Goal: Task Accomplishment & Management: Complete application form

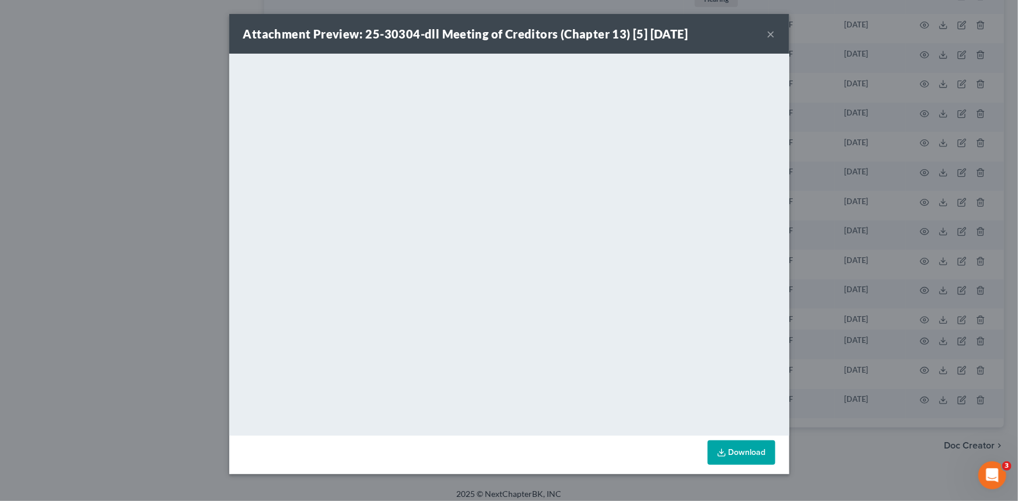
click at [771, 34] on button "×" at bounding box center [771, 34] width 8 height 14
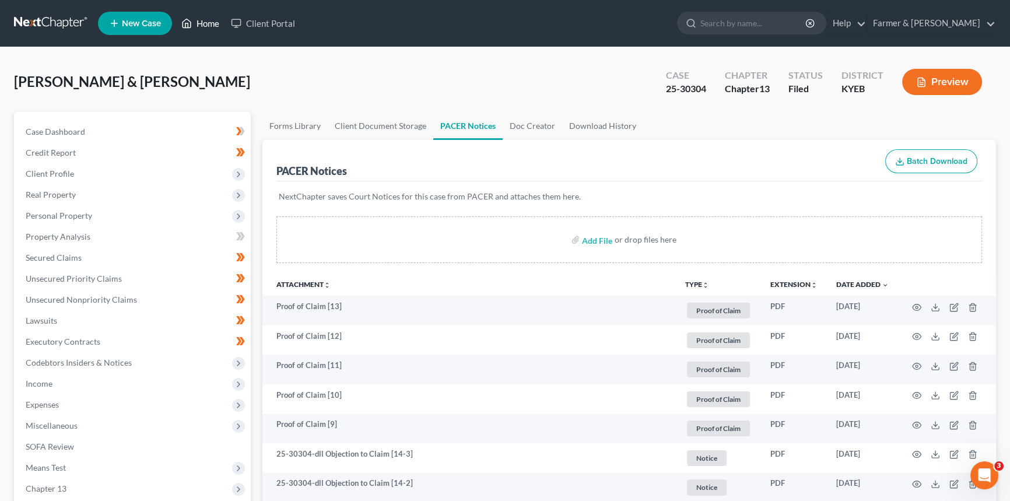
click at [216, 15] on link "Home" at bounding box center [201, 23] width 50 height 21
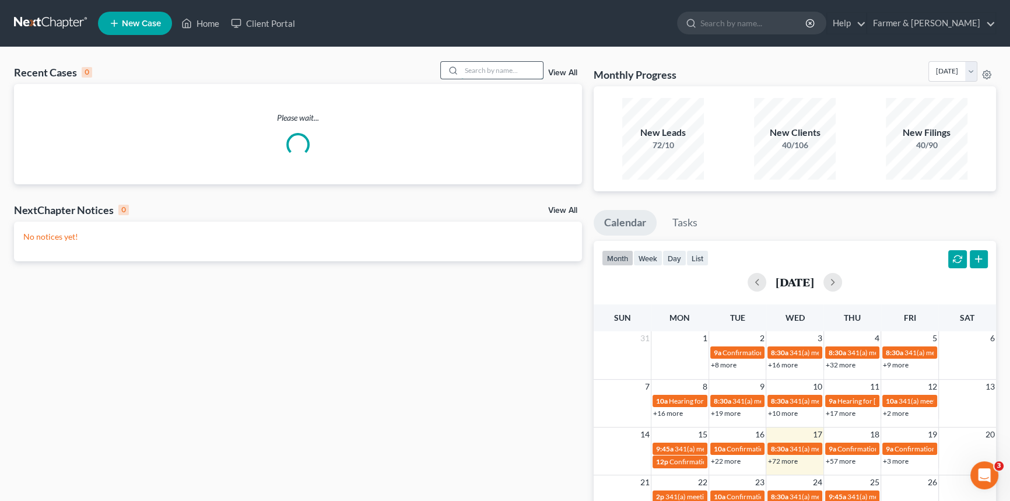
click at [478, 71] on input "search" at bounding box center [502, 70] width 82 height 17
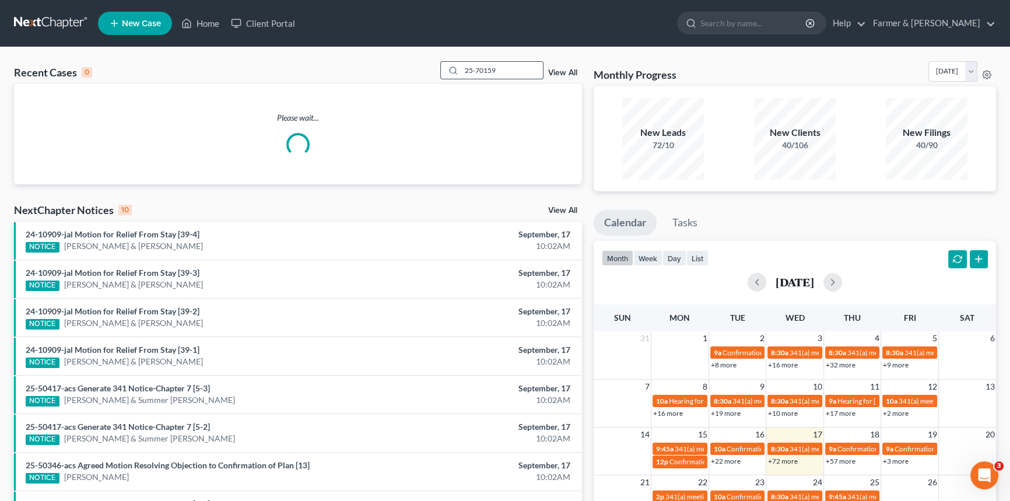
type input "25-70159"
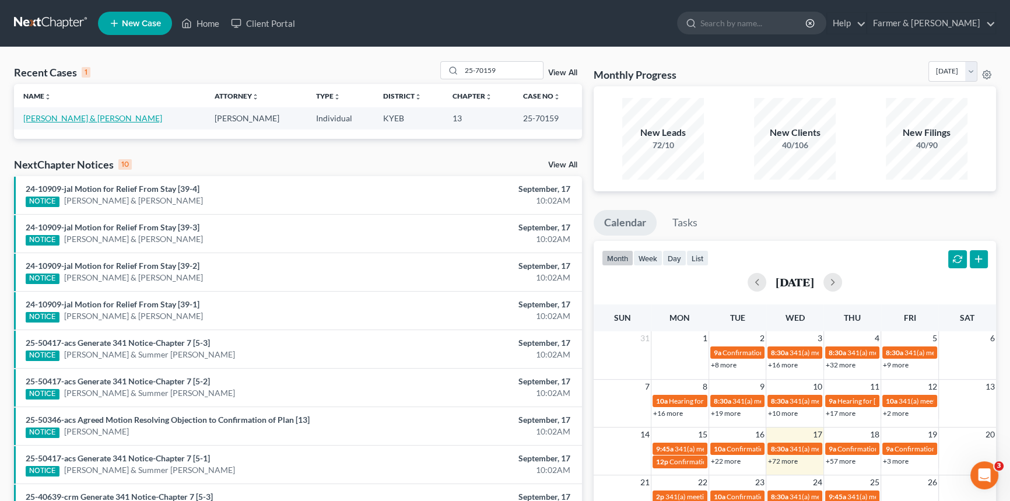
click at [88, 122] on link "[PERSON_NAME] & [PERSON_NAME]" at bounding box center [92, 118] width 139 height 10
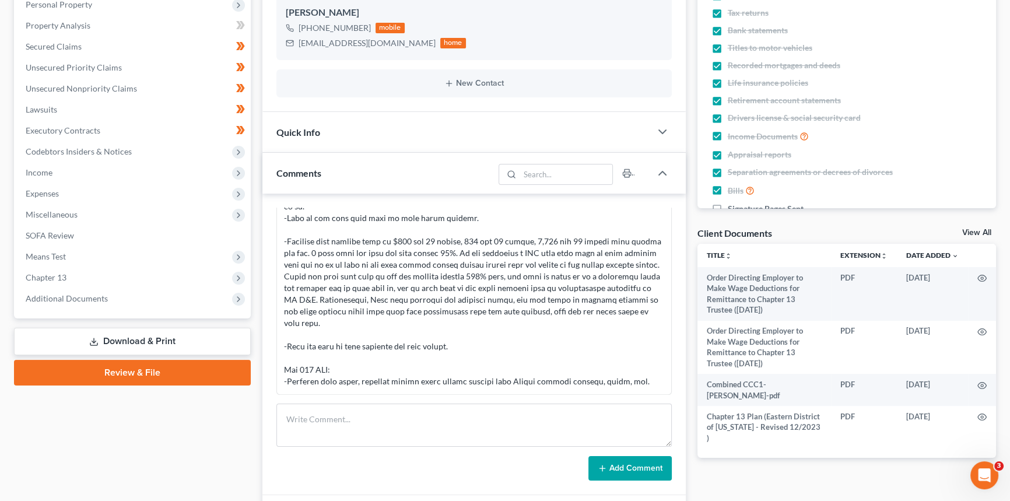
scroll to position [212, 0]
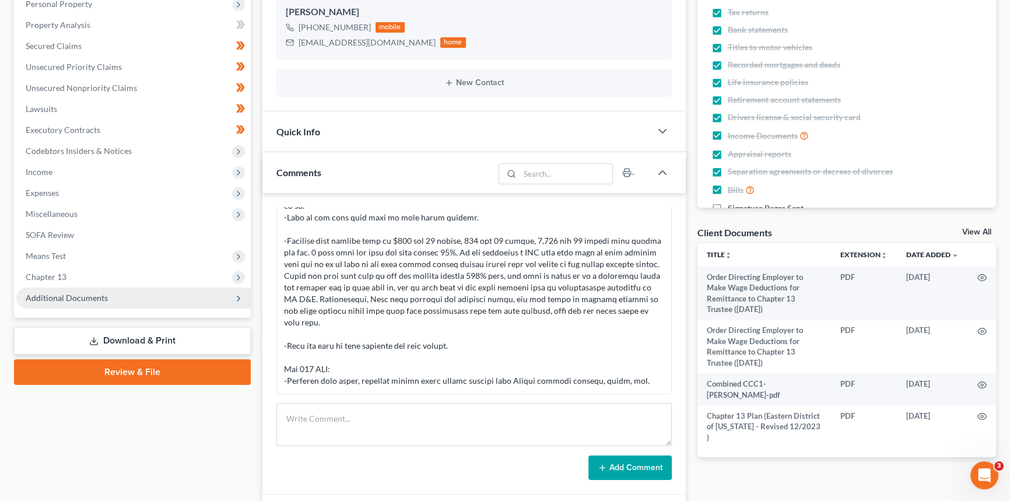
click at [71, 299] on span "Additional Documents" at bounding box center [67, 298] width 82 height 10
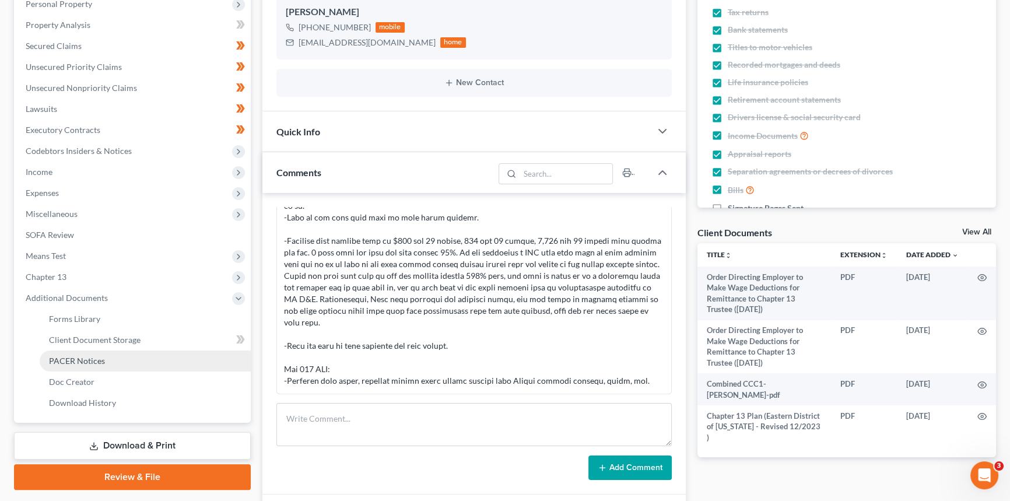
click at [84, 362] on span "PACER Notices" at bounding box center [77, 361] width 56 height 10
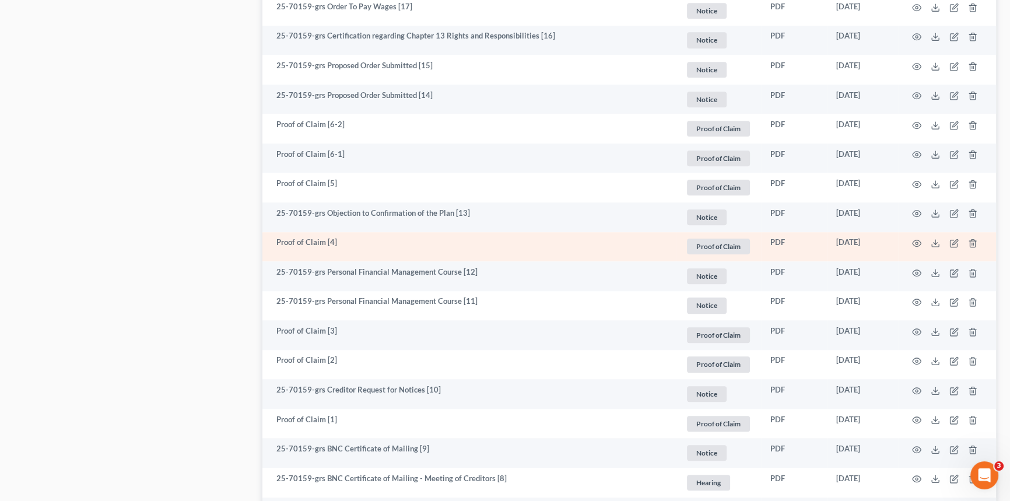
scroll to position [1378, 0]
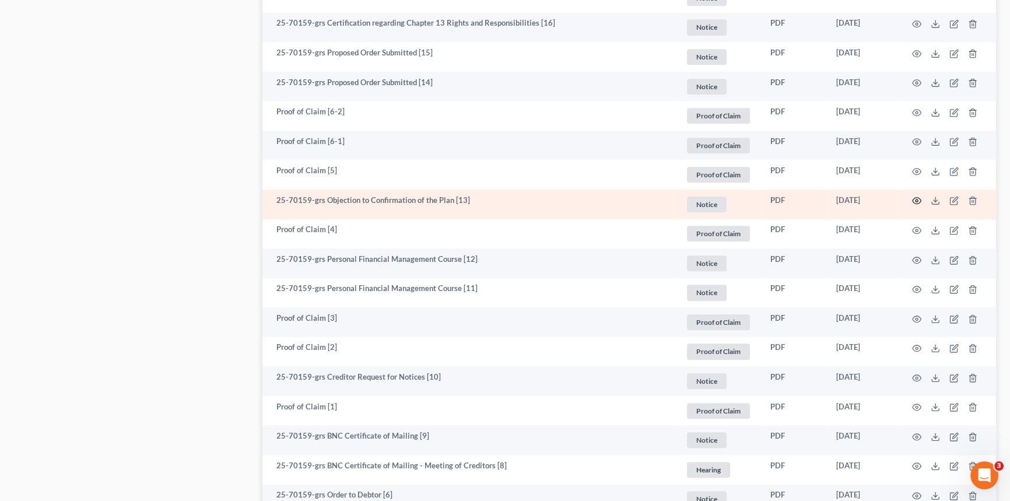
click at [918, 199] on circle "button" at bounding box center [917, 200] width 2 height 2
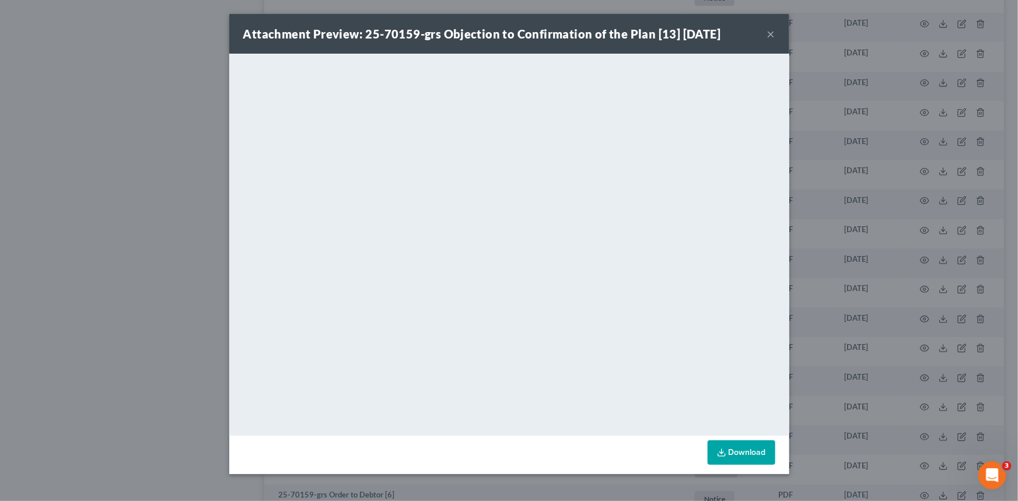
click at [773, 34] on button "×" at bounding box center [771, 34] width 8 height 14
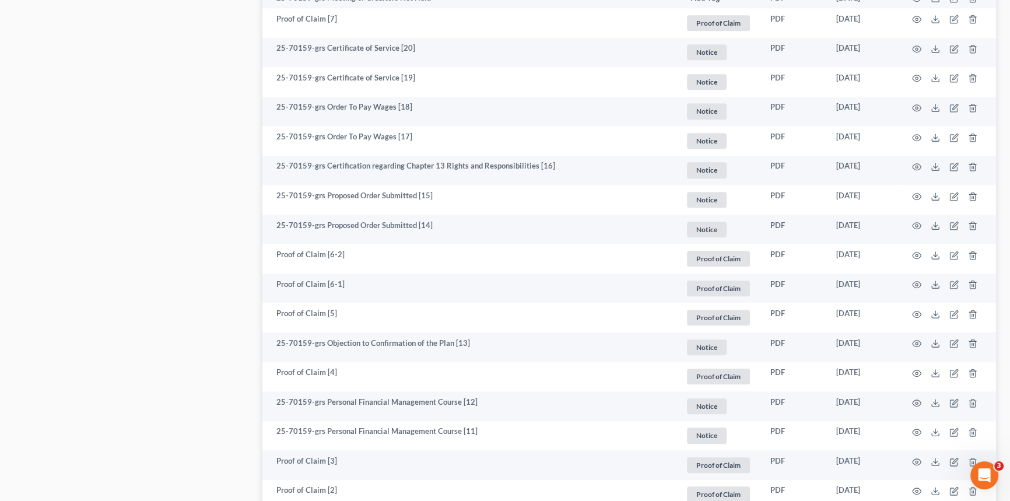
scroll to position [1325, 0]
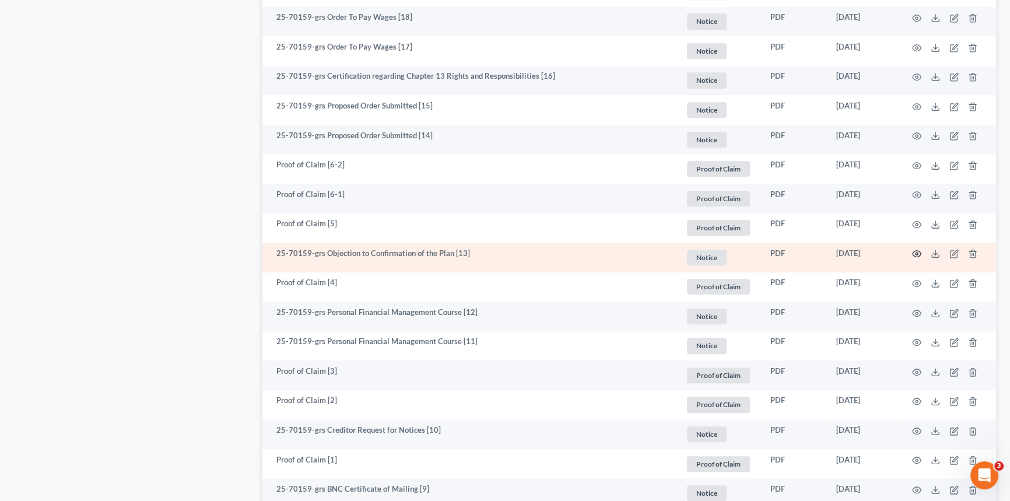
click at [915, 251] on icon "button" at bounding box center [916, 253] width 9 height 9
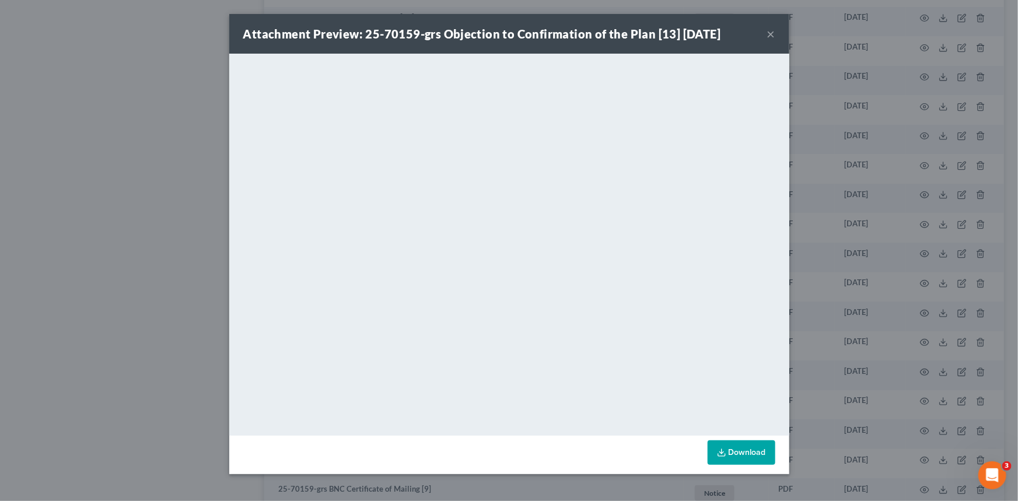
click at [775, 30] on div "Attachment Preview: 25-70159-grs Objection to Confirmation of the Plan [13] [DA…" at bounding box center [509, 34] width 560 height 40
click at [772, 34] on button "×" at bounding box center [771, 34] width 8 height 14
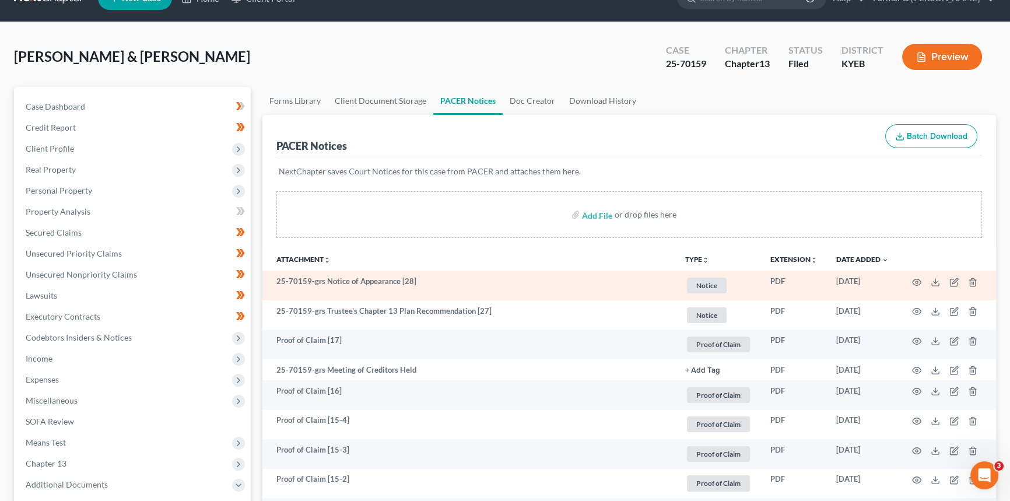
scroll to position [0, 0]
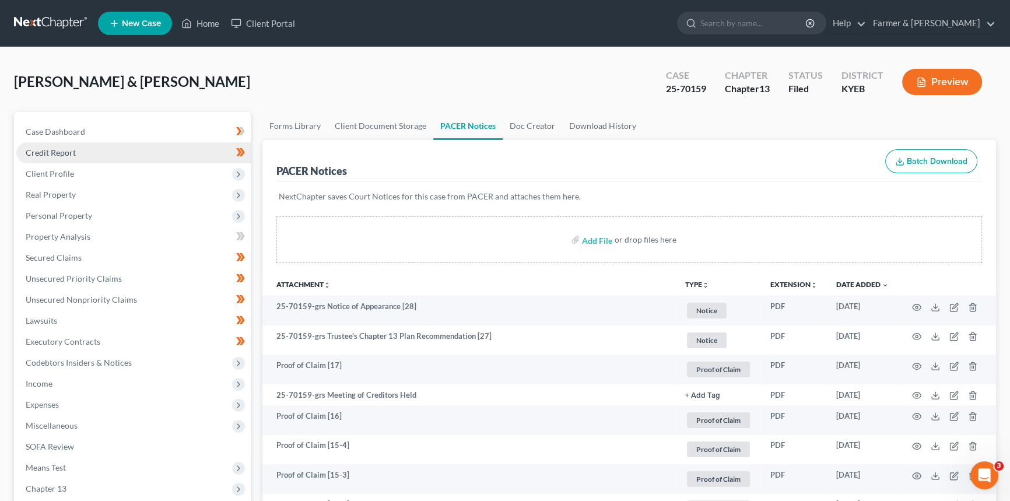
click at [66, 152] on span "Credit Report" at bounding box center [51, 153] width 50 height 10
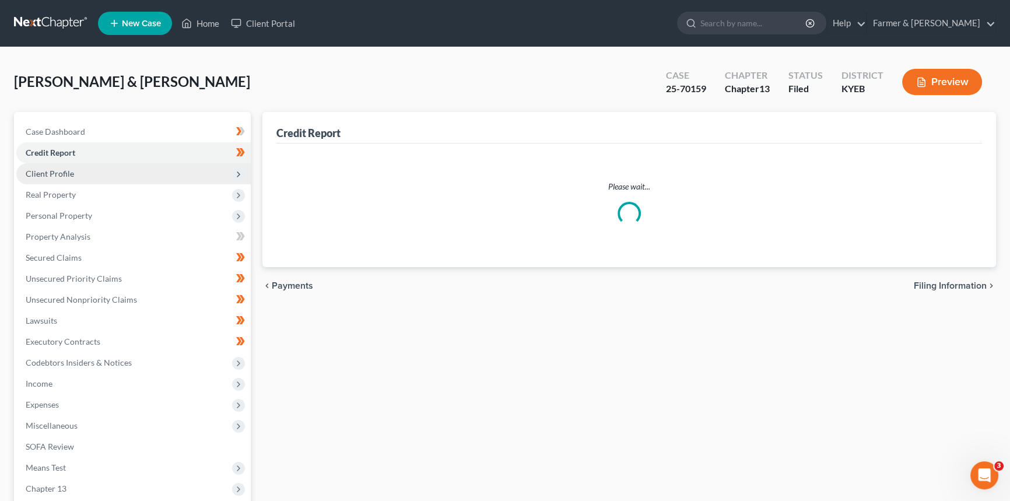
click at [58, 174] on span "Client Profile" at bounding box center [50, 174] width 48 height 10
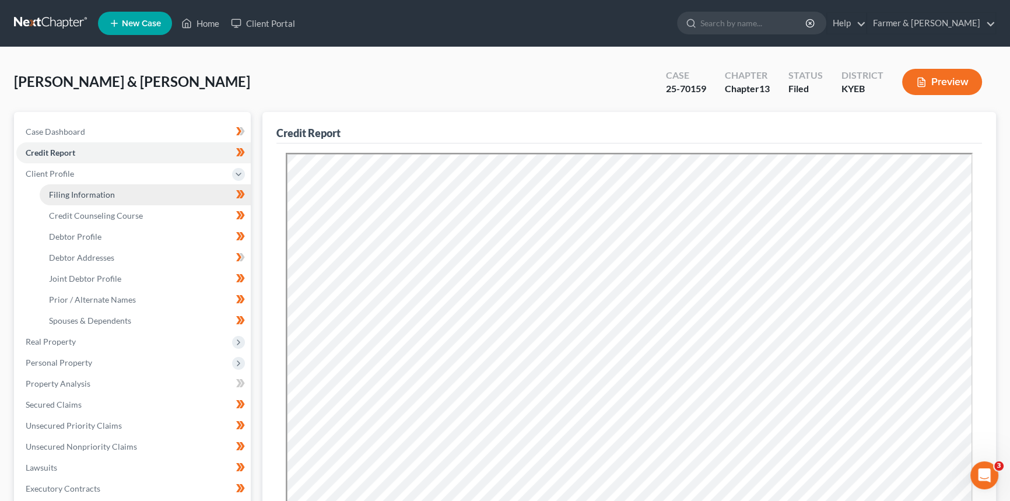
click at [66, 192] on span "Filing Information" at bounding box center [82, 195] width 66 height 10
select select "1"
select select "3"
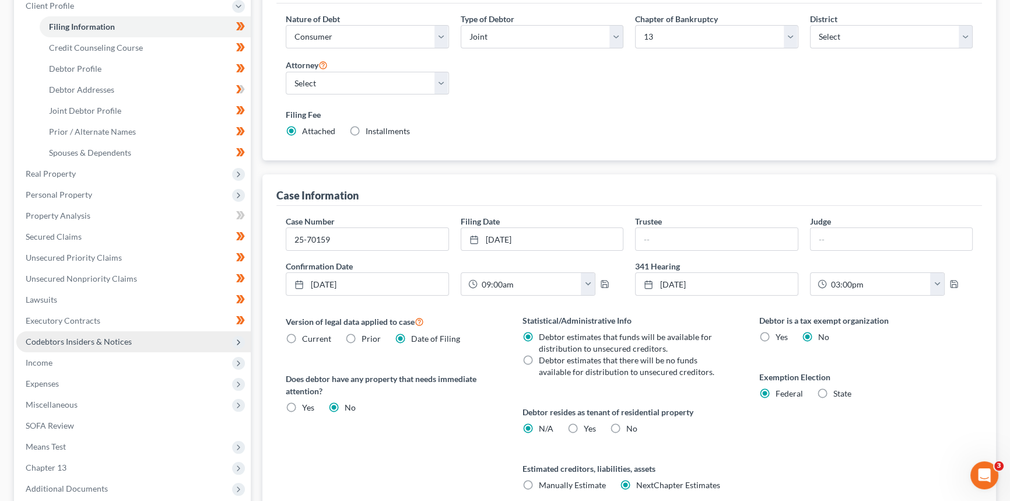
scroll to position [286, 0]
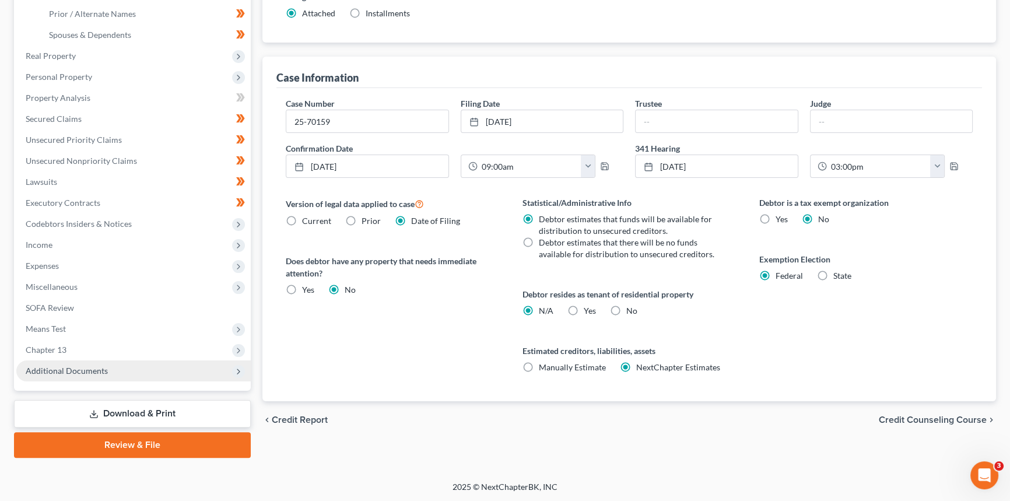
click at [113, 367] on span "Additional Documents" at bounding box center [133, 370] width 234 height 21
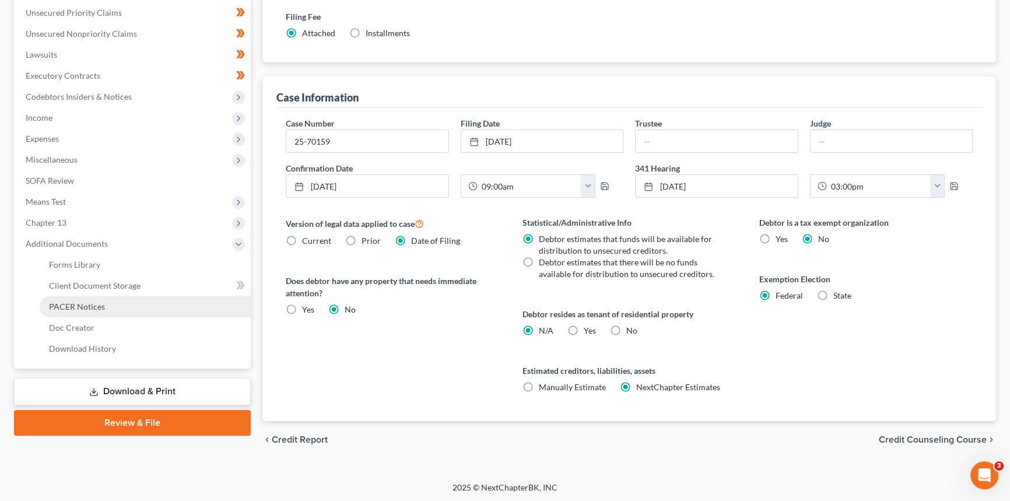
click at [136, 309] on link "PACER Notices" at bounding box center [145, 306] width 211 height 21
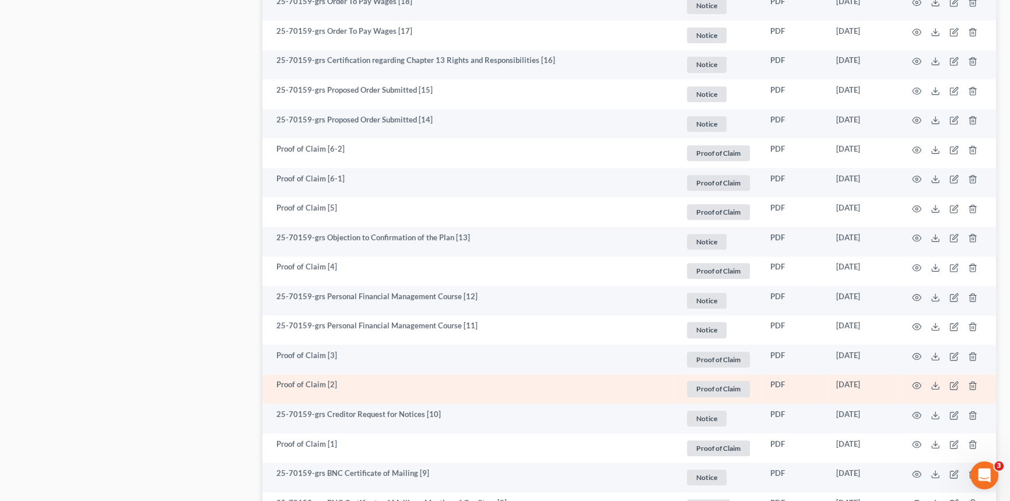
scroll to position [1431, 0]
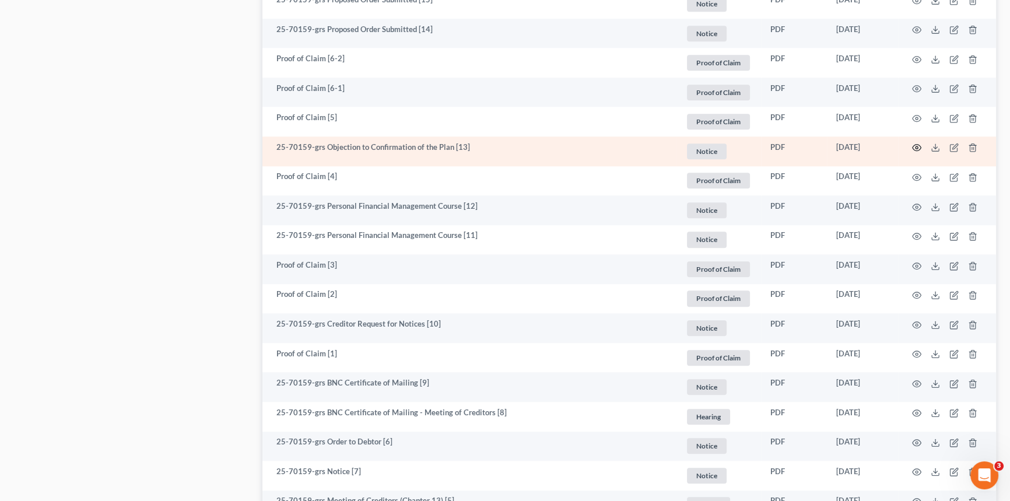
click at [919, 148] on icon "button" at bounding box center [917, 148] width 9 height 6
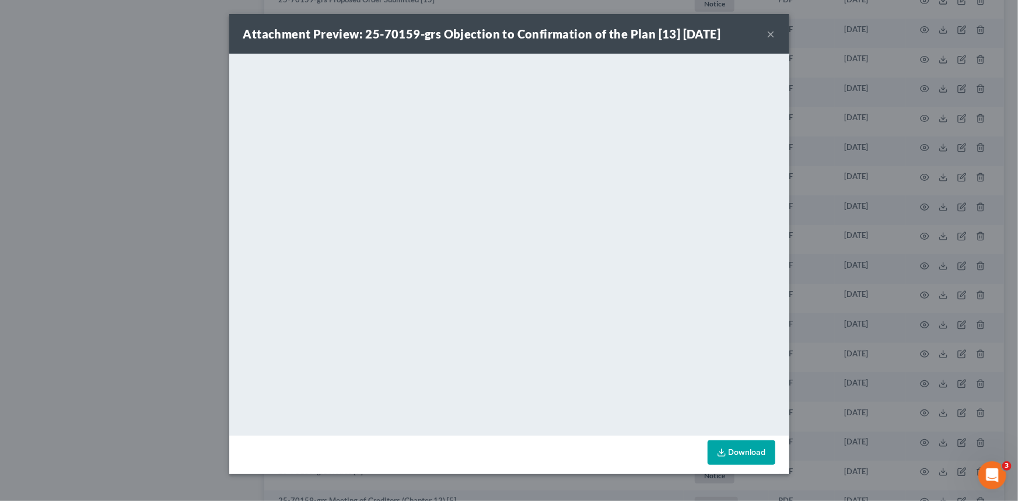
click at [773, 34] on button "×" at bounding box center [771, 34] width 8 height 14
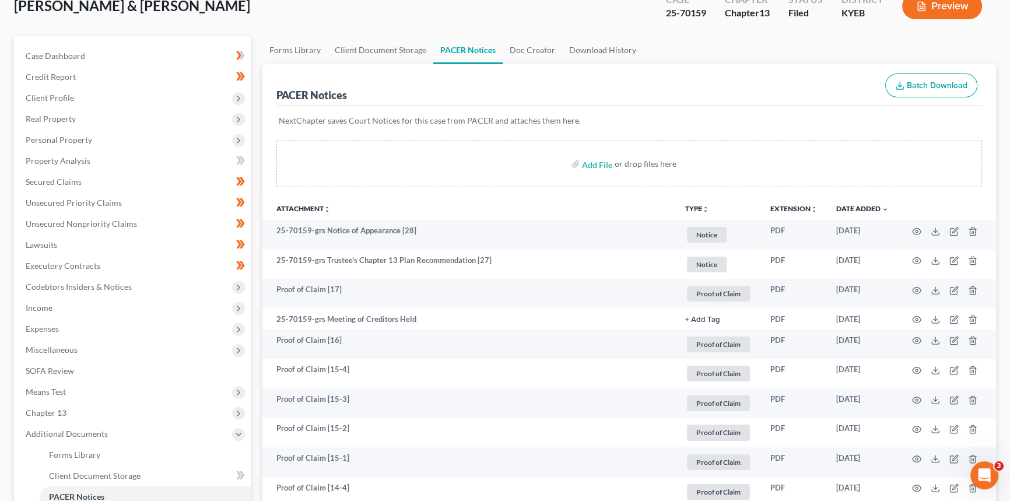
scroll to position [0, 0]
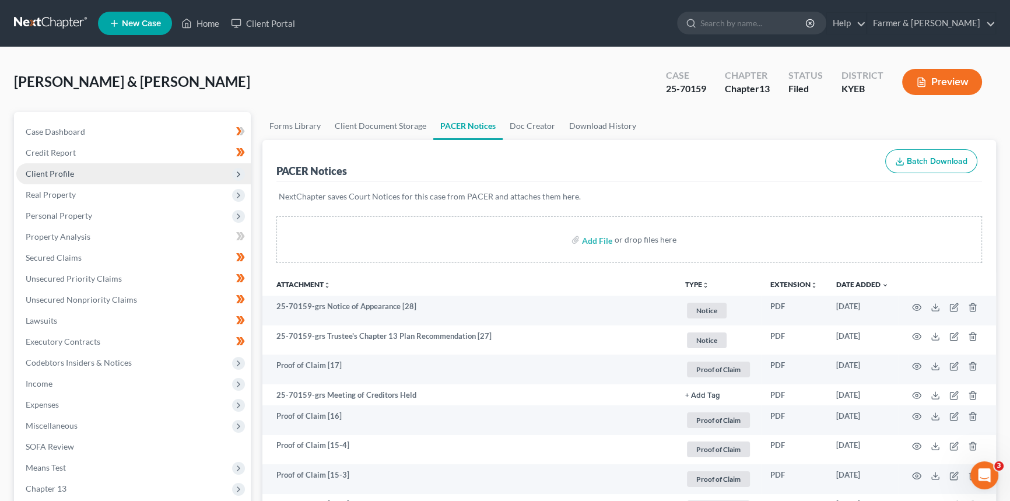
click at [73, 168] on span "Client Profile" at bounding box center [133, 173] width 234 height 21
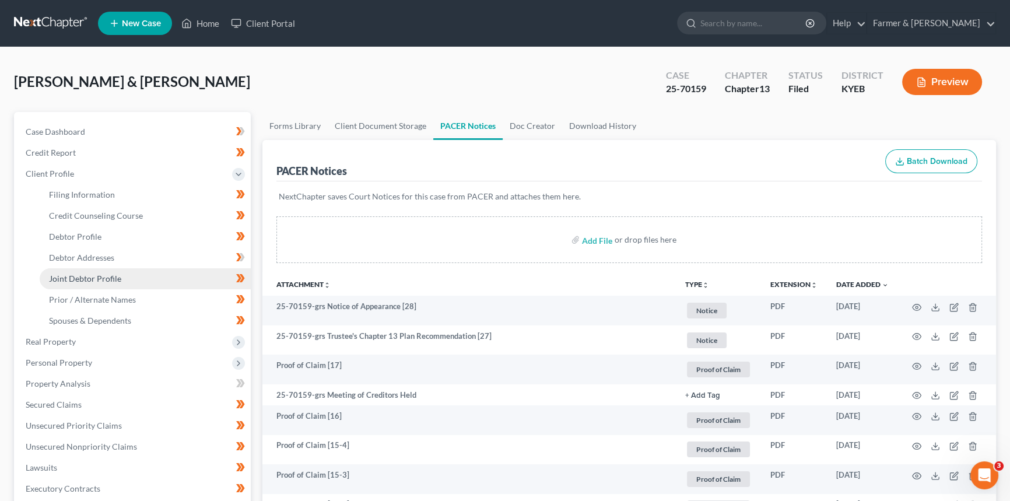
click at [78, 276] on span "Joint Debtor Profile" at bounding box center [85, 279] width 72 height 10
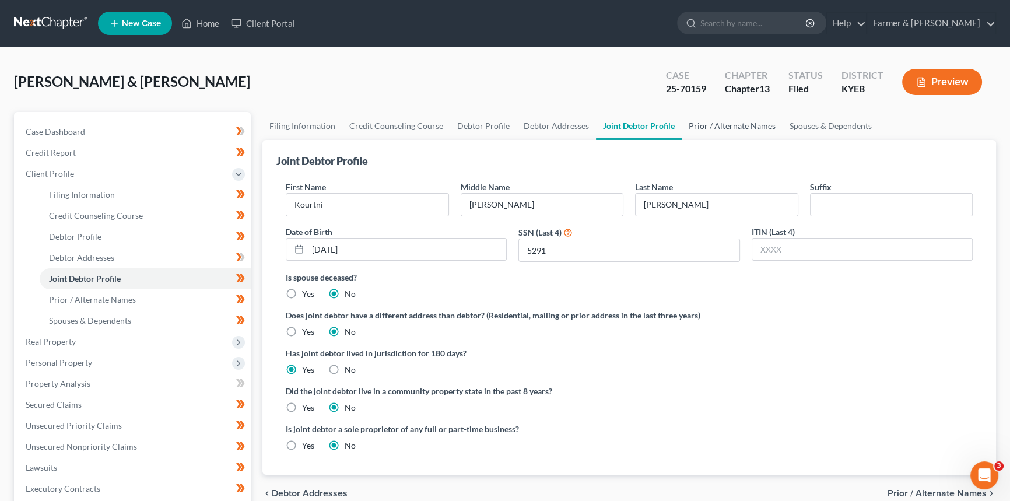
click at [727, 127] on link "Prior / Alternate Names" at bounding box center [732, 126] width 101 height 28
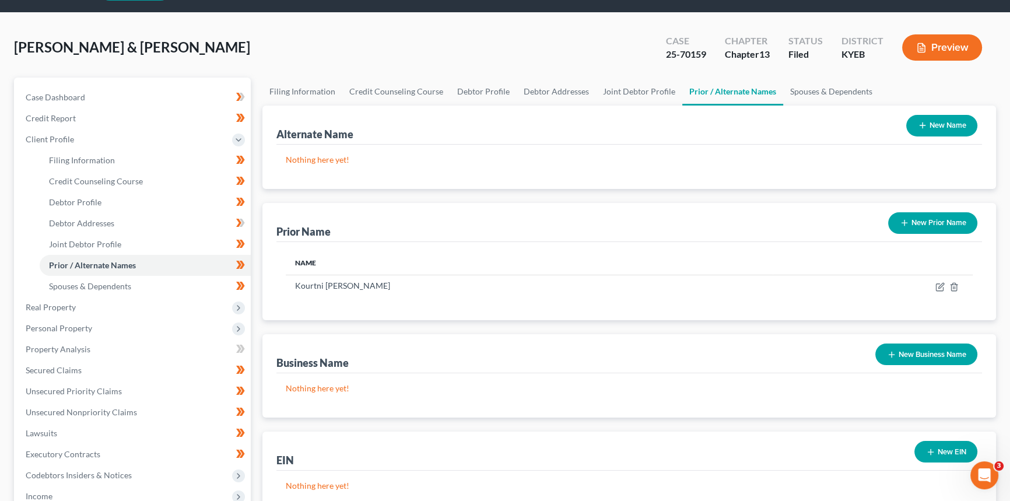
scroll to position [52, 0]
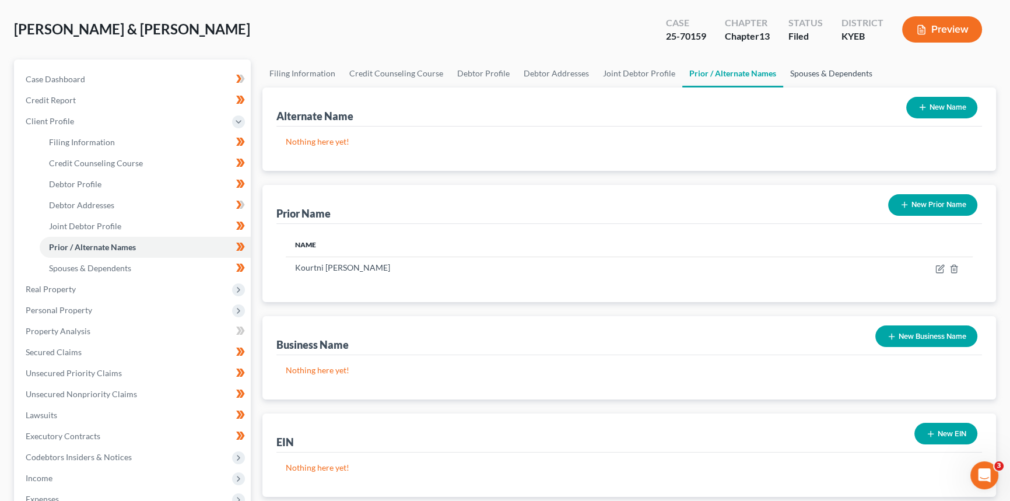
click at [813, 72] on link "Spouses & Dependents" at bounding box center [831, 73] width 96 height 28
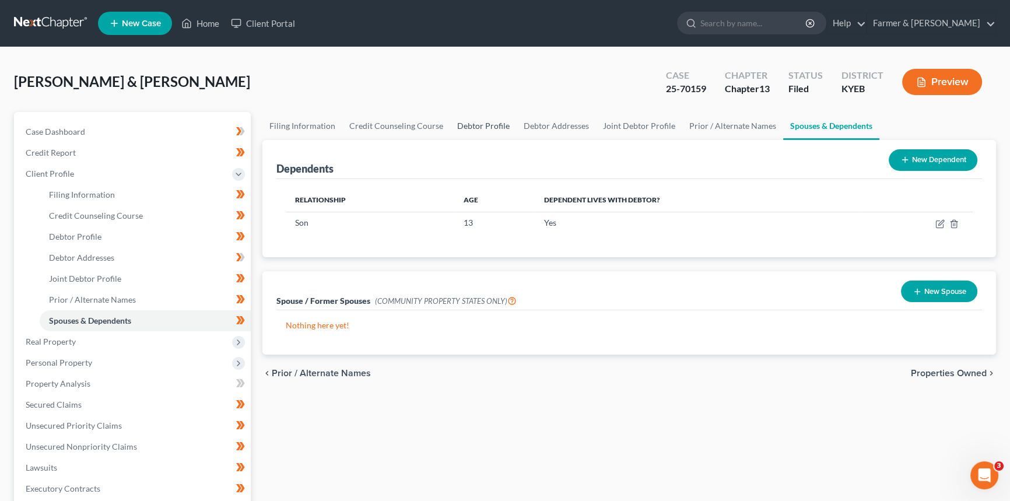
click at [478, 117] on link "Debtor Profile" at bounding box center [483, 126] width 66 height 28
select select "1"
select select "2"
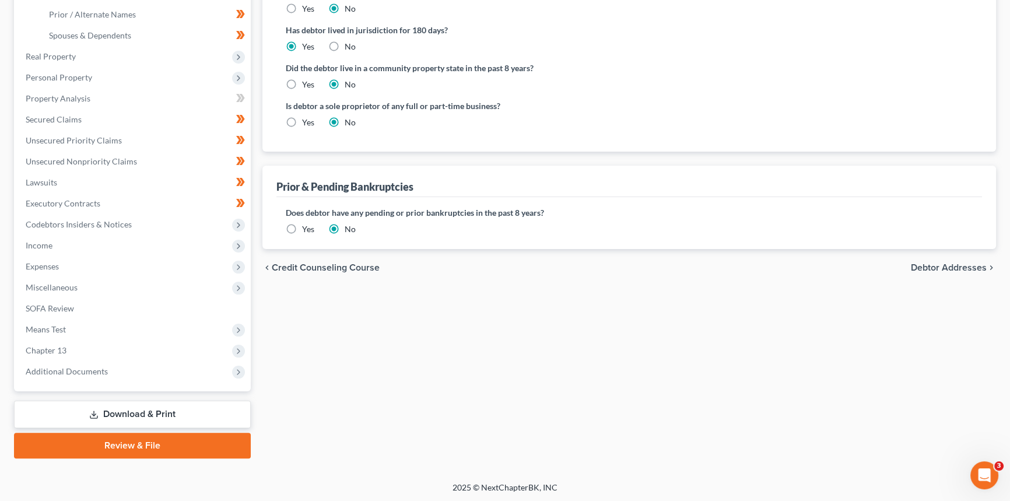
scroll to position [286, 0]
click at [239, 353] on icon at bounding box center [238, 350] width 9 height 9
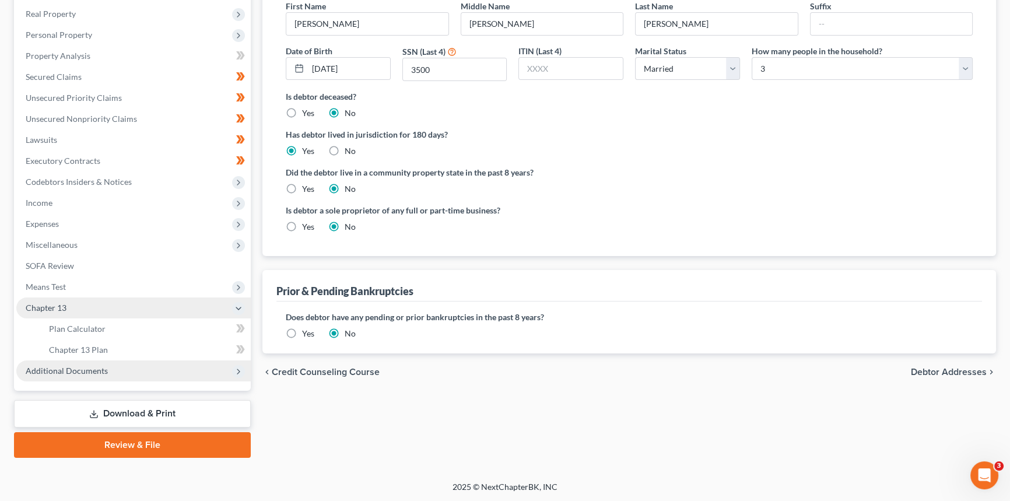
click at [233, 370] on icon at bounding box center [238, 371] width 13 height 13
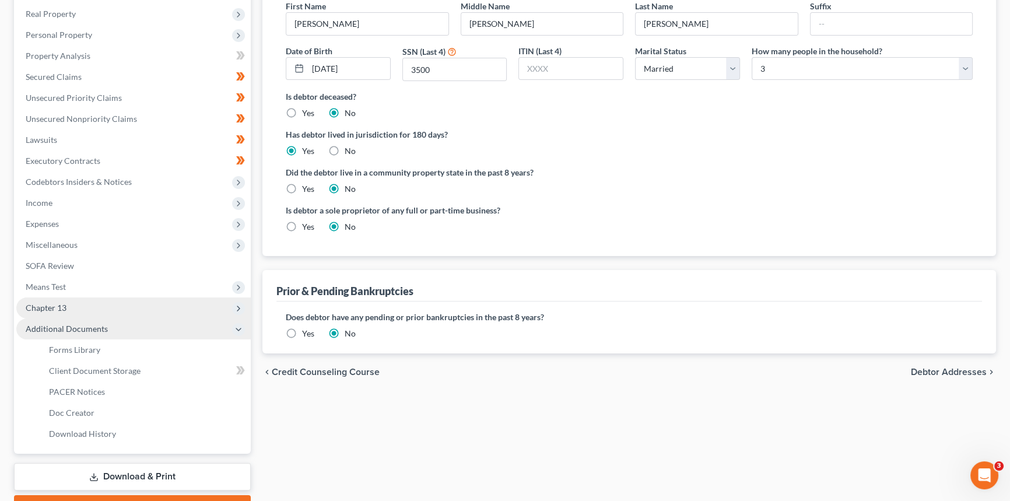
scroll to position [181, 0]
click at [117, 387] on link "PACER Notices" at bounding box center [145, 391] width 211 height 21
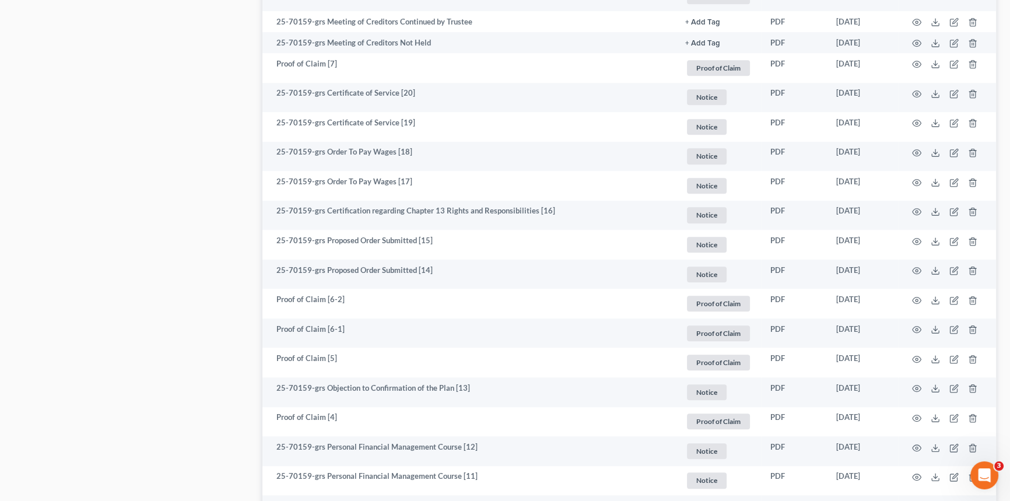
scroll to position [1272, 0]
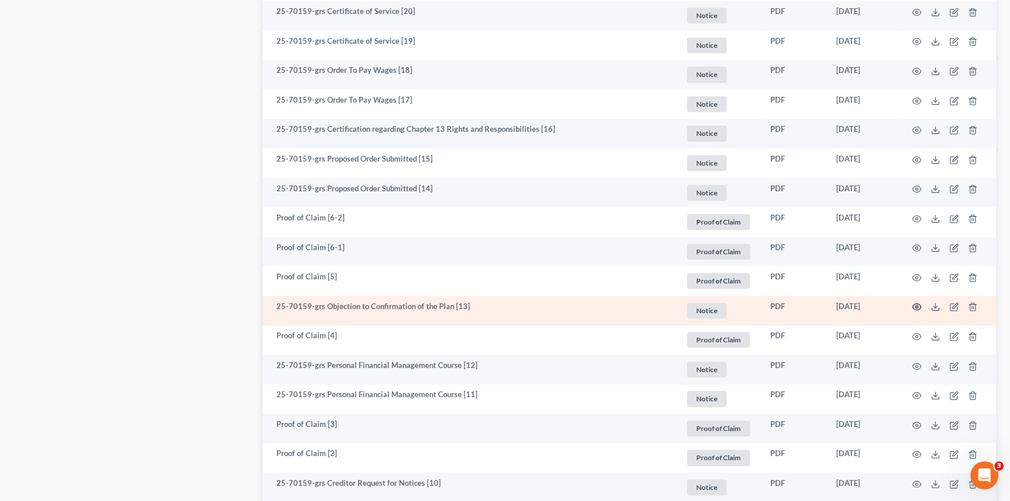
click at [916, 307] on icon "button" at bounding box center [916, 306] width 9 height 9
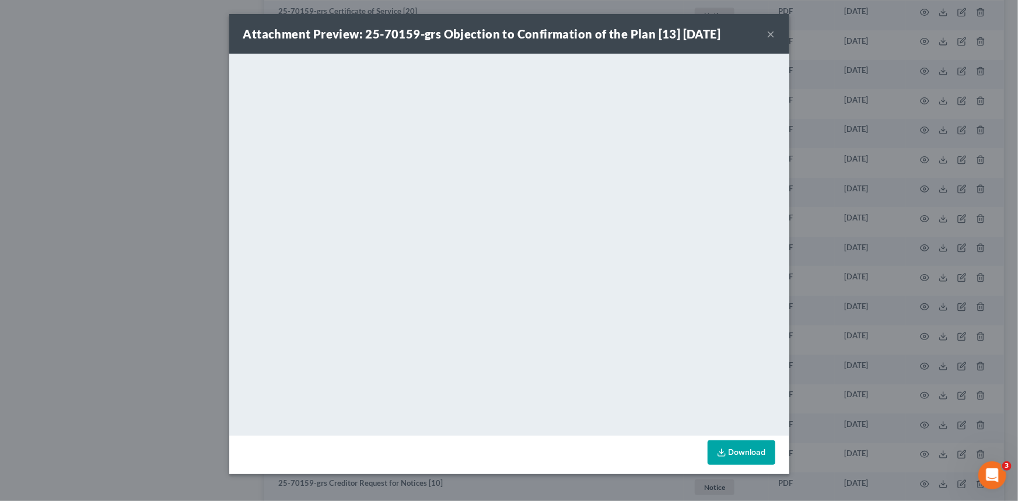
click at [770, 34] on button "×" at bounding box center [771, 34] width 8 height 14
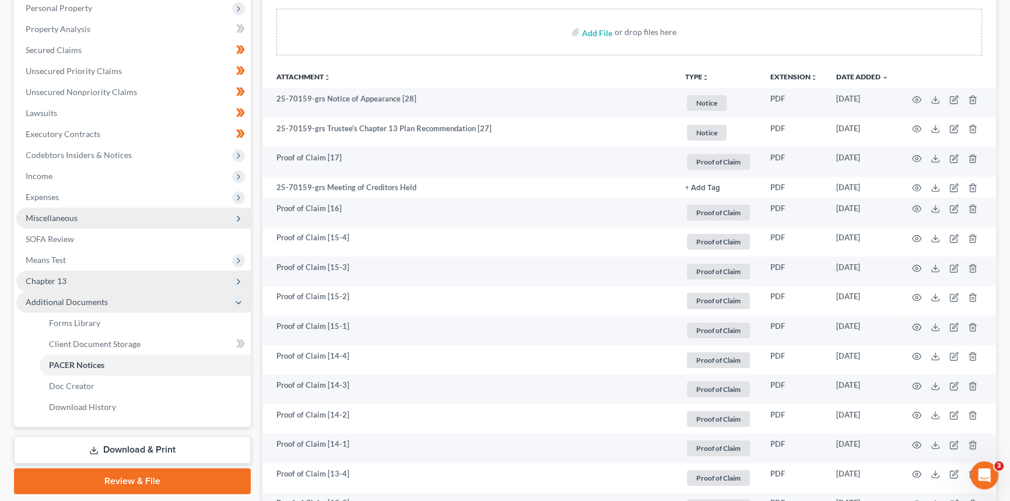
scroll to position [212, 0]
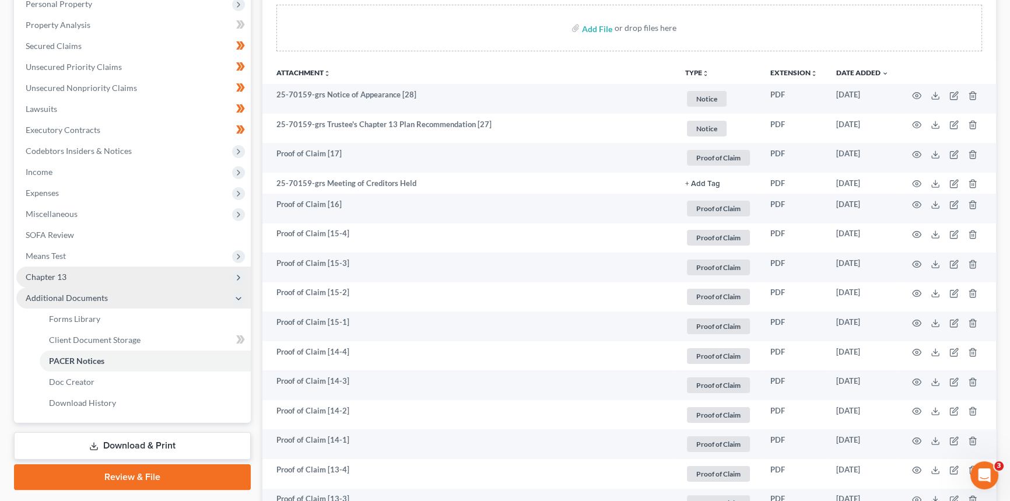
click at [81, 277] on span "Chapter 13" at bounding box center [133, 277] width 234 height 21
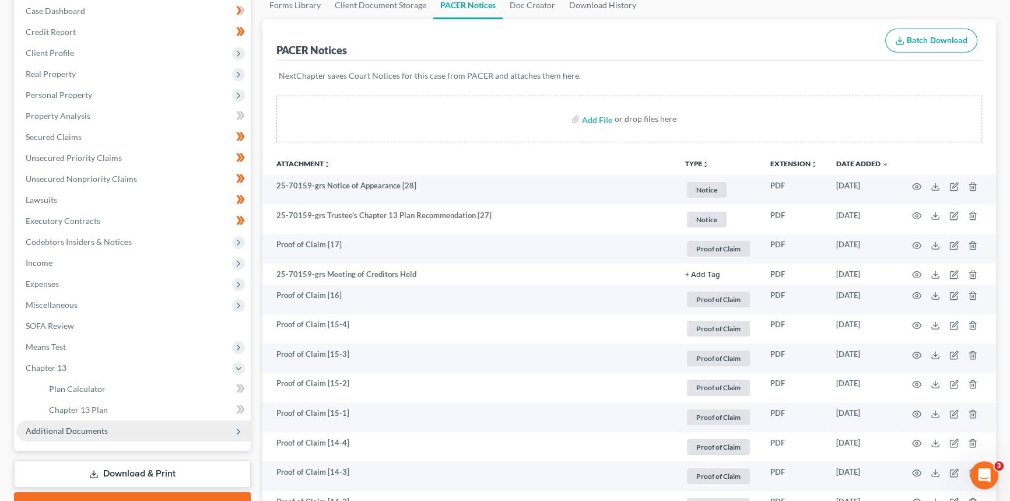
scroll to position [265, 0]
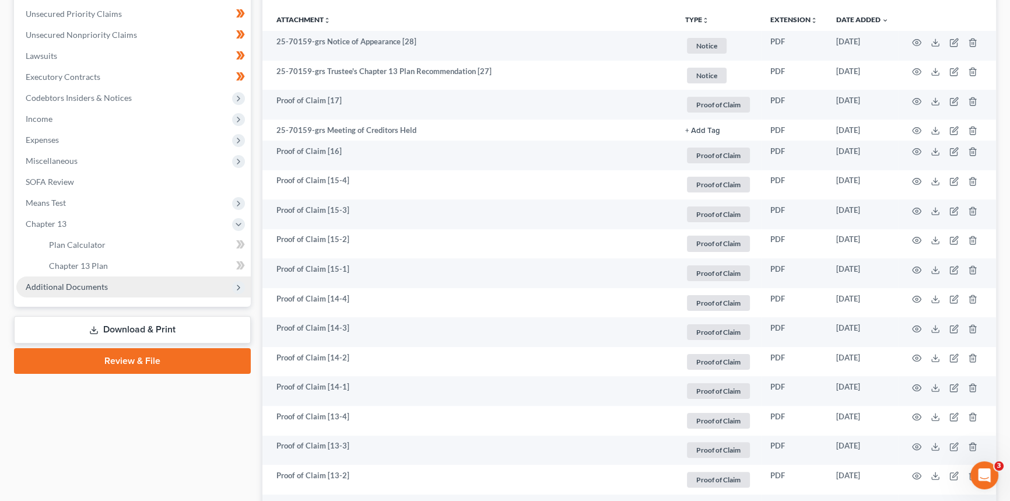
click at [69, 291] on span "Additional Documents" at bounding box center [133, 286] width 234 height 21
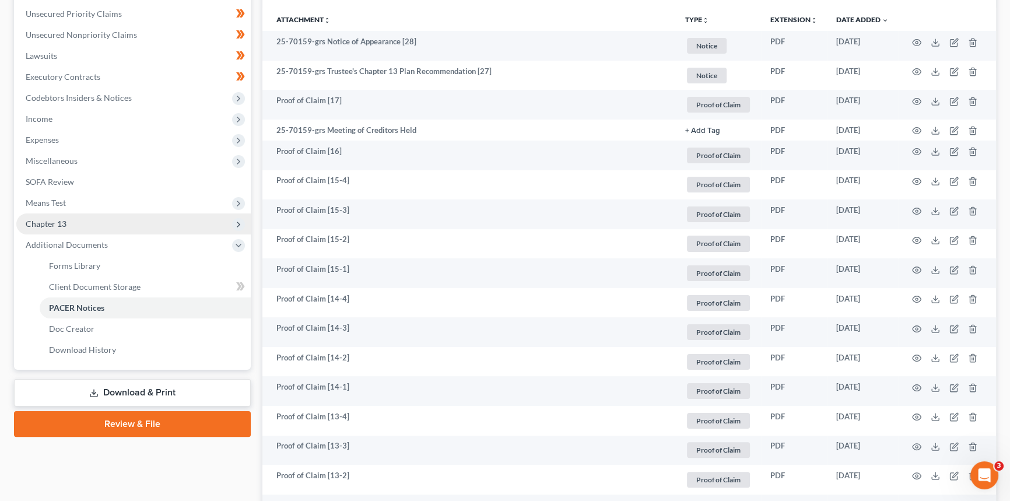
click at [59, 229] on span "Chapter 13" at bounding box center [133, 223] width 234 height 21
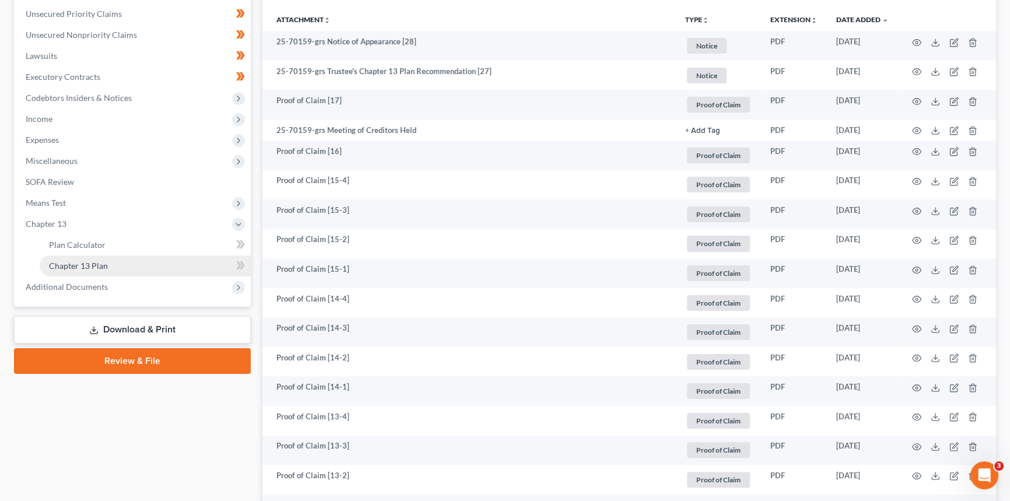
click at [78, 265] on span "Chapter 13 Plan" at bounding box center [78, 266] width 59 height 10
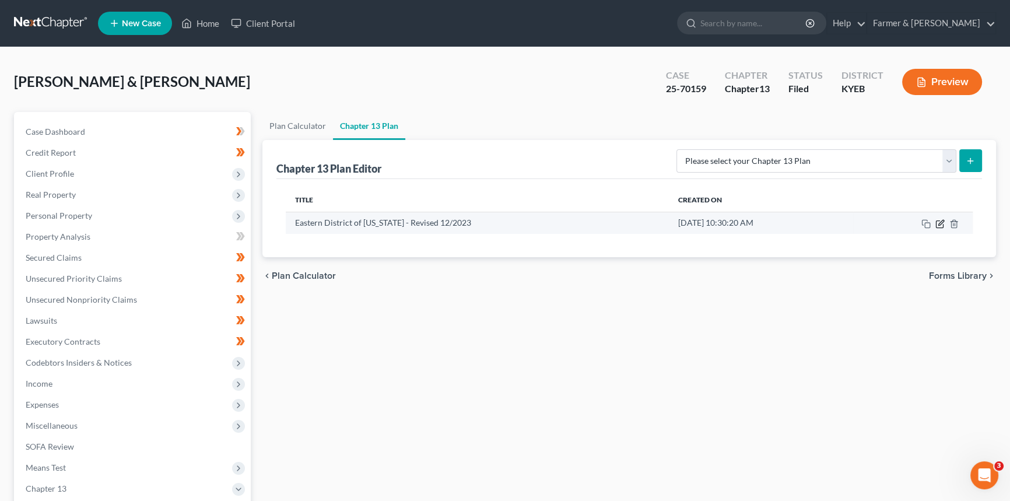
click at [939, 222] on icon "button" at bounding box center [940, 223] width 9 height 9
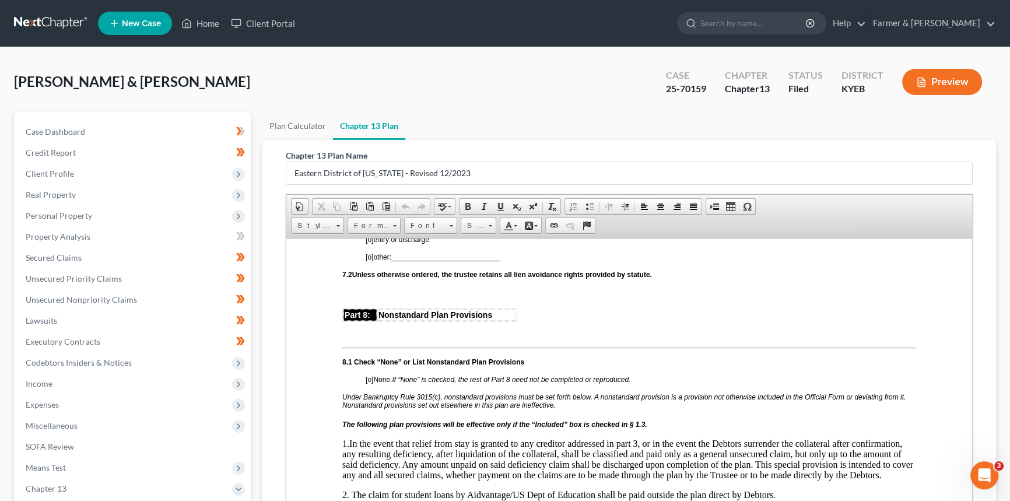
scroll to position [3181, 0]
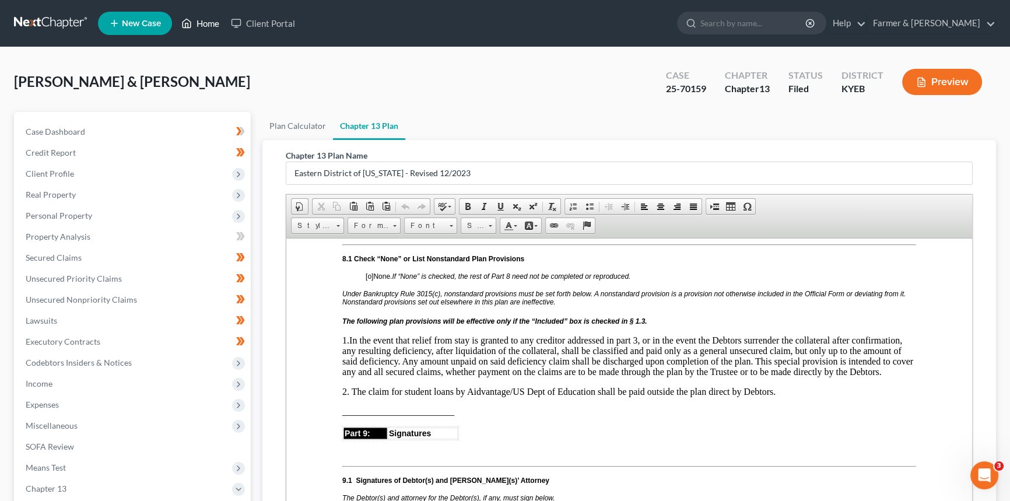
click at [210, 23] on link "Home" at bounding box center [201, 23] width 50 height 21
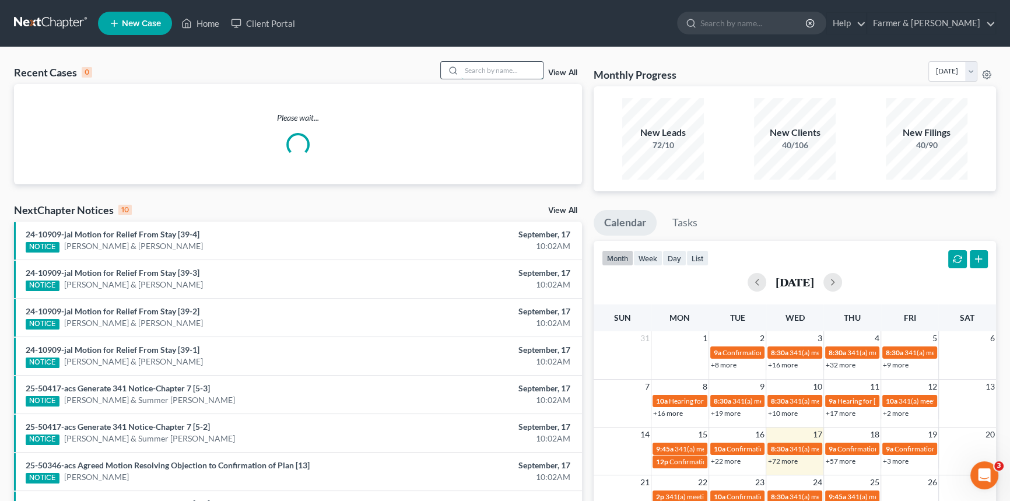
click at [488, 71] on input "search" at bounding box center [502, 70] width 82 height 17
type input "[PERSON_NAME]"
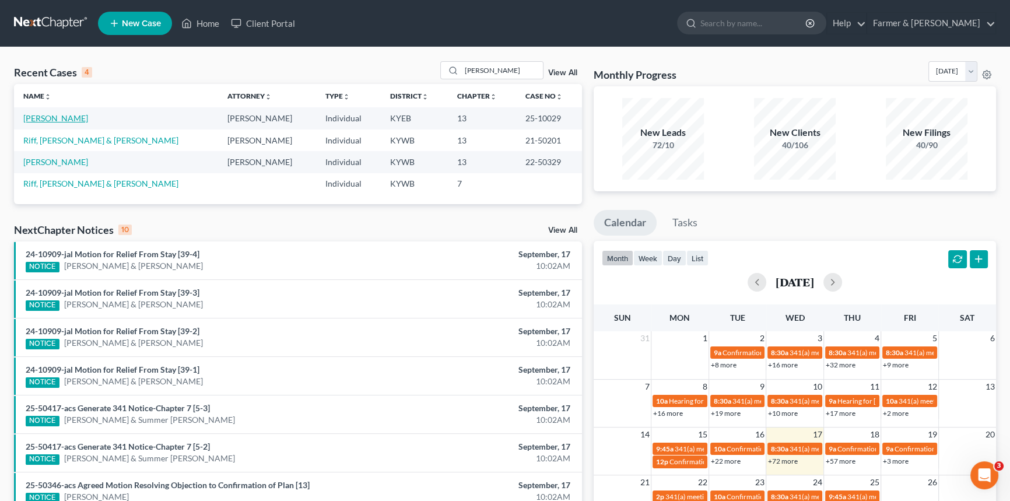
click at [42, 117] on link "[PERSON_NAME]" at bounding box center [55, 118] width 65 height 10
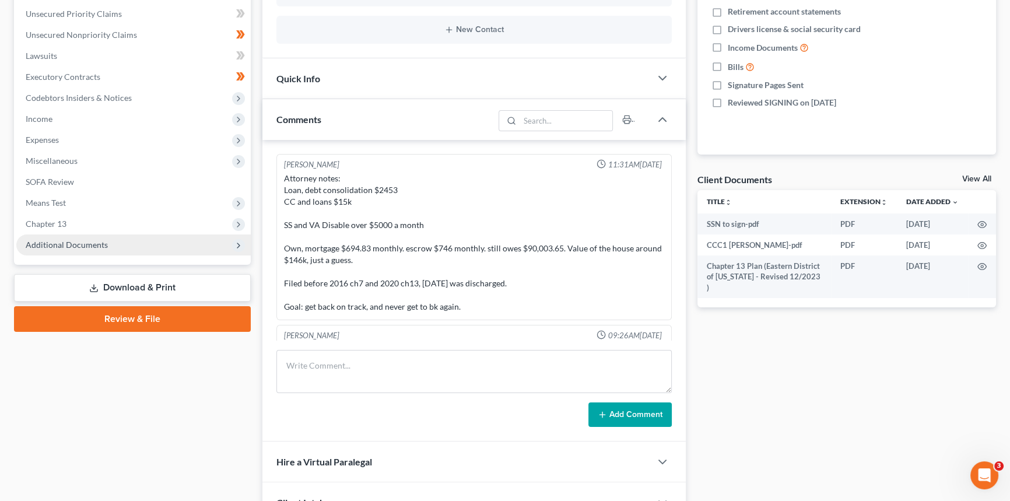
scroll to position [122, 0]
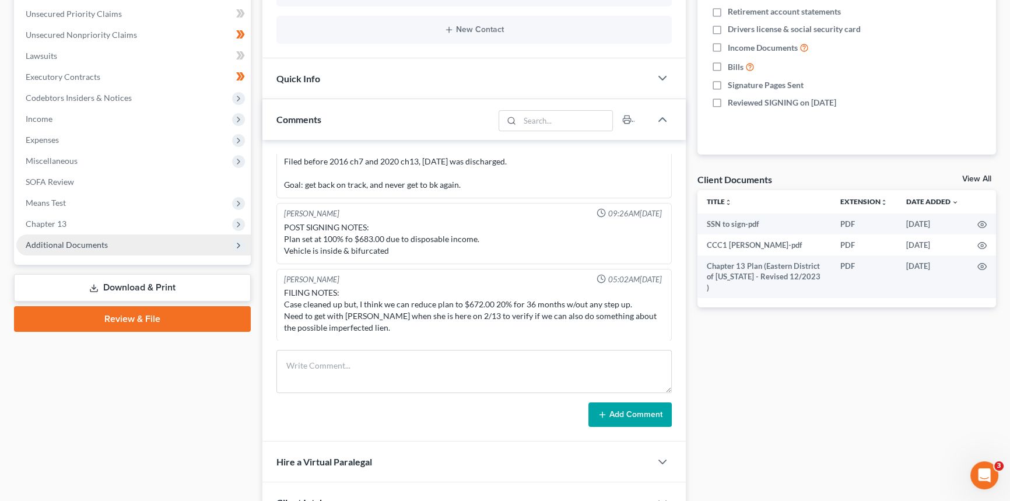
click at [71, 240] on span "Additional Documents" at bounding box center [67, 245] width 82 height 10
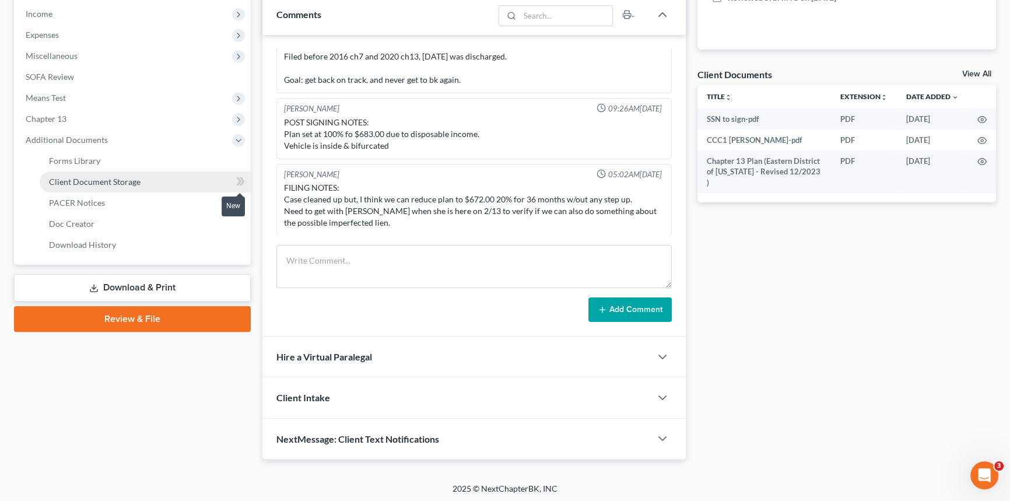
scroll to position [371, 0]
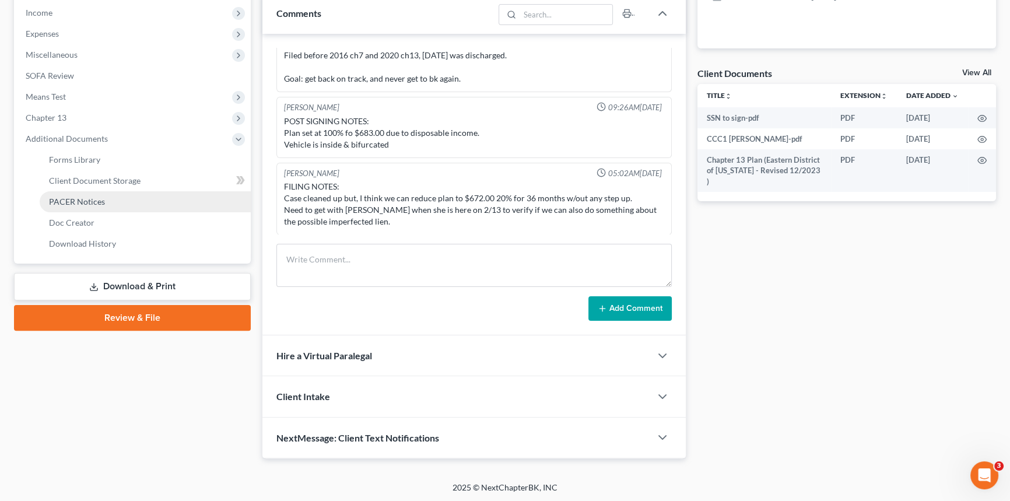
click at [88, 205] on link "PACER Notices" at bounding box center [145, 201] width 211 height 21
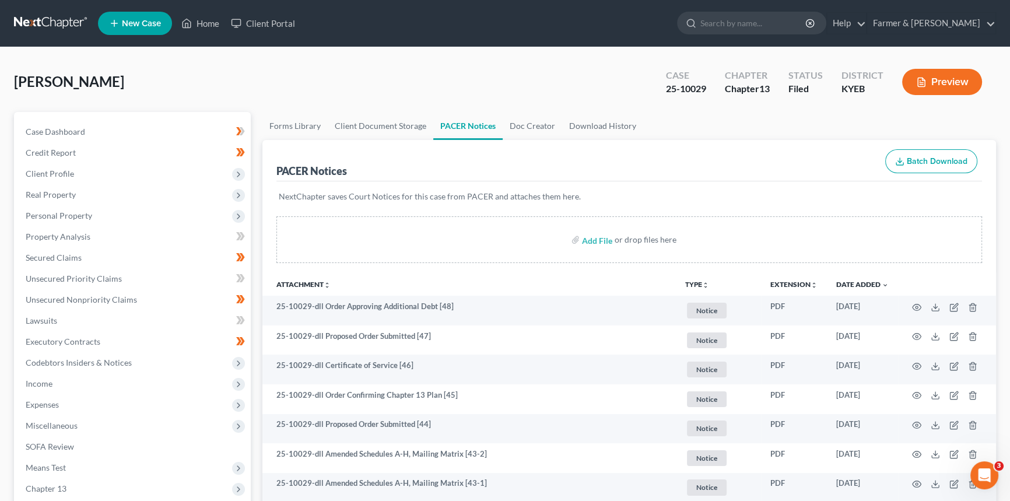
scroll to position [106, 0]
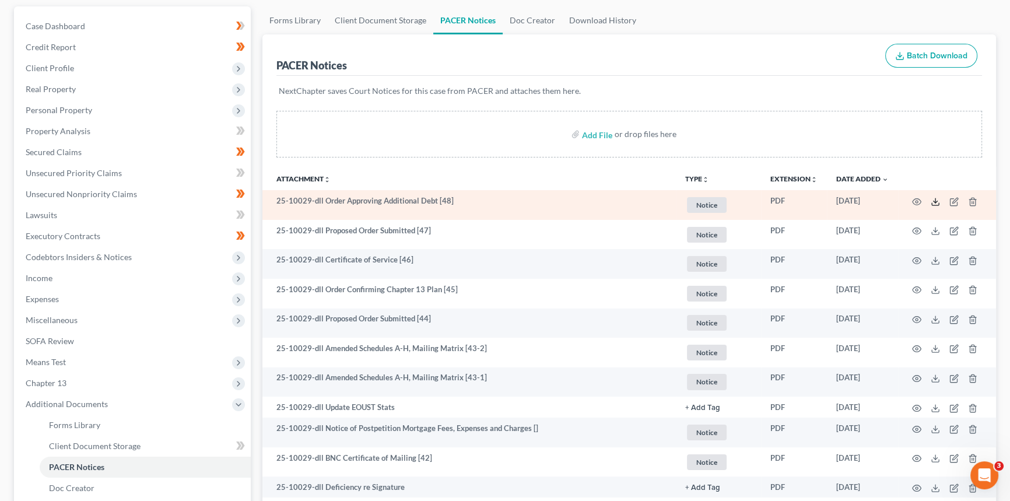
click at [936, 201] on line at bounding box center [936, 200] width 0 height 5
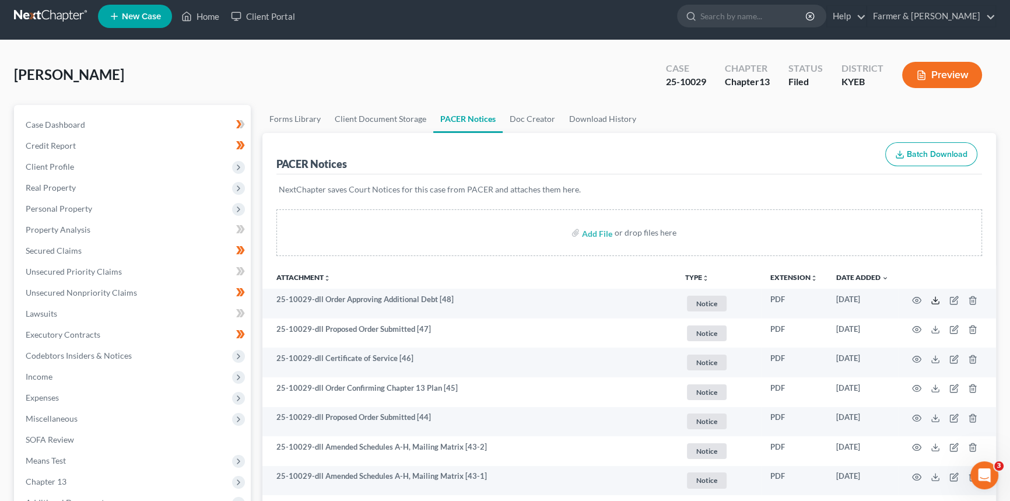
scroll to position [0, 0]
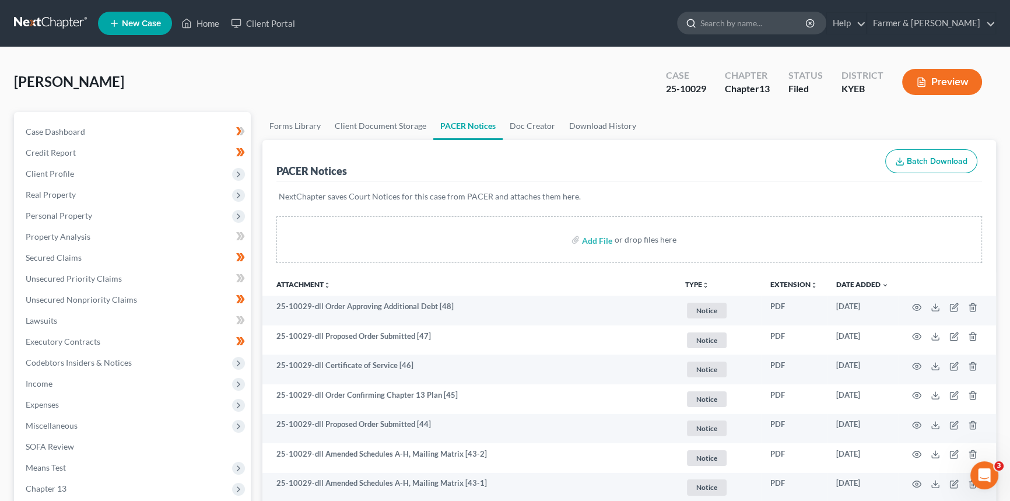
click at [758, 27] on input "search" at bounding box center [754, 23] width 107 height 22
click at [204, 24] on link "Home" at bounding box center [201, 23] width 50 height 21
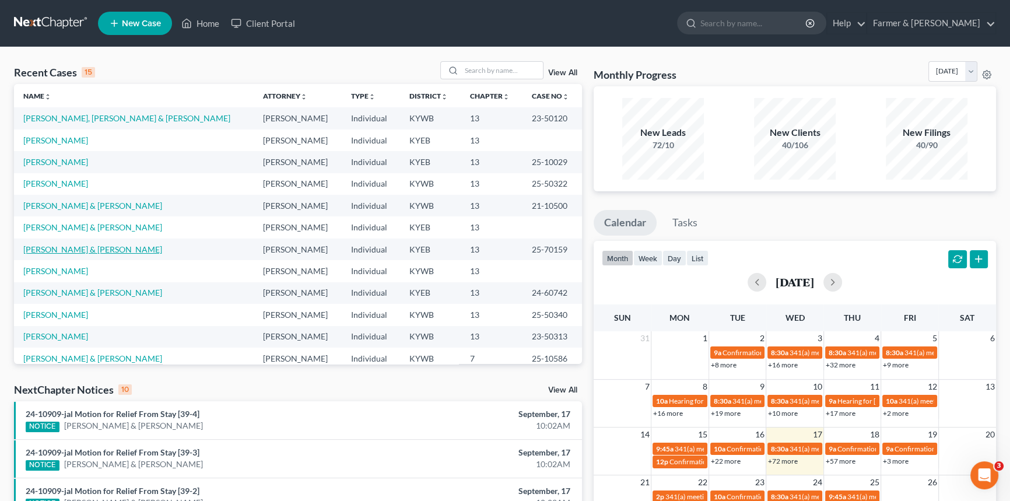
click at [55, 245] on link "[PERSON_NAME] & [PERSON_NAME]" at bounding box center [92, 249] width 139 height 10
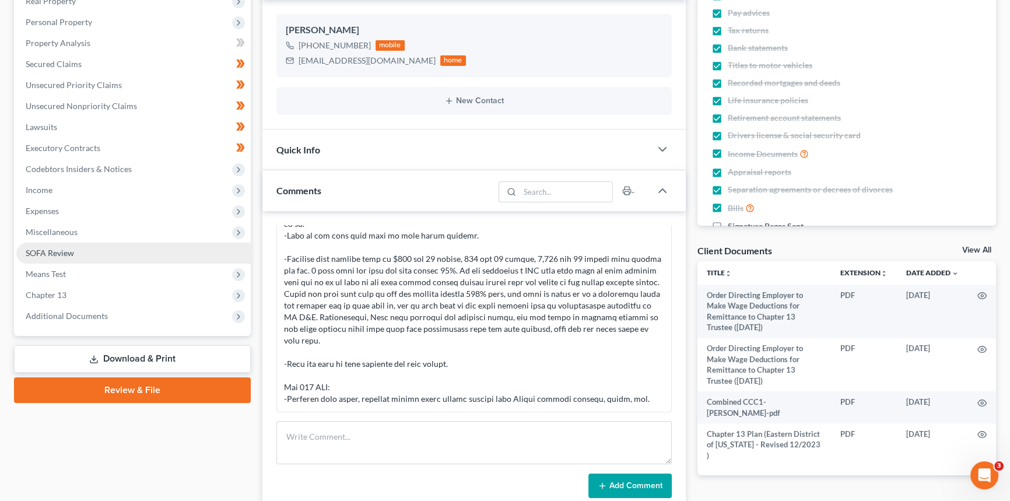
scroll to position [212, 0]
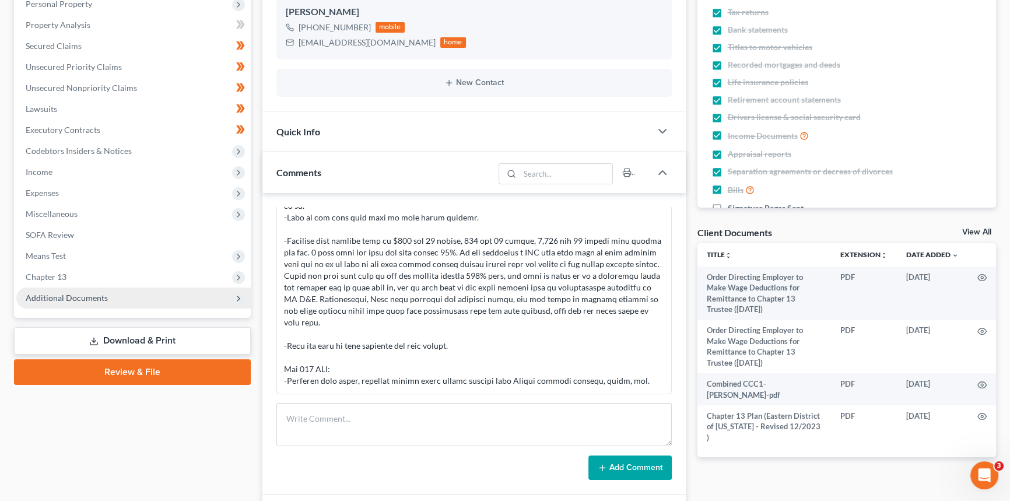
click at [66, 297] on span "Additional Documents" at bounding box center [67, 298] width 82 height 10
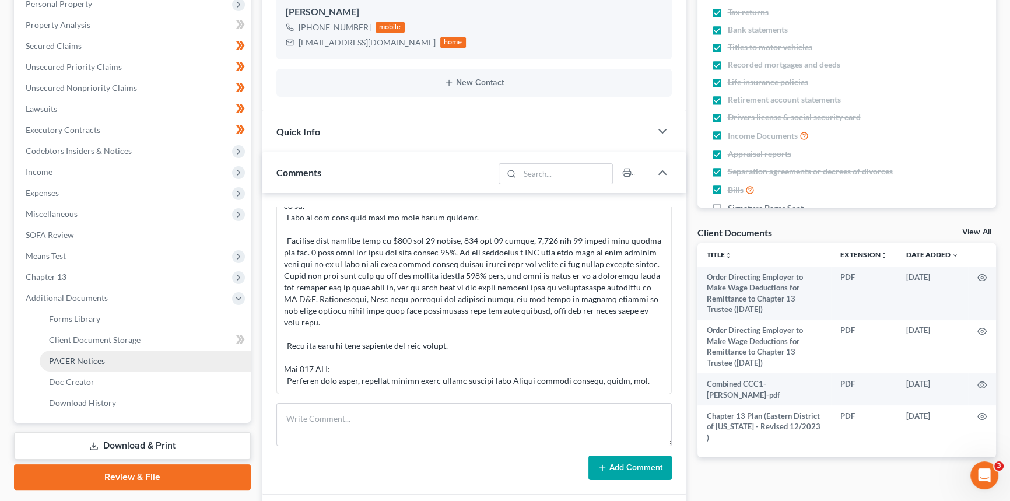
click at [76, 354] on link "PACER Notices" at bounding box center [145, 361] width 211 height 21
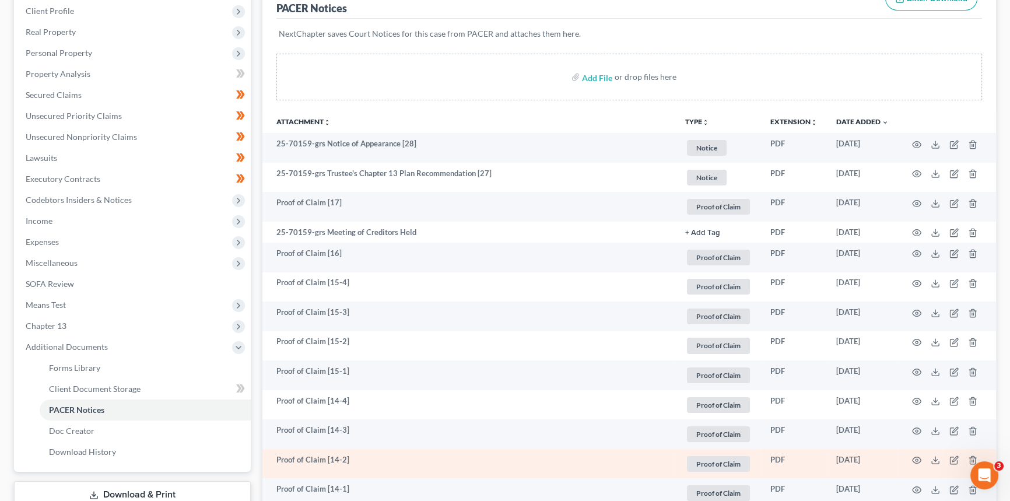
scroll to position [318, 0]
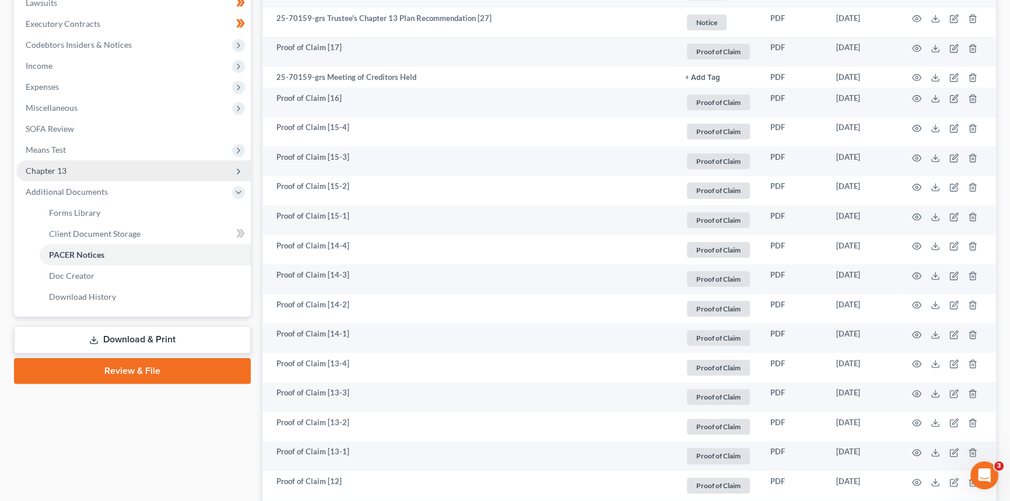
click at [82, 173] on span "Chapter 13" at bounding box center [133, 170] width 234 height 21
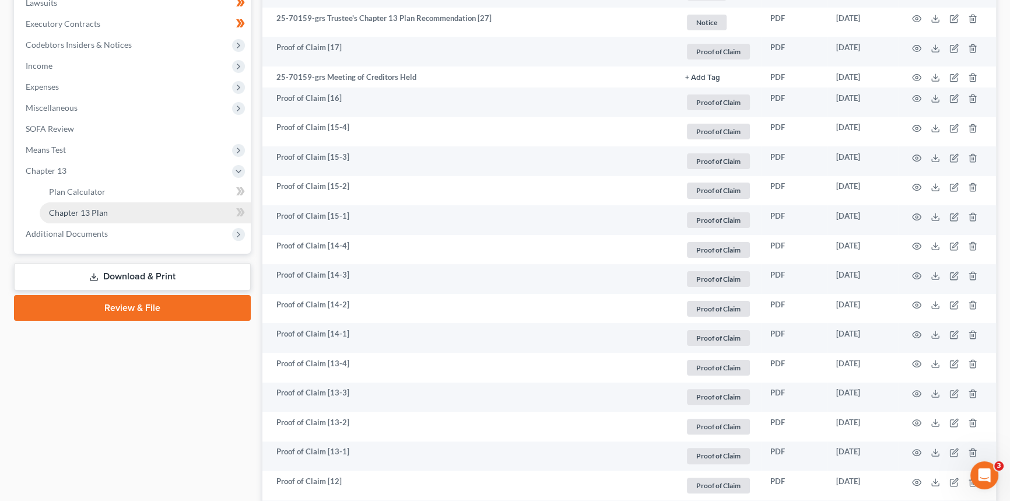
click at [79, 218] on link "Chapter 13 Plan" at bounding box center [145, 212] width 211 height 21
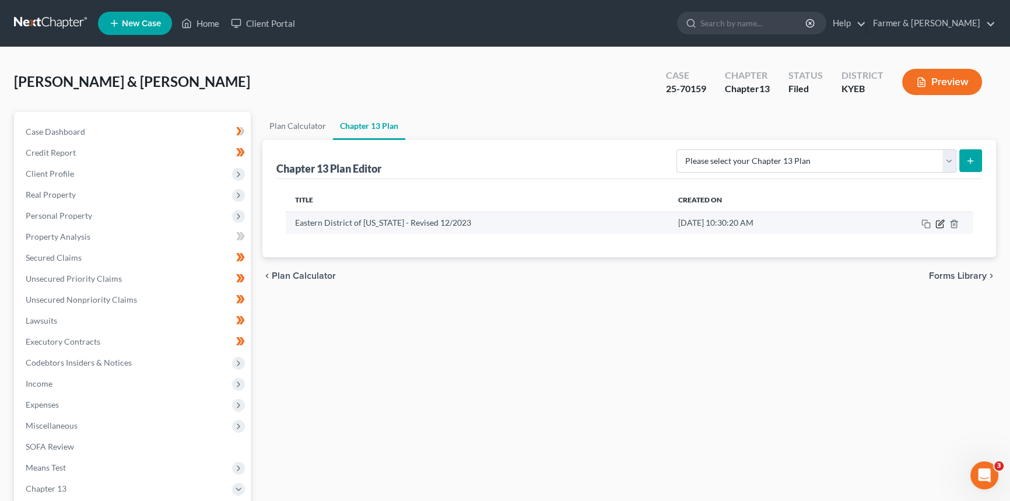
click at [940, 227] on icon "button" at bounding box center [939, 223] width 7 height 7
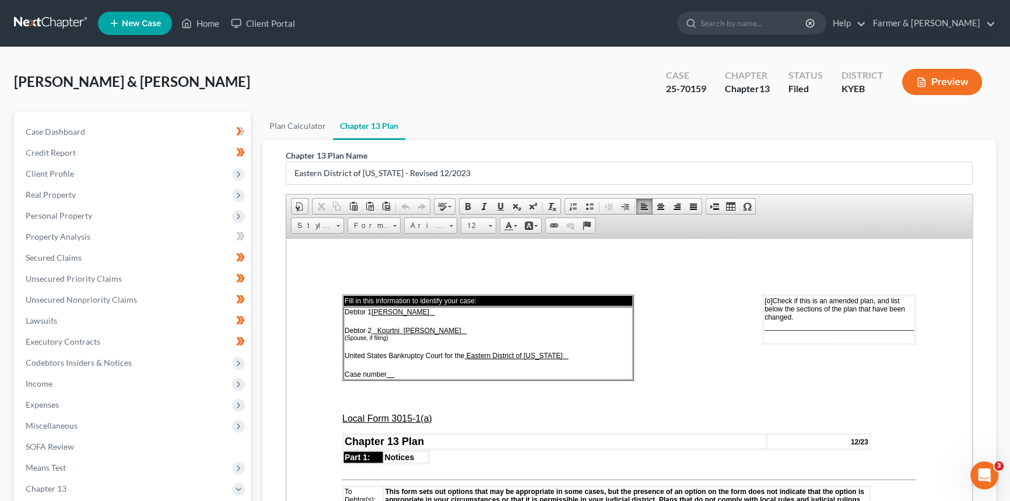
click at [765, 300] on span "[o]" at bounding box center [769, 300] width 8 height 8
click at [820, 330] on span "________________________________" at bounding box center [839, 326] width 149 height 10
click at [899, 327] on span "__________8.1___________________" at bounding box center [840, 326] width 147 height 10
drag, startPoint x: 395, startPoint y: 374, endPoint x: 412, endPoint y: 370, distance: 18.1
click at [390, 374] on u at bounding box center [391, 374] width 6 height 8
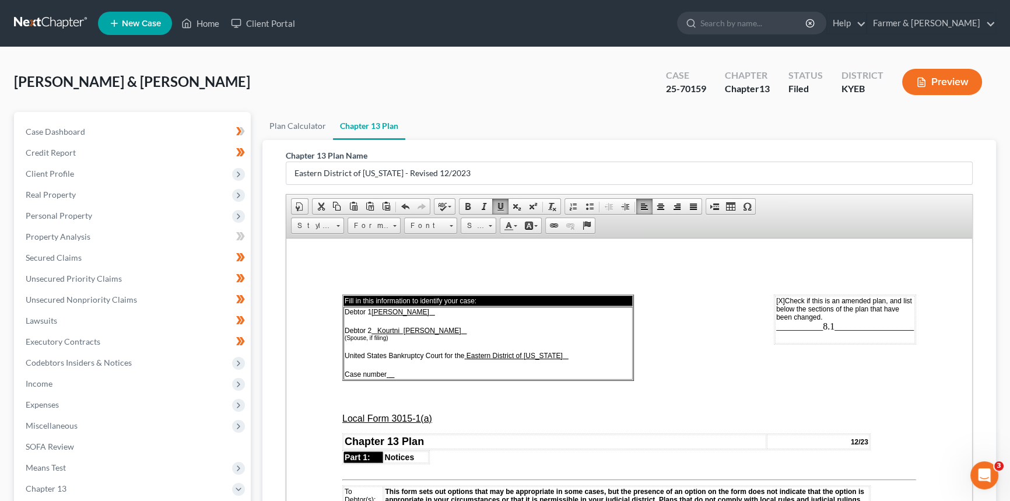
click at [408, 375] on td "Debtor 1 [PERSON_NAME] Debtor 2 Kourtni [PERSON_NAME] (Spouse, if filing) Unite…" at bounding box center [488, 342] width 289 height 73
click at [388, 375] on td "Debtor 1 [PERSON_NAME] Debtor 2 Kourtni [PERSON_NAME] (Spouse, if filing) Unite…" at bounding box center [488, 342] width 289 height 73
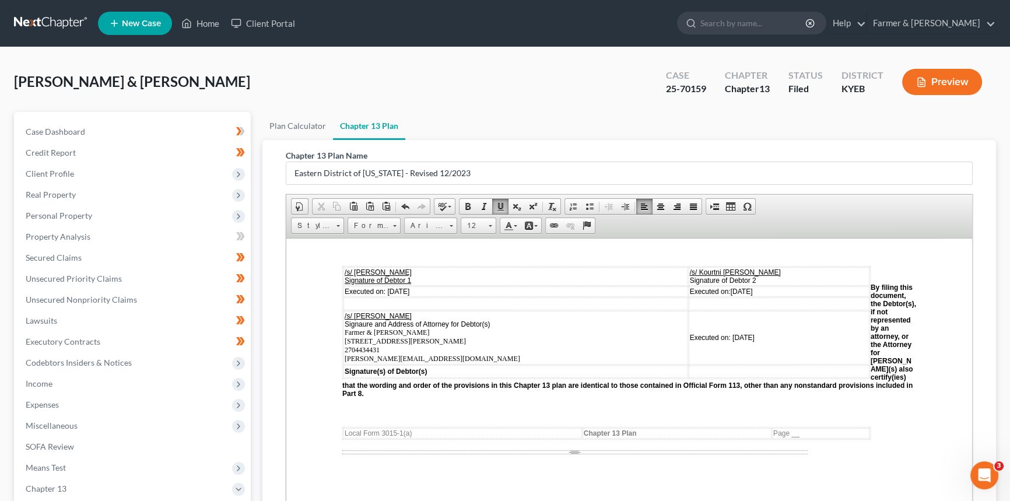
scroll to position [3234, 0]
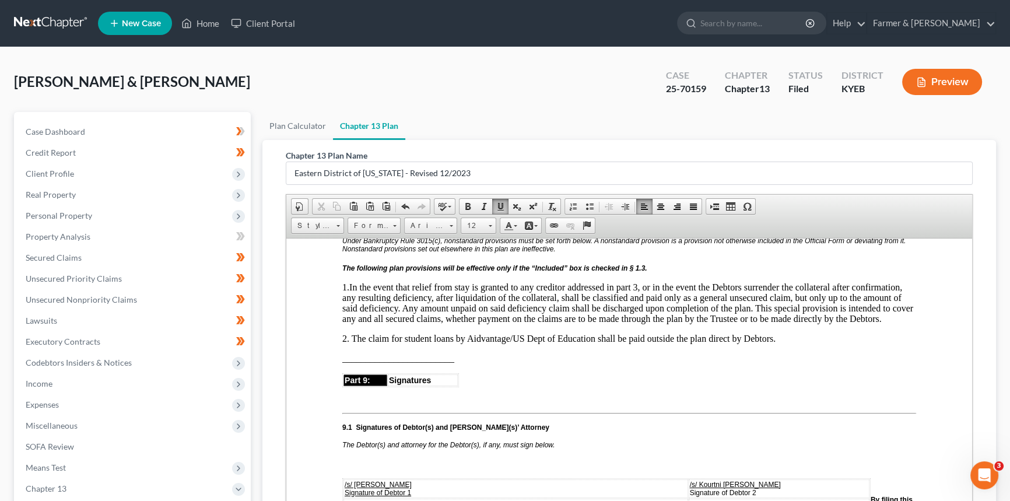
click at [787, 344] on p "2. The claim for student loans by Aidvantage/US Dept of Education shall be paid…" at bounding box center [629, 338] width 574 height 10
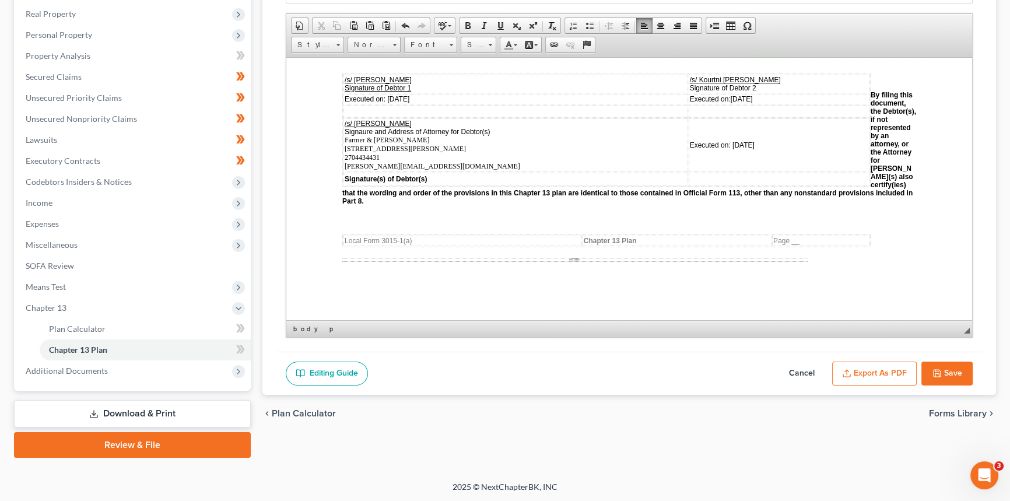
scroll to position [3500, 0]
drag, startPoint x: 424, startPoint y: 115, endPoint x: 387, endPoint y: 115, distance: 37.3
click at [387, 103] on td "Executed on: [DATE]" at bounding box center [516, 98] width 345 height 10
drag, startPoint x: 764, startPoint y: 110, endPoint x: 722, endPoint y: 111, distance: 42.0
click at [722, 103] on td "Executed on: [DATE]" at bounding box center [779, 98] width 181 height 10
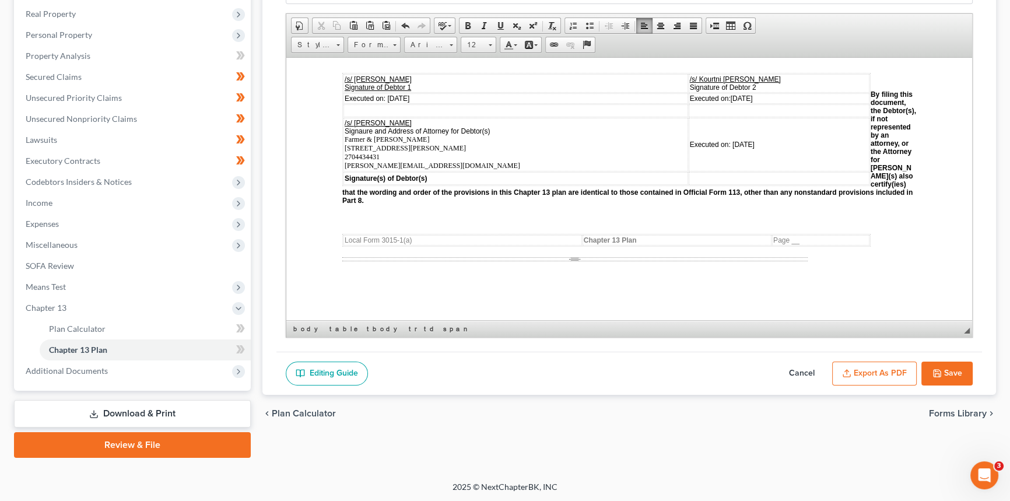
drag, startPoint x: 762, startPoint y: 159, endPoint x: 722, endPoint y: 155, distance: 40.5
click at [722, 155] on td "Executed on: [DATE]" at bounding box center [779, 144] width 181 height 54
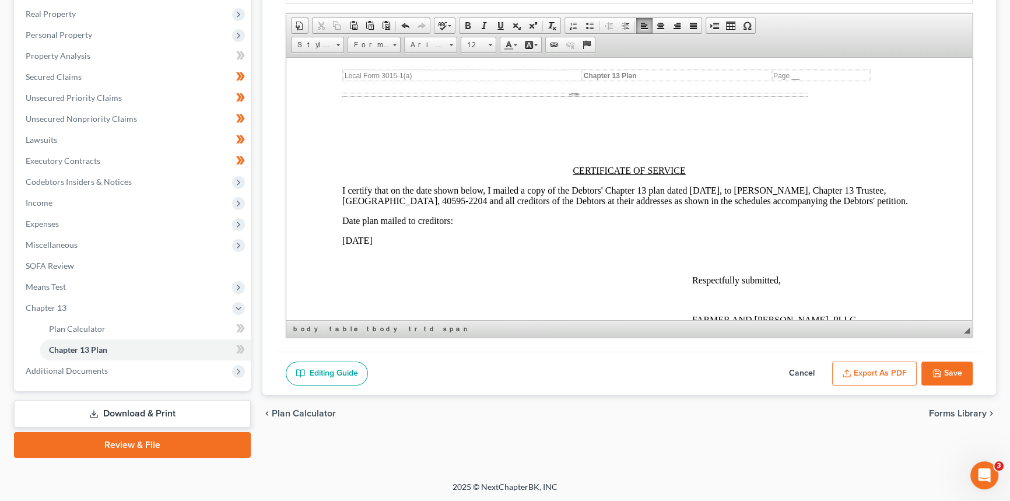
scroll to position [3765, 0]
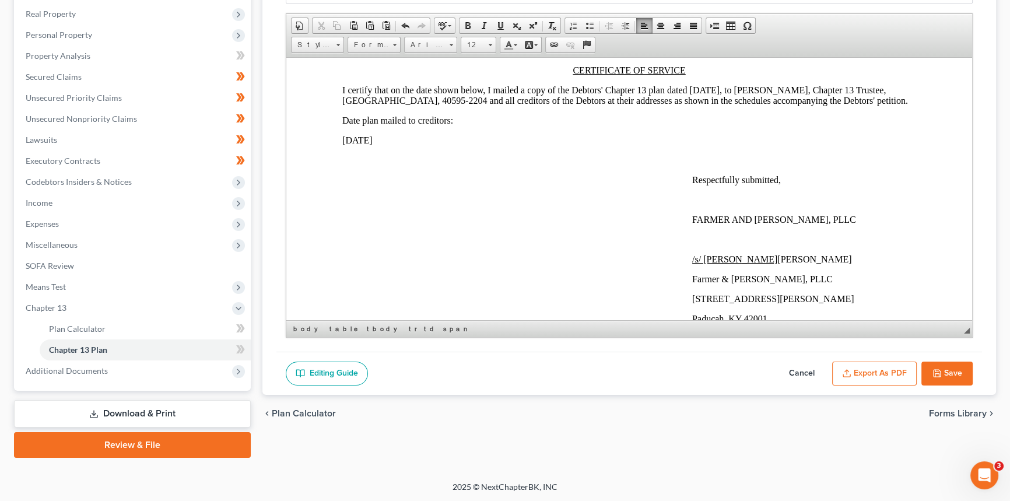
drag, startPoint x: 343, startPoint y: 170, endPoint x: 413, endPoint y: 168, distance: 70.0
click at [413, 145] on p "[DATE]" at bounding box center [629, 140] width 574 height 10
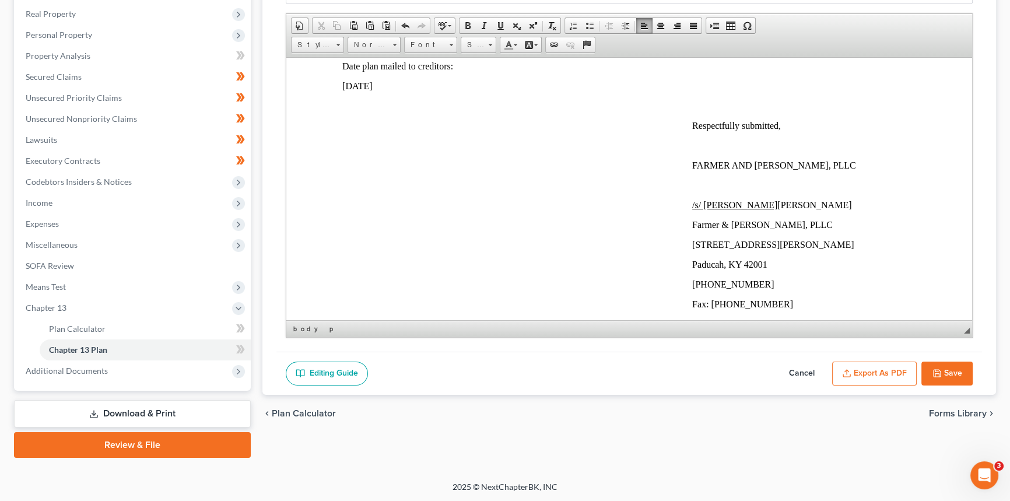
scroll to position [3871, 0]
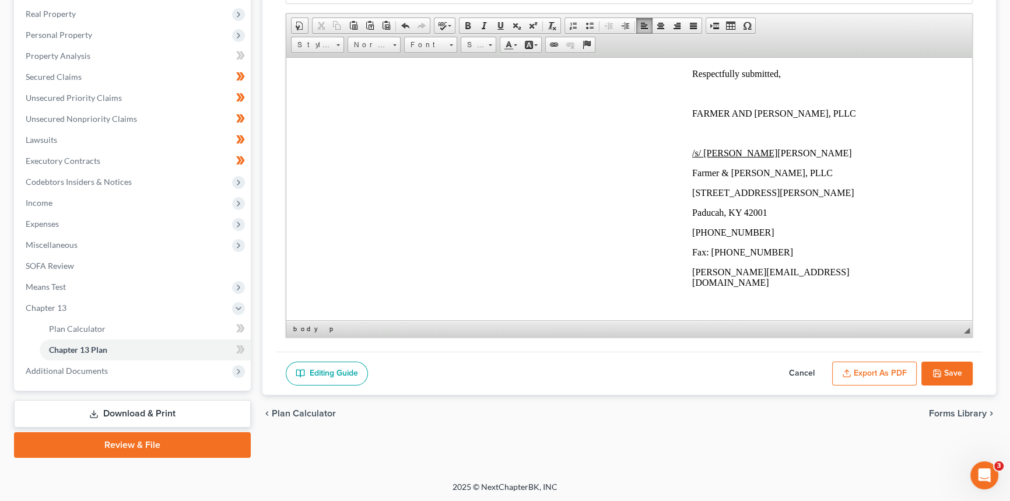
click at [827, 158] on p "/s/ [PERSON_NAME] [PERSON_NAME]" at bounding box center [804, 153] width 224 height 10
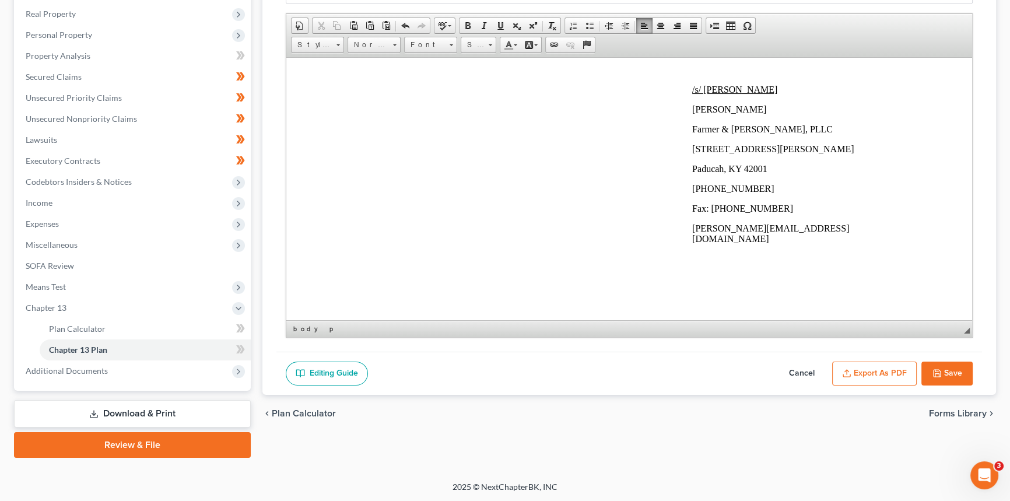
scroll to position [3643, 0]
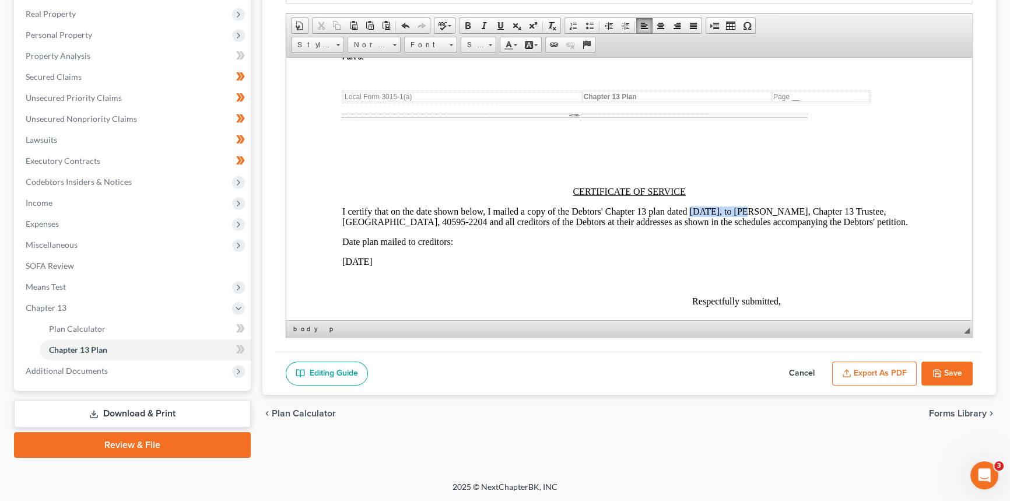
drag, startPoint x: 690, startPoint y: 226, endPoint x: 743, endPoint y: 226, distance: 53.1
click at [743, 226] on p "I certify that on the date shown below, I mailed a copy of the Debtors' Chapter…" at bounding box center [629, 216] width 574 height 21
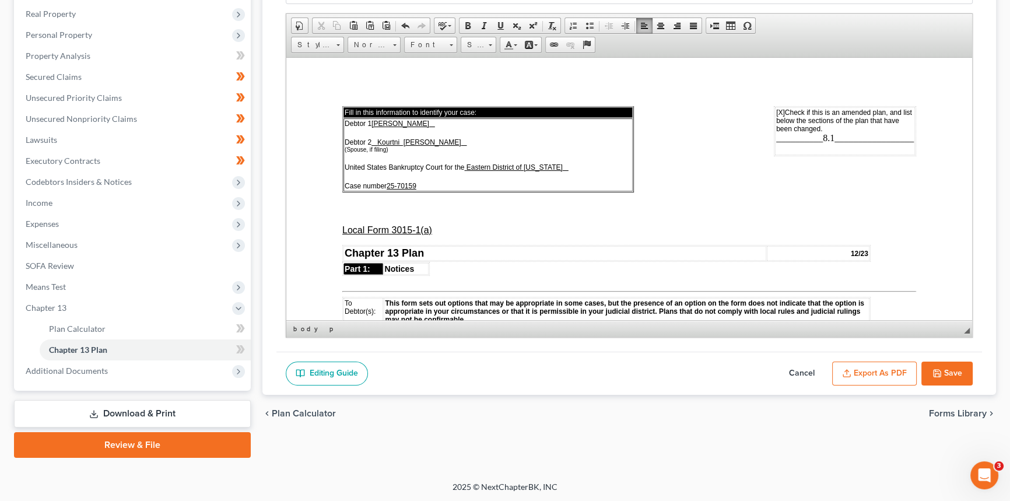
scroll to position [0, 0]
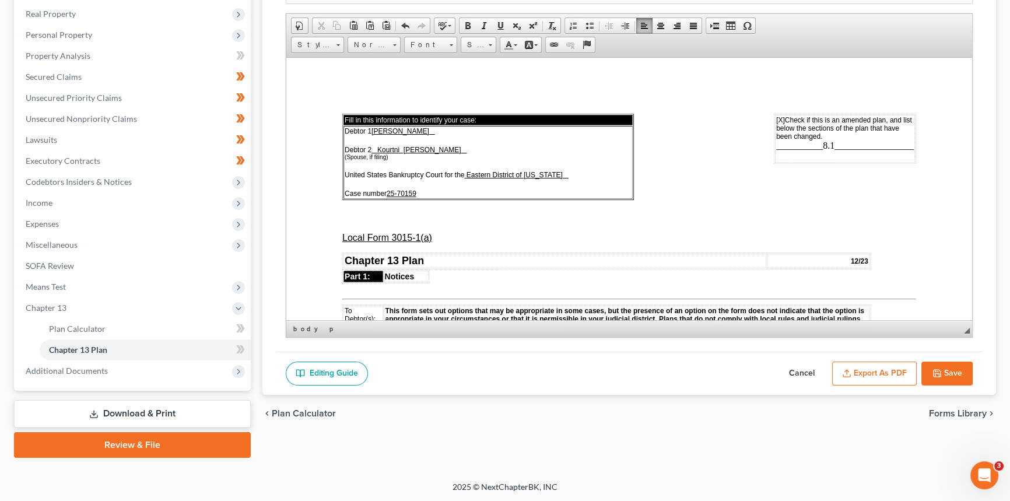
click at [951, 367] on button "Save" at bounding box center [947, 374] width 51 height 24
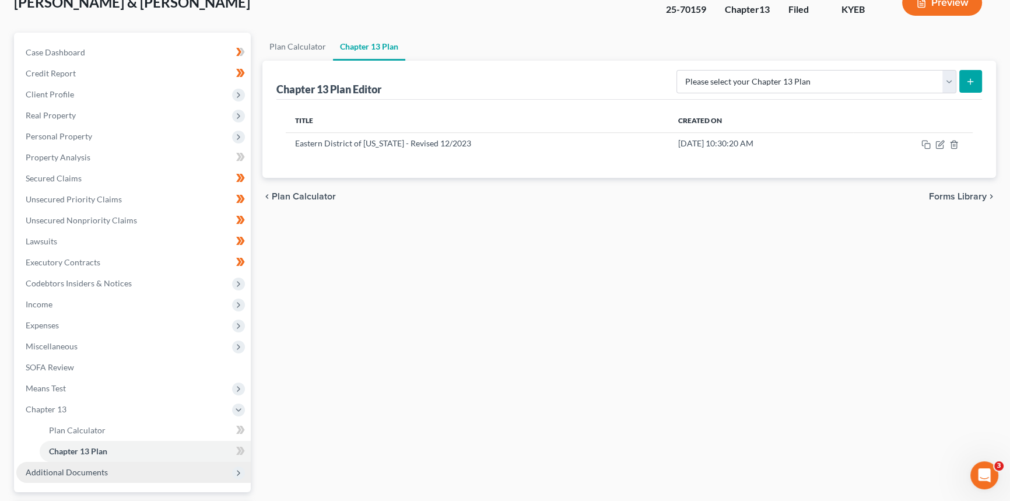
scroll to position [181, 0]
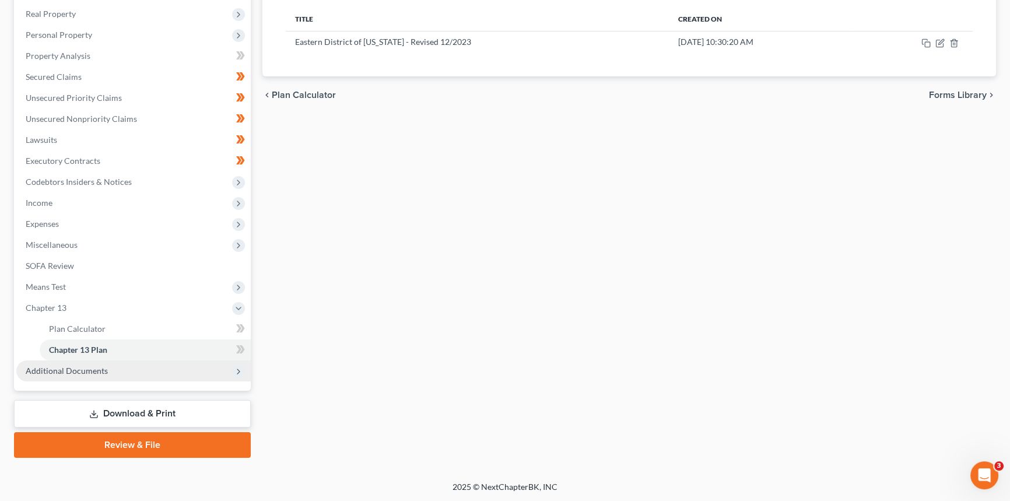
click at [65, 375] on span "Additional Documents" at bounding box center [133, 370] width 234 height 21
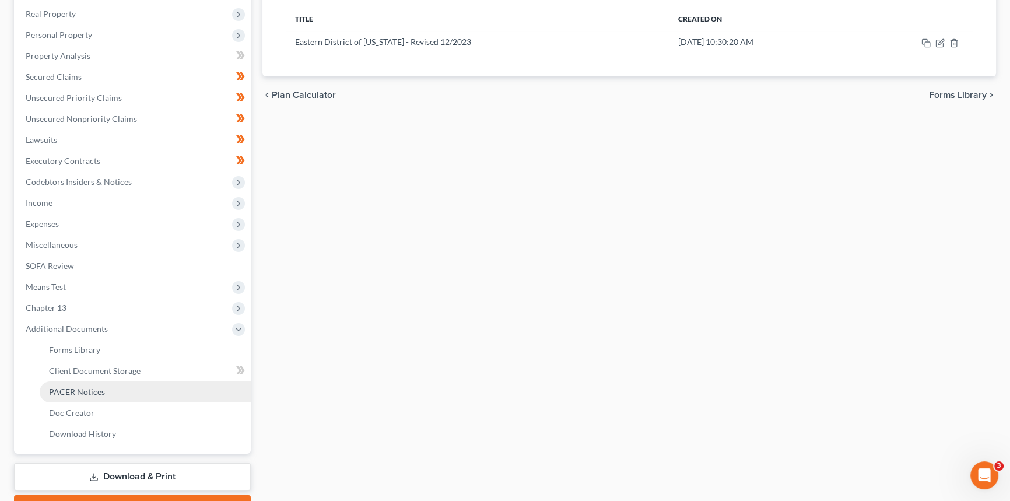
click at [76, 390] on span "PACER Notices" at bounding box center [77, 392] width 56 height 10
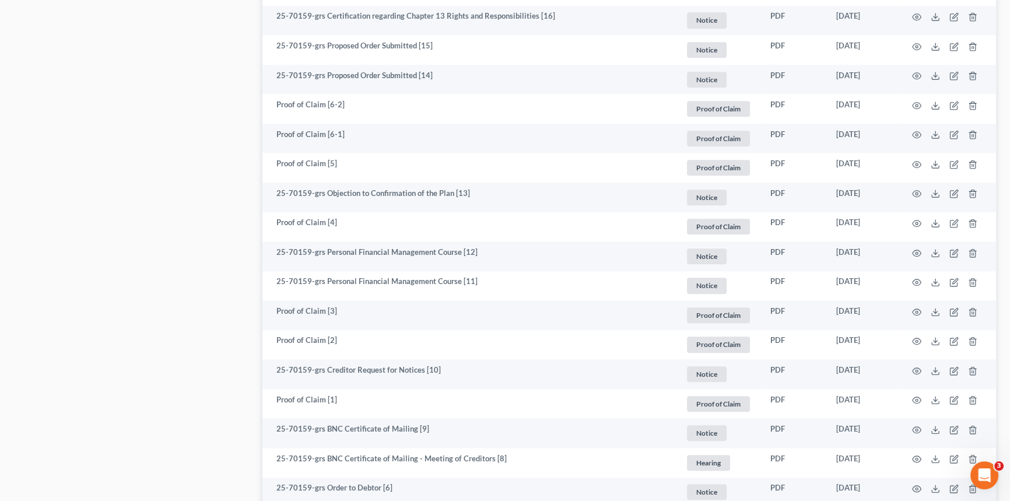
scroll to position [1378, 0]
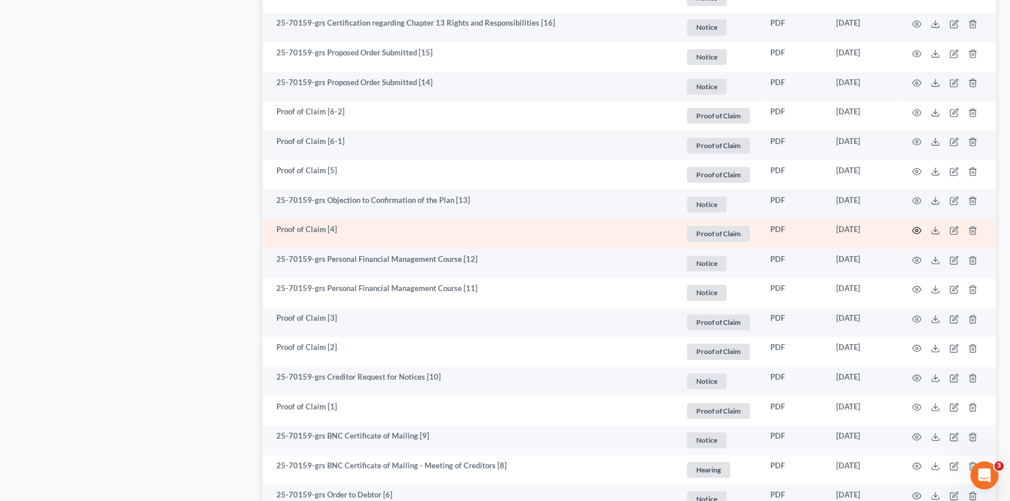
click at [915, 227] on icon "button" at bounding box center [916, 230] width 9 height 9
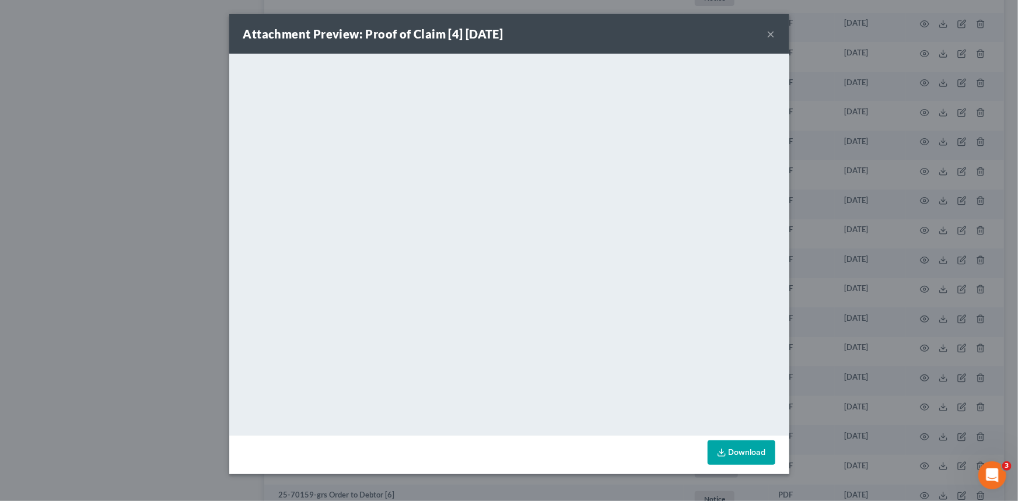
click at [767, 36] on button "×" at bounding box center [771, 34] width 8 height 14
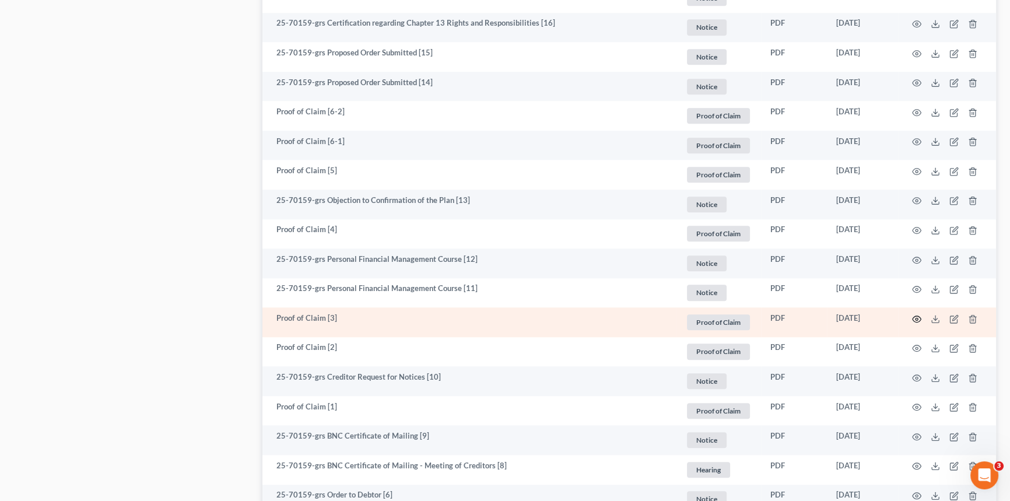
click at [915, 315] on icon "button" at bounding box center [916, 318] width 9 height 9
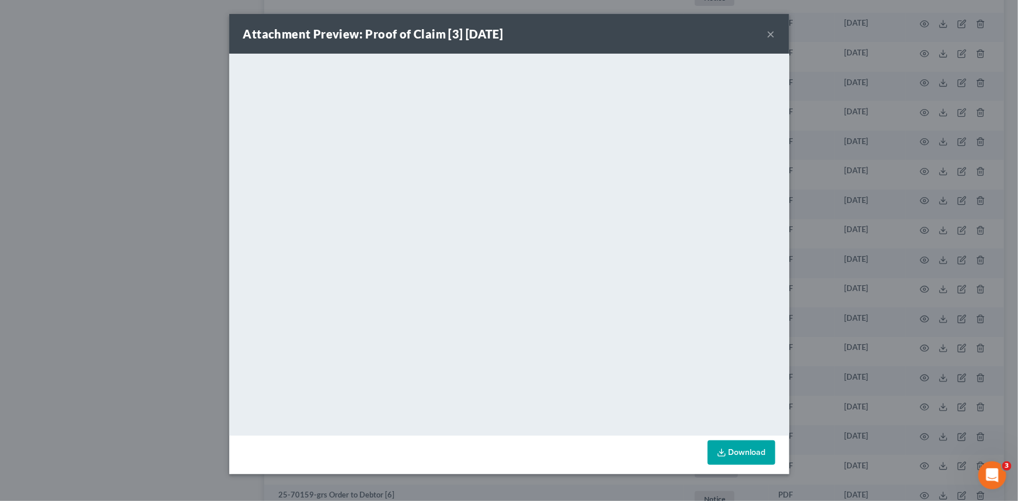
click at [766, 31] on div "Attachment Preview: Proof of Claim [3] [DATE] ×" at bounding box center [509, 34] width 560 height 40
click at [770, 32] on button "×" at bounding box center [771, 34] width 8 height 14
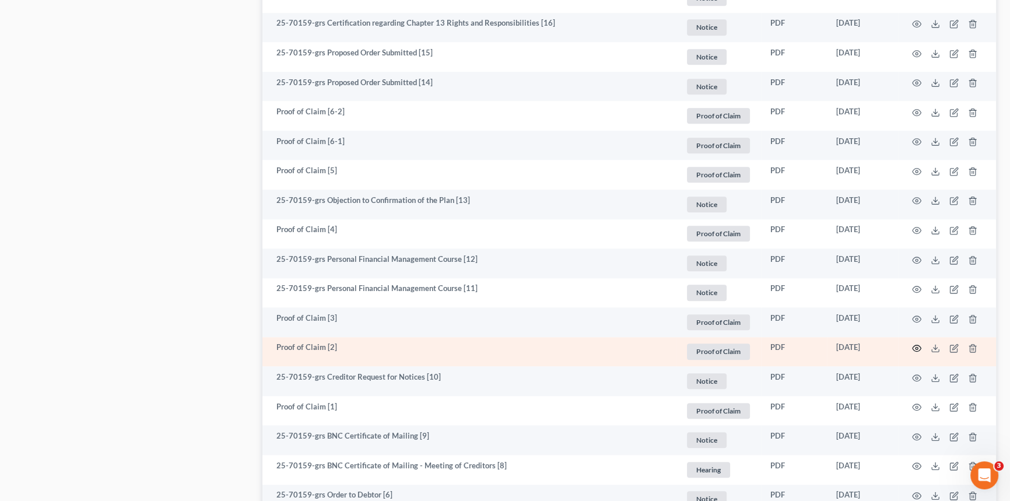
click at [916, 348] on circle "button" at bounding box center [917, 348] width 2 height 2
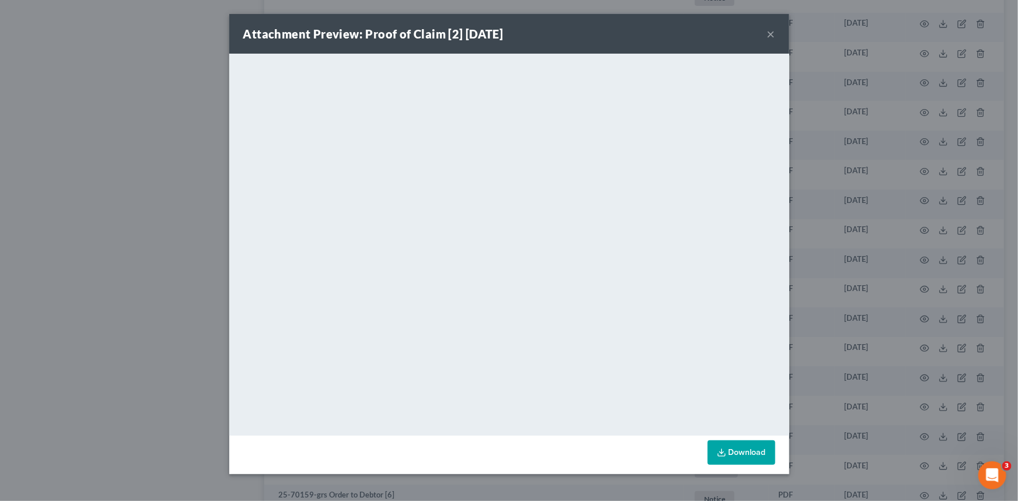
click at [766, 34] on div "Attachment Preview: Proof of Claim [2] [DATE] ×" at bounding box center [509, 34] width 560 height 40
click at [769, 33] on button "×" at bounding box center [771, 34] width 8 height 14
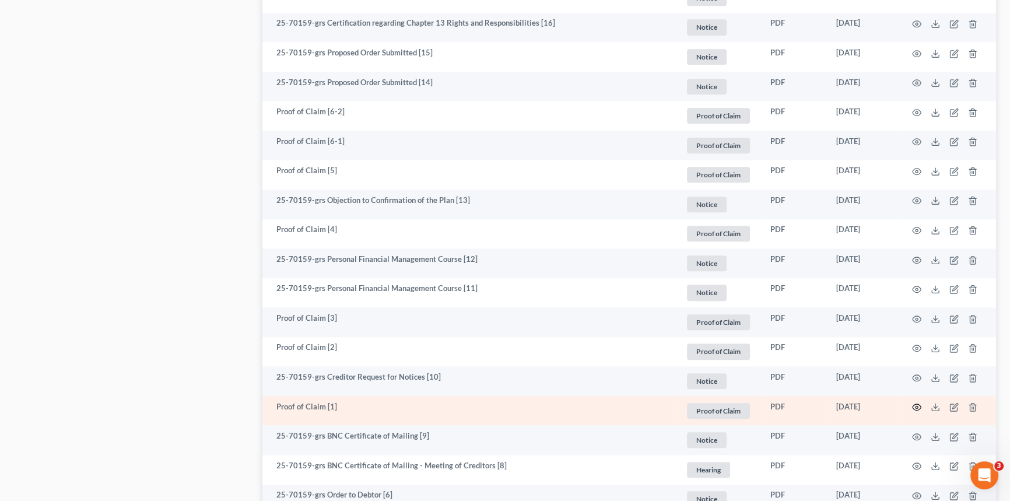
click at [918, 404] on icon "button" at bounding box center [916, 406] width 9 height 9
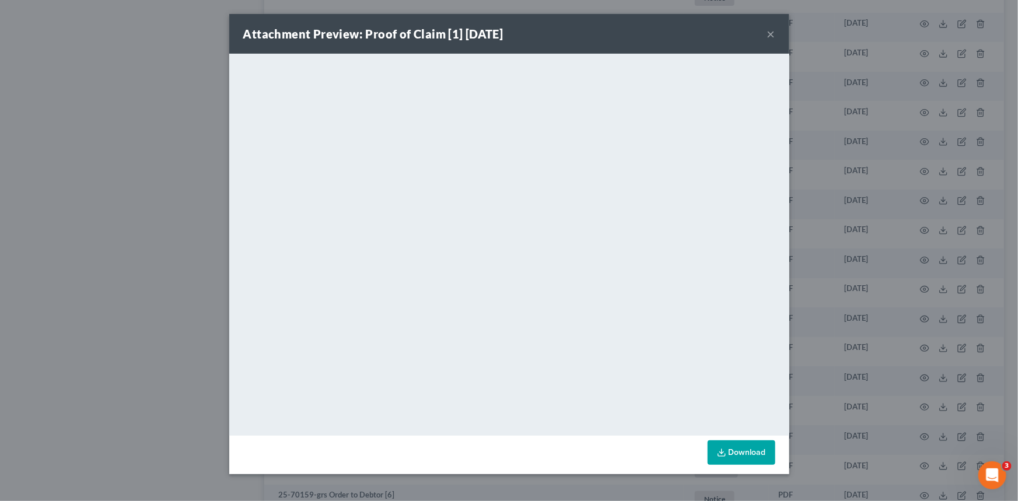
click at [771, 34] on button "×" at bounding box center [771, 34] width 8 height 14
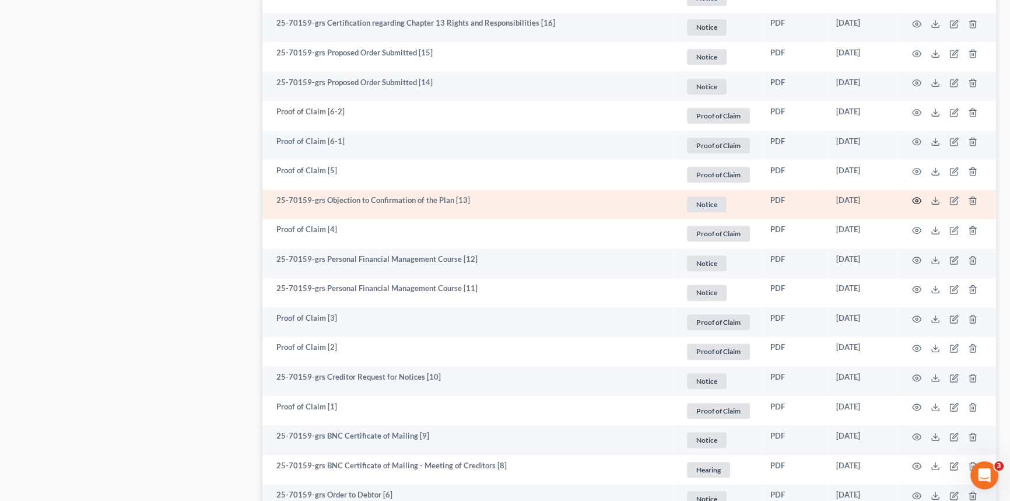
click at [920, 199] on icon "button" at bounding box center [916, 200] width 9 height 9
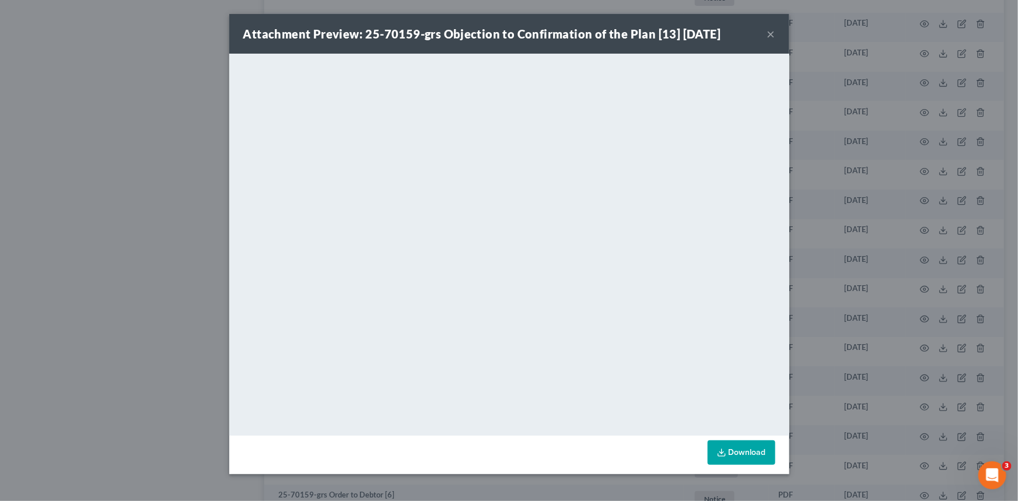
click at [770, 34] on button "×" at bounding box center [771, 34] width 8 height 14
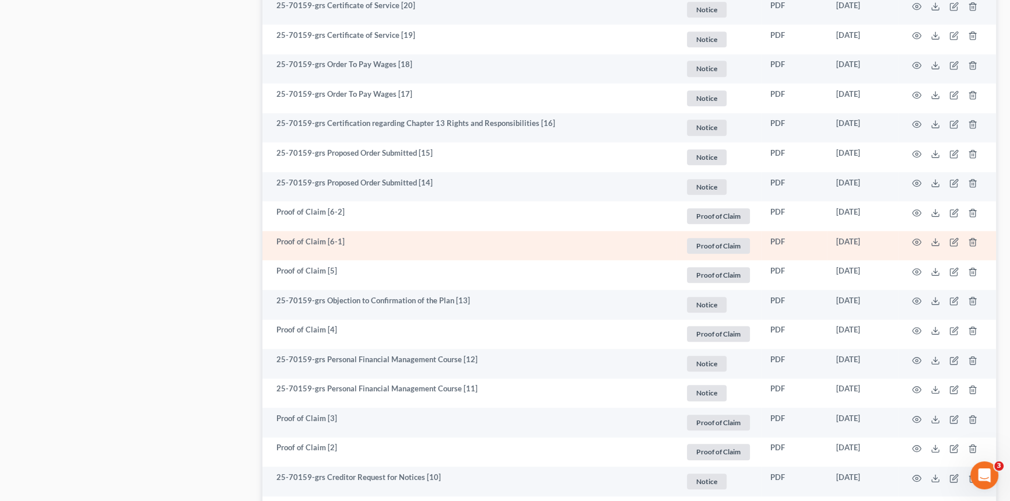
scroll to position [1272, 0]
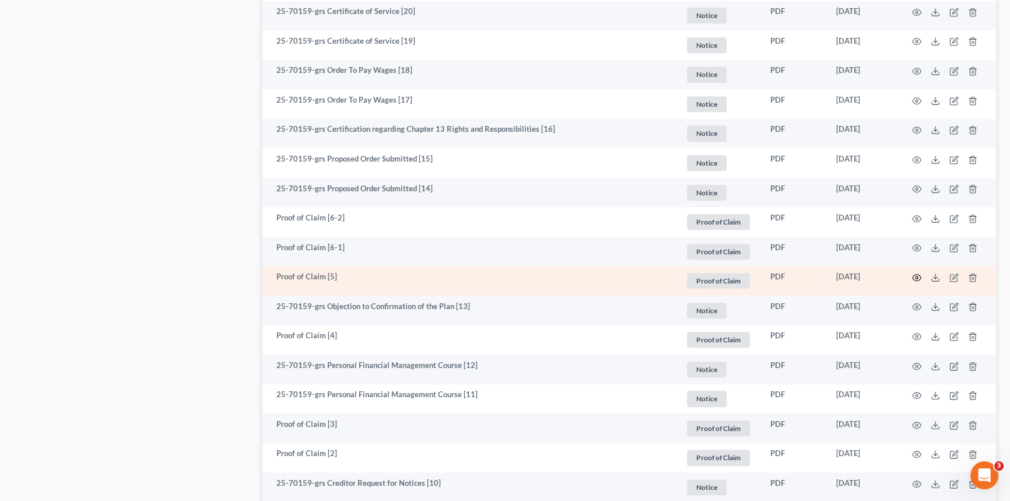
click at [918, 276] on circle "button" at bounding box center [917, 277] width 2 height 2
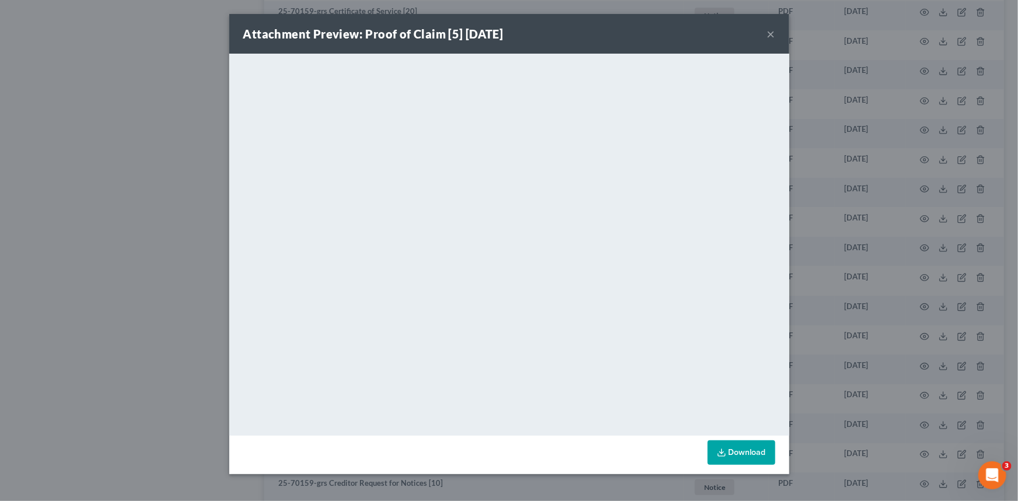
click at [770, 34] on button "×" at bounding box center [771, 34] width 8 height 14
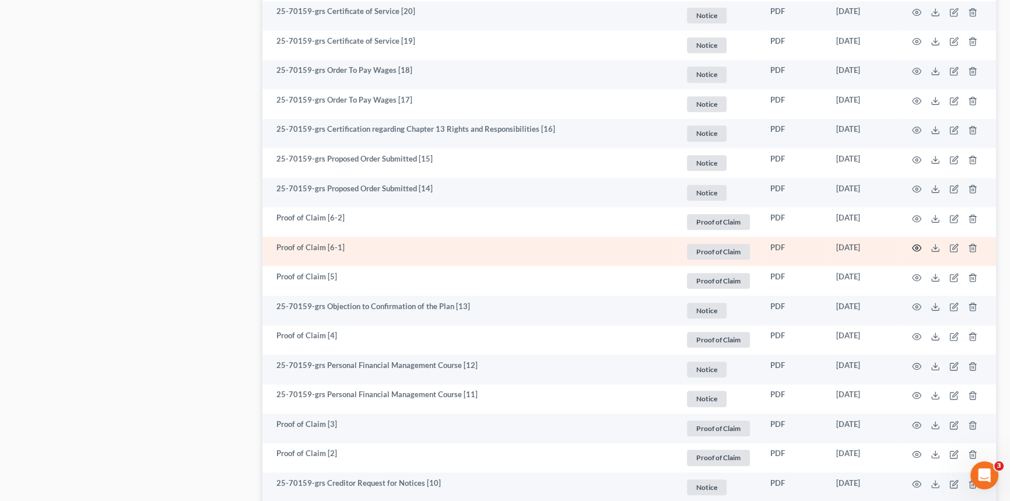
click at [916, 247] on circle "button" at bounding box center [917, 248] width 2 height 2
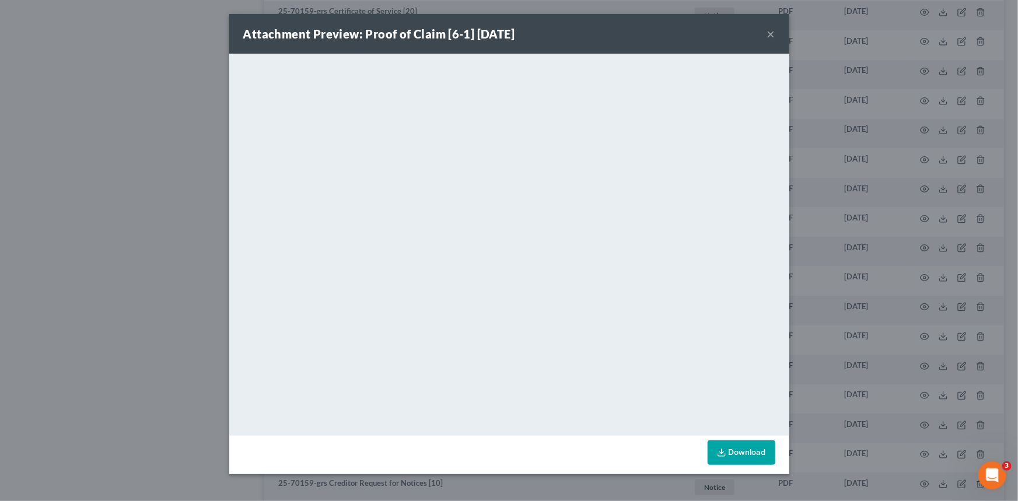
click at [776, 32] on div "Attachment Preview: Proof of Claim [6-1] [DATE] ×" at bounding box center [509, 34] width 560 height 40
click at [770, 34] on button "×" at bounding box center [771, 34] width 8 height 14
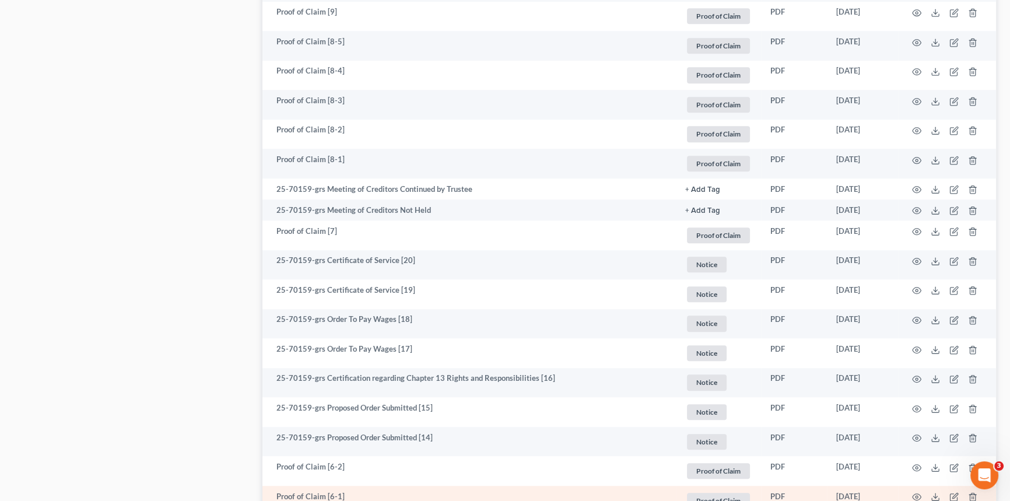
scroll to position [954, 0]
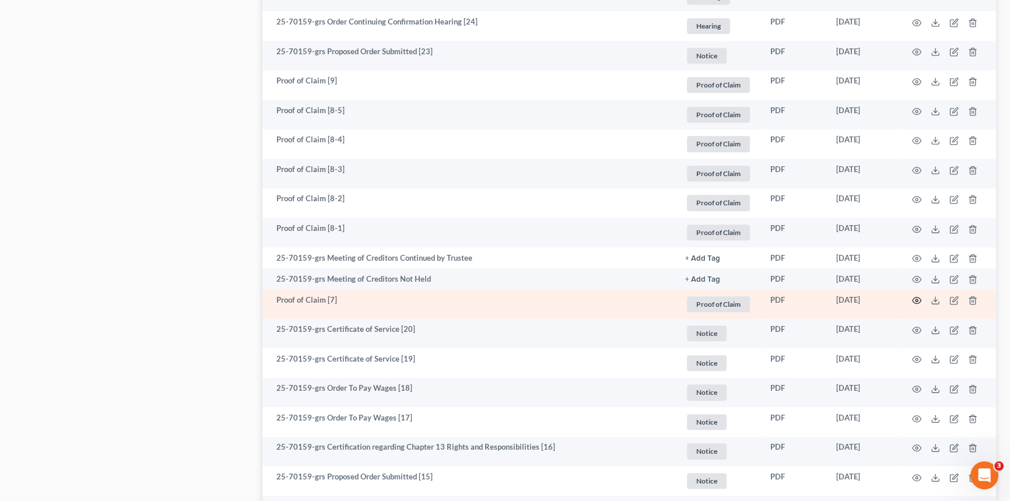
click at [915, 296] on icon "button" at bounding box center [916, 300] width 9 height 9
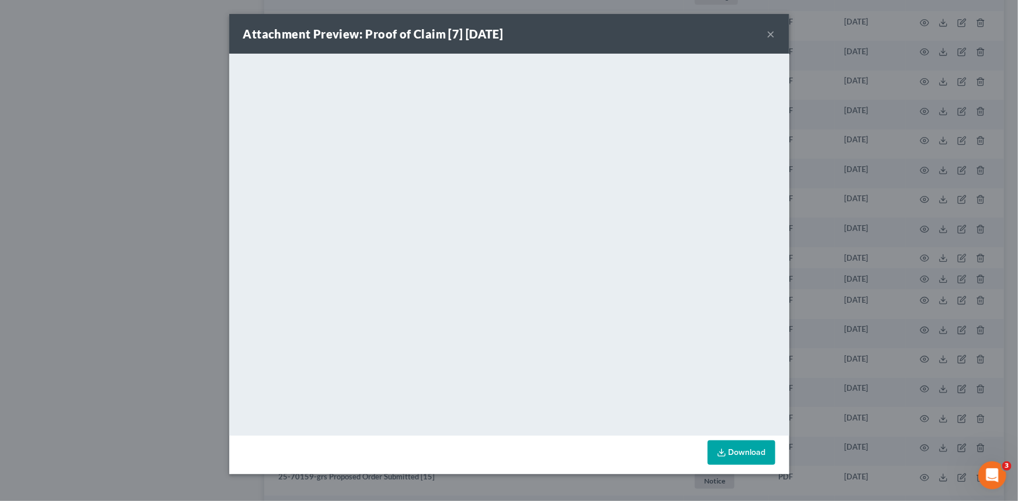
click at [771, 31] on button "×" at bounding box center [771, 34] width 8 height 14
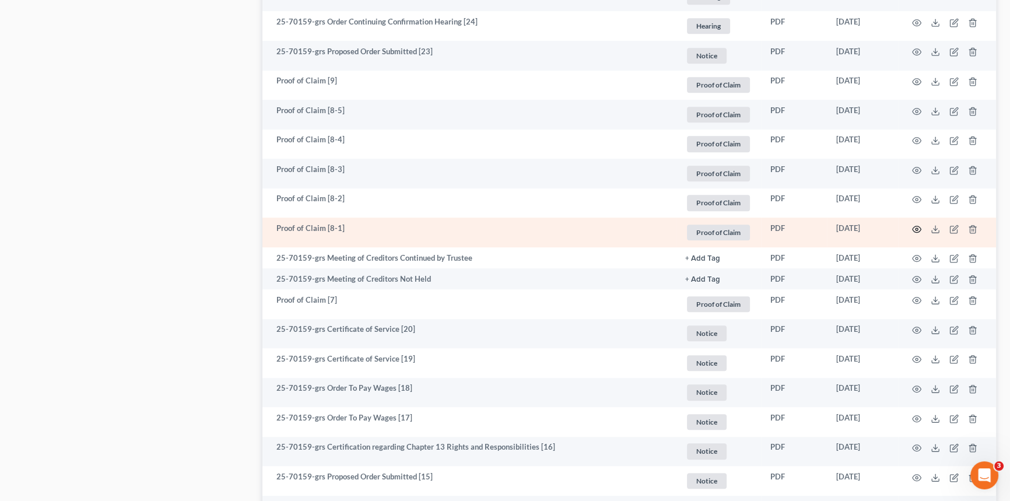
click at [915, 227] on icon "button" at bounding box center [916, 229] width 9 height 9
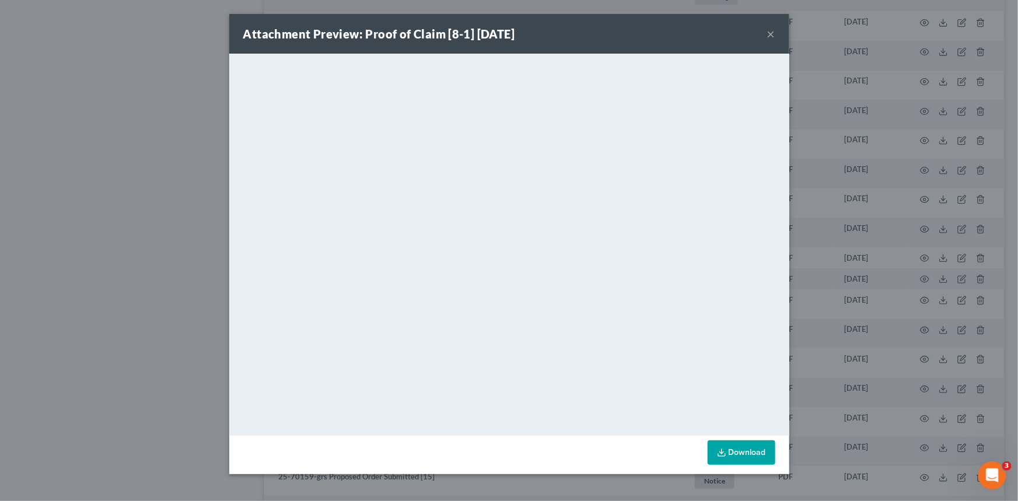
click at [771, 34] on button "×" at bounding box center [771, 34] width 8 height 14
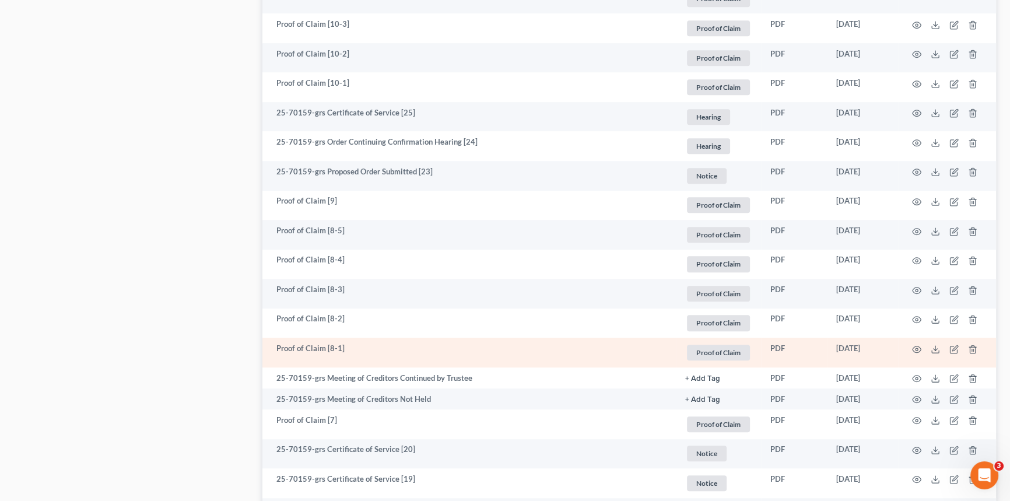
scroll to position [795, 0]
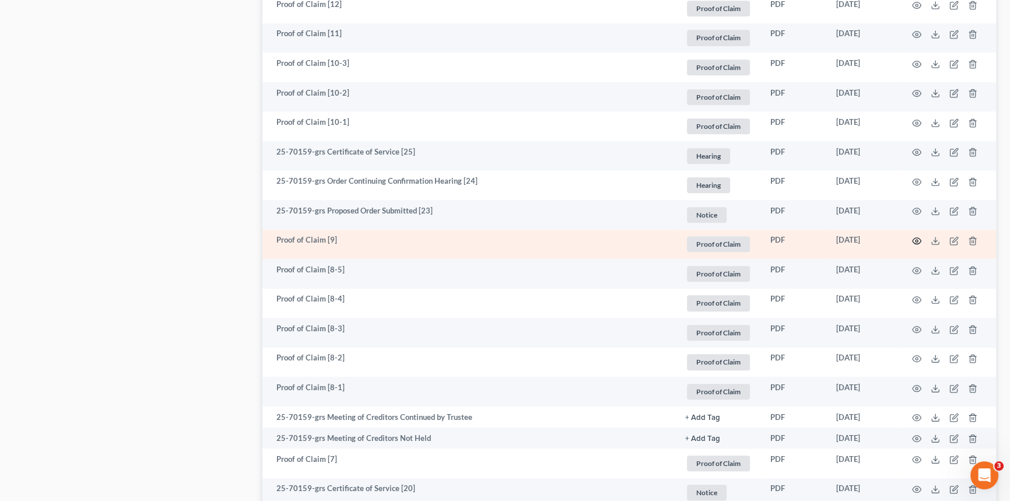
click at [915, 238] on icon "button" at bounding box center [917, 241] width 9 height 6
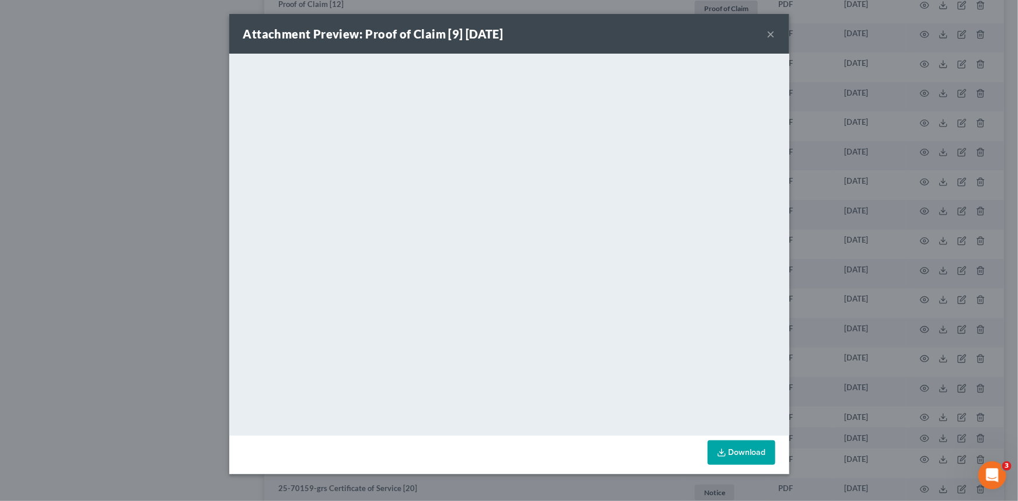
click at [771, 33] on button "×" at bounding box center [771, 34] width 8 height 14
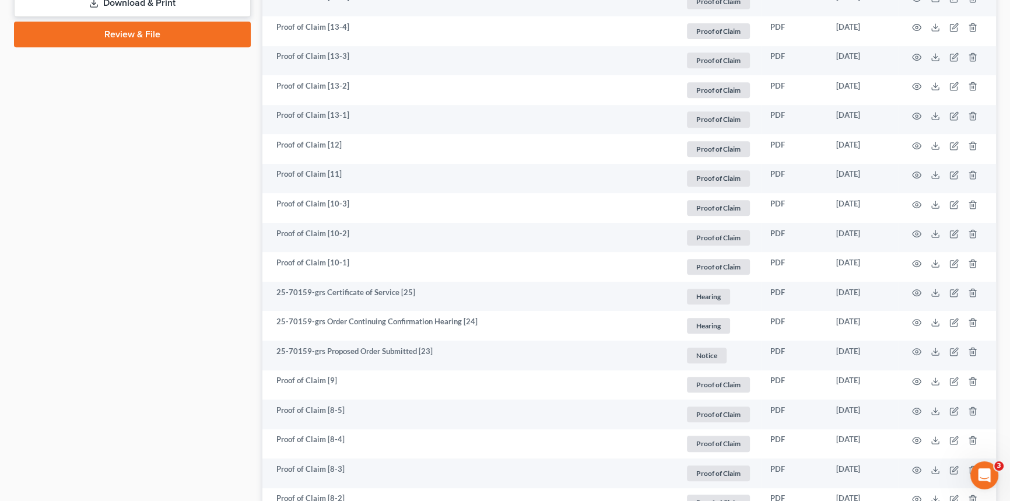
scroll to position [636, 0]
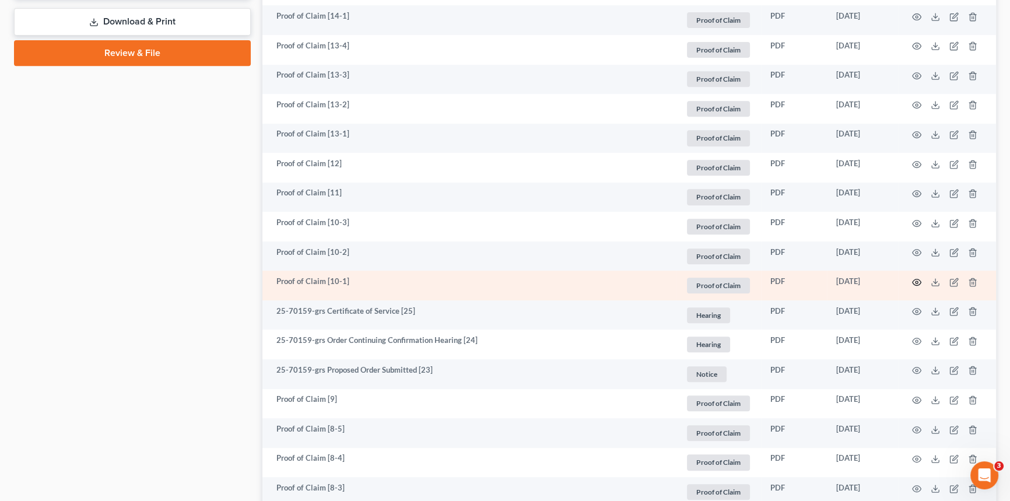
click at [919, 279] on icon "button" at bounding box center [916, 282] width 9 height 9
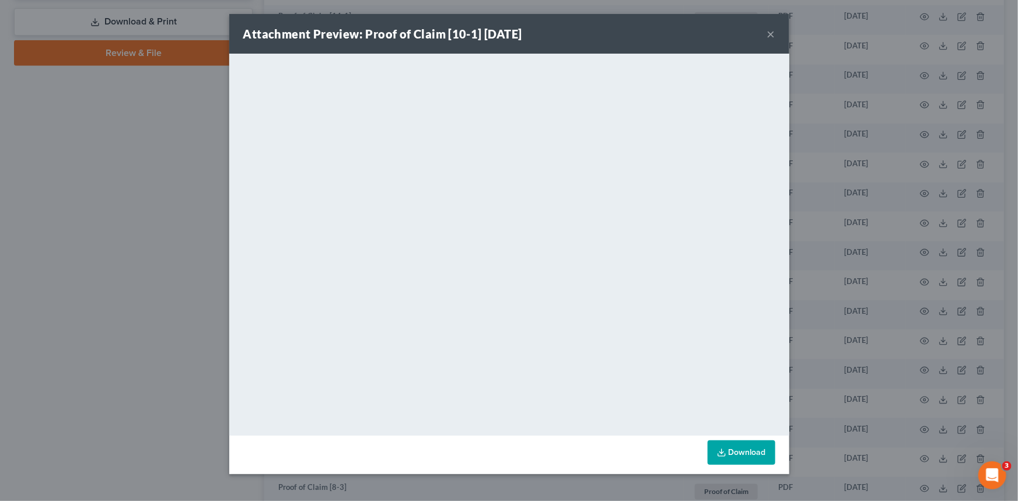
click at [770, 34] on button "×" at bounding box center [771, 34] width 8 height 14
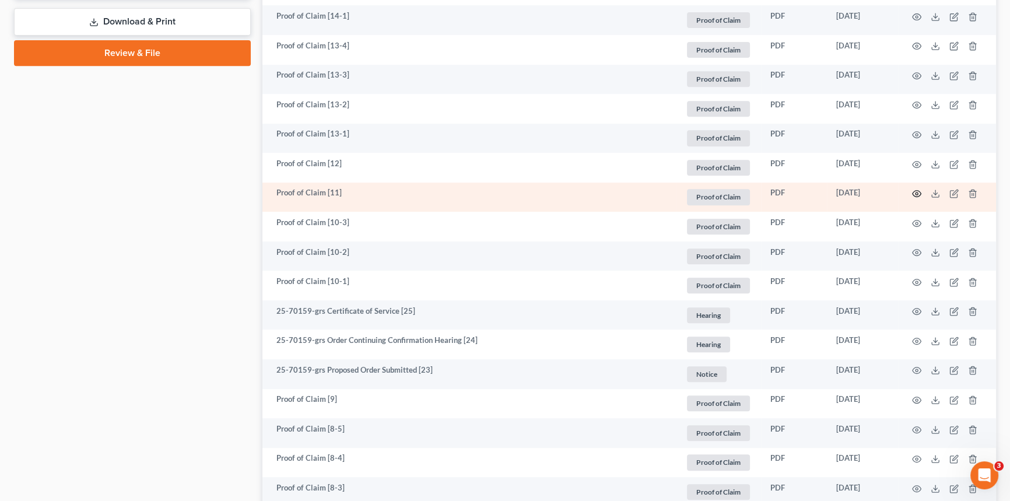
click at [916, 193] on icon "button" at bounding box center [916, 193] width 9 height 9
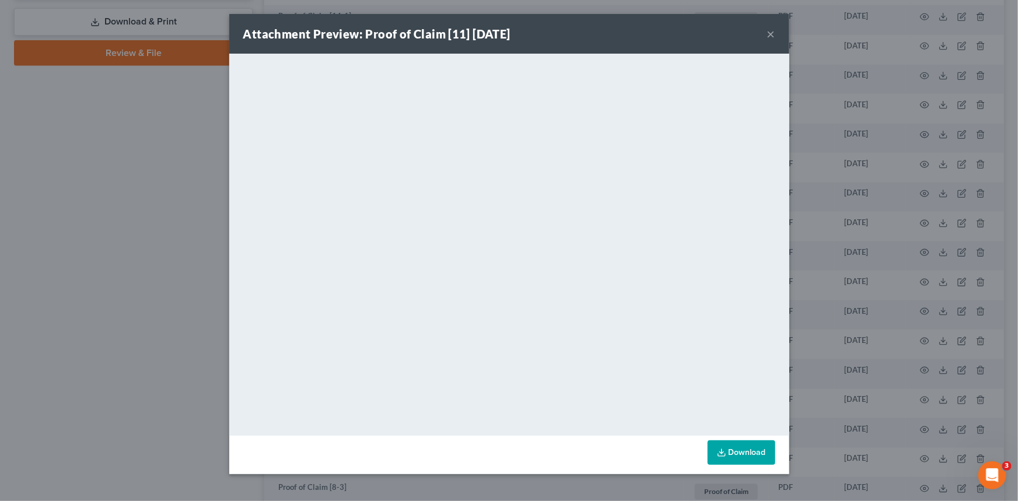
click at [771, 33] on button "×" at bounding box center [771, 34] width 8 height 14
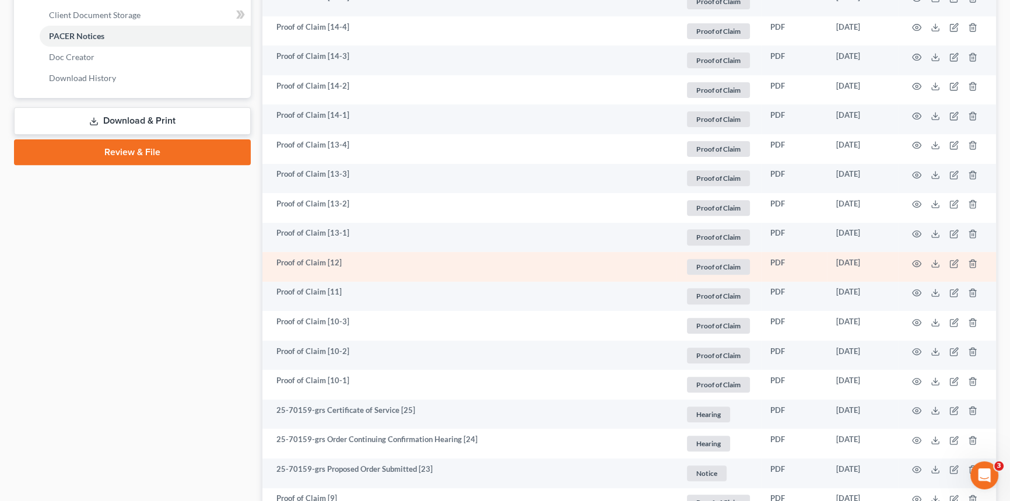
scroll to position [530, 0]
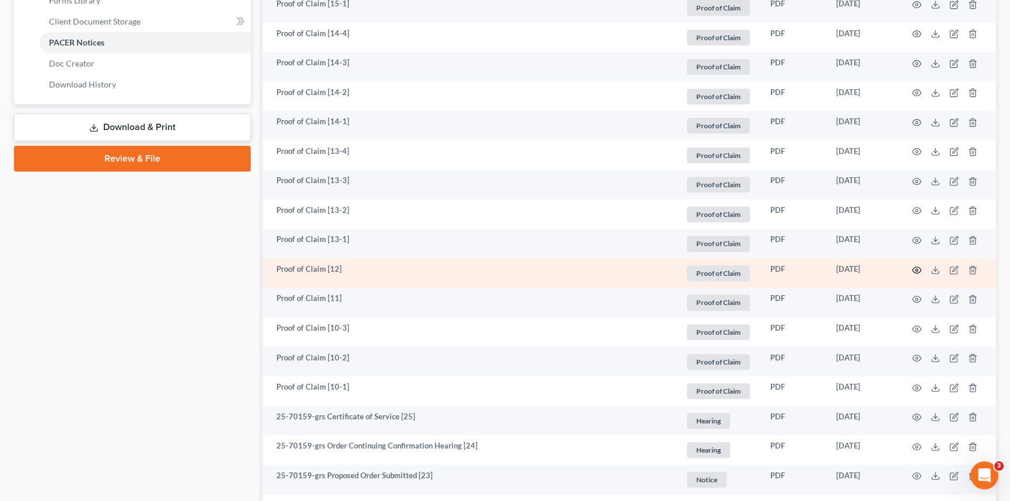
click at [915, 268] on icon "button" at bounding box center [916, 269] width 9 height 9
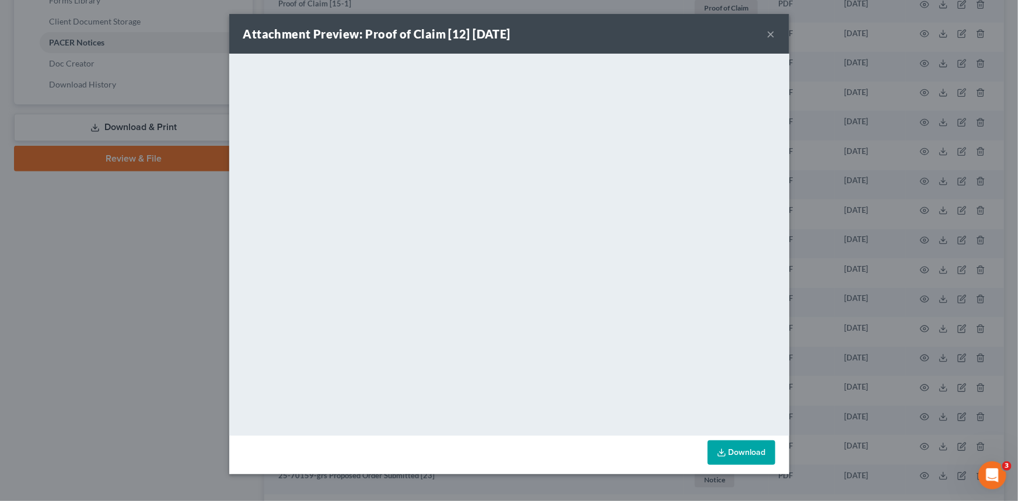
click at [770, 33] on button "×" at bounding box center [771, 34] width 8 height 14
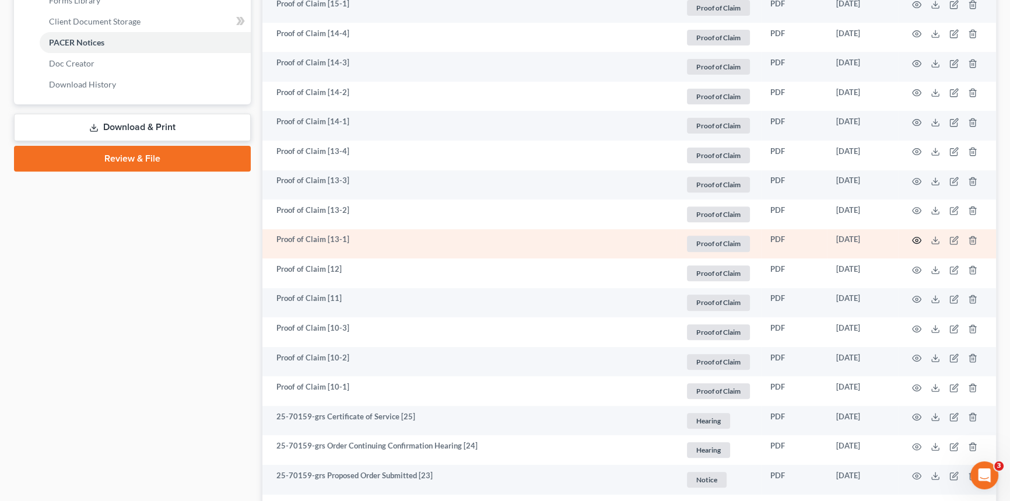
click at [916, 239] on circle "button" at bounding box center [917, 240] width 2 height 2
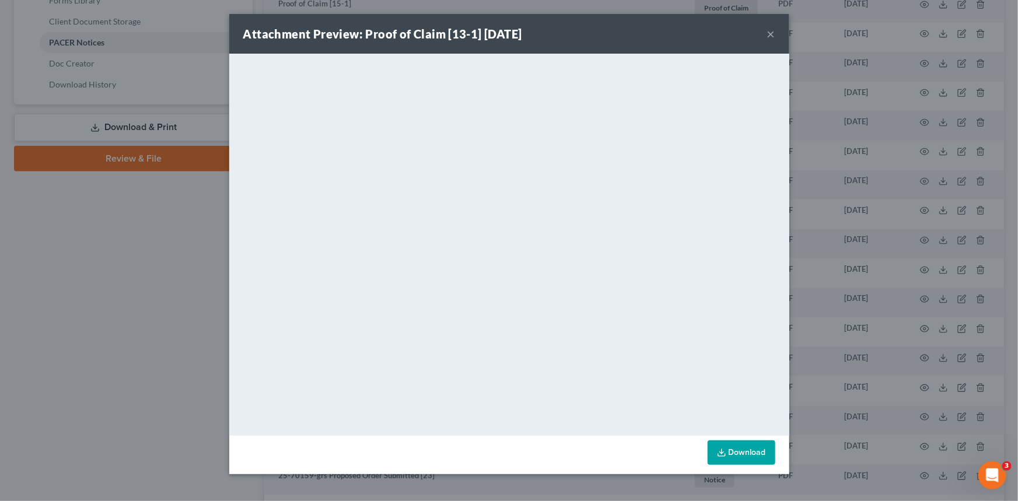
click at [775, 33] on div "Attachment Preview: Proof of Claim [13-1] [DATE] ×" at bounding box center [509, 34] width 560 height 40
click at [771, 33] on button "×" at bounding box center [771, 34] width 8 height 14
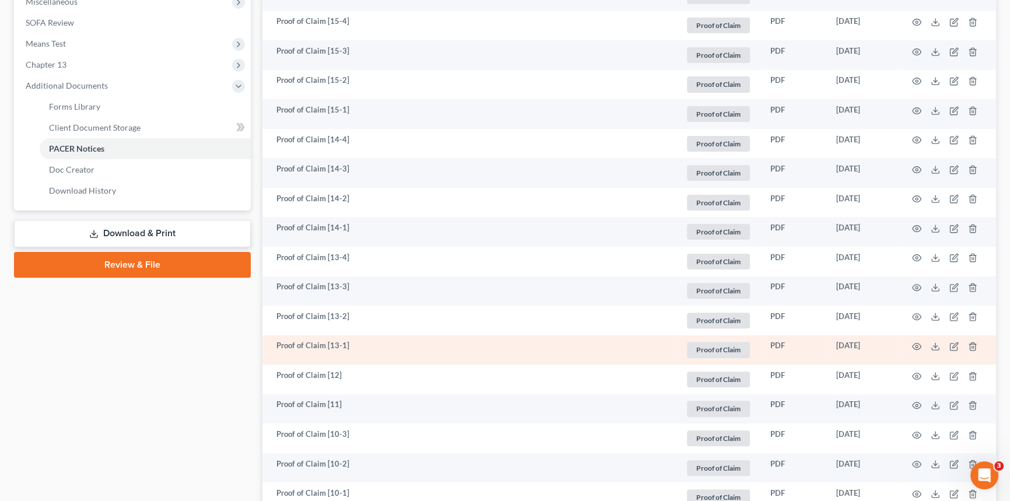
scroll to position [371, 0]
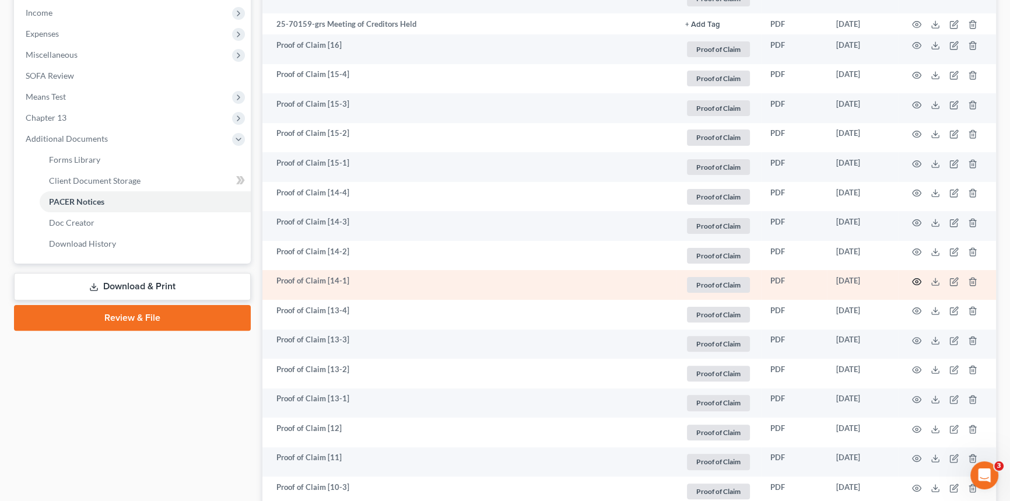
click at [917, 281] on circle "button" at bounding box center [917, 282] width 2 height 2
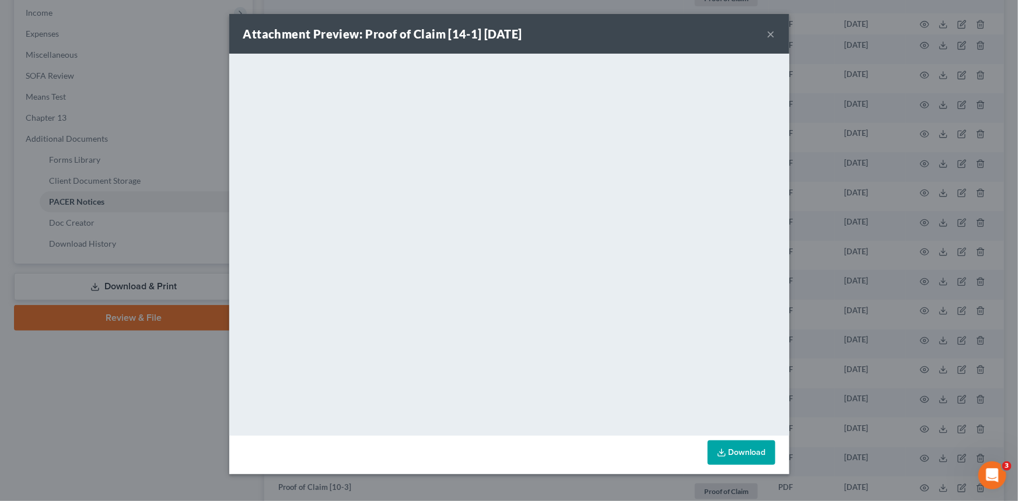
drag, startPoint x: 770, startPoint y: 33, endPoint x: 772, endPoint y: 53, distance: 20.5
click at [770, 33] on button "×" at bounding box center [771, 34] width 8 height 14
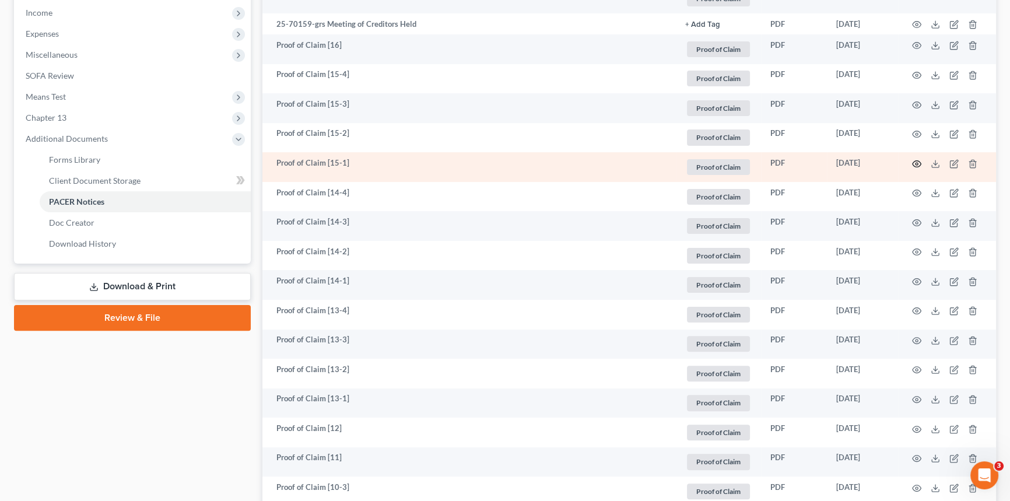
click at [917, 162] on icon "button" at bounding box center [916, 163] width 9 height 9
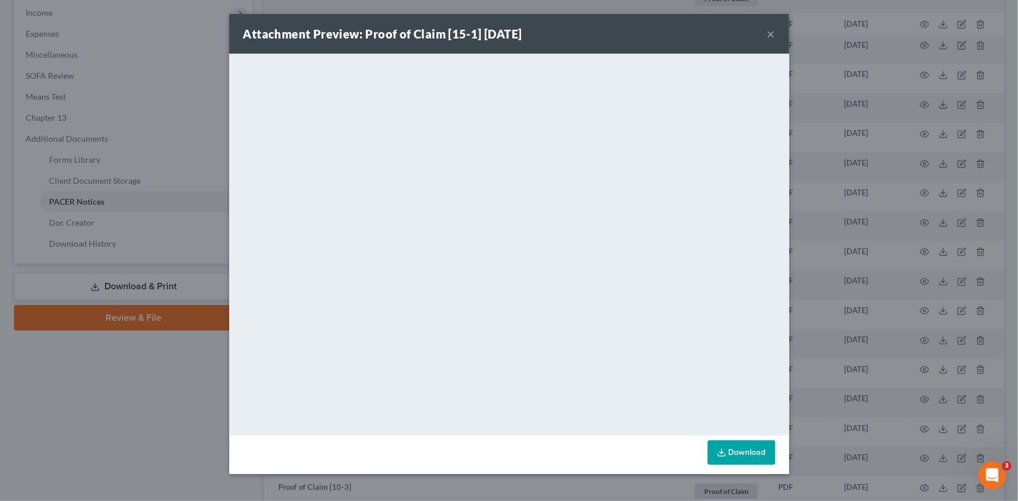
drag, startPoint x: 769, startPoint y: 31, endPoint x: 770, endPoint y: 53, distance: 22.2
click at [769, 32] on button "×" at bounding box center [771, 34] width 8 height 14
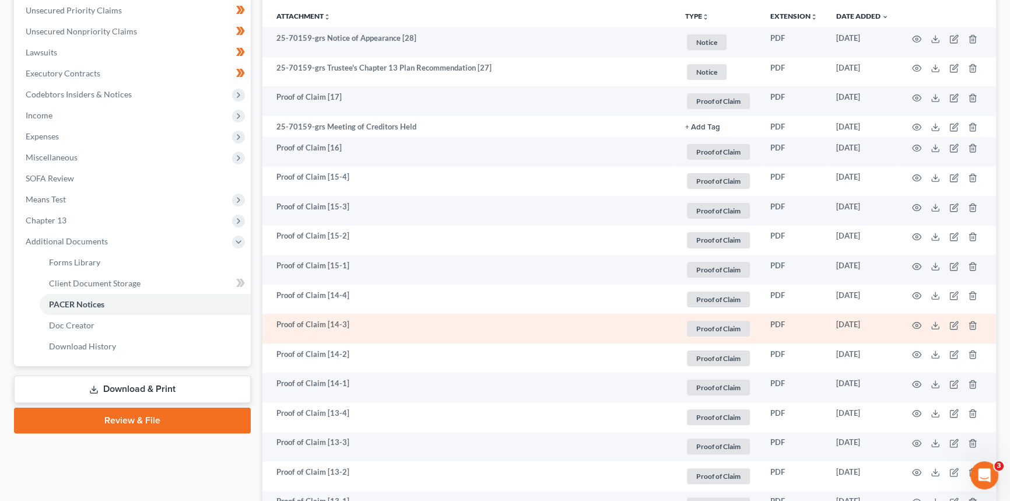
scroll to position [265, 0]
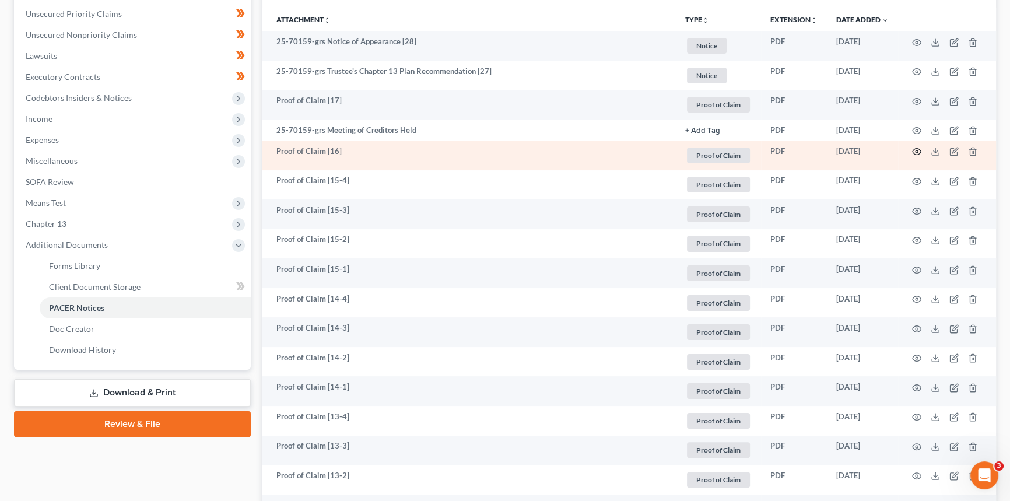
click at [915, 149] on icon "button" at bounding box center [916, 151] width 9 height 9
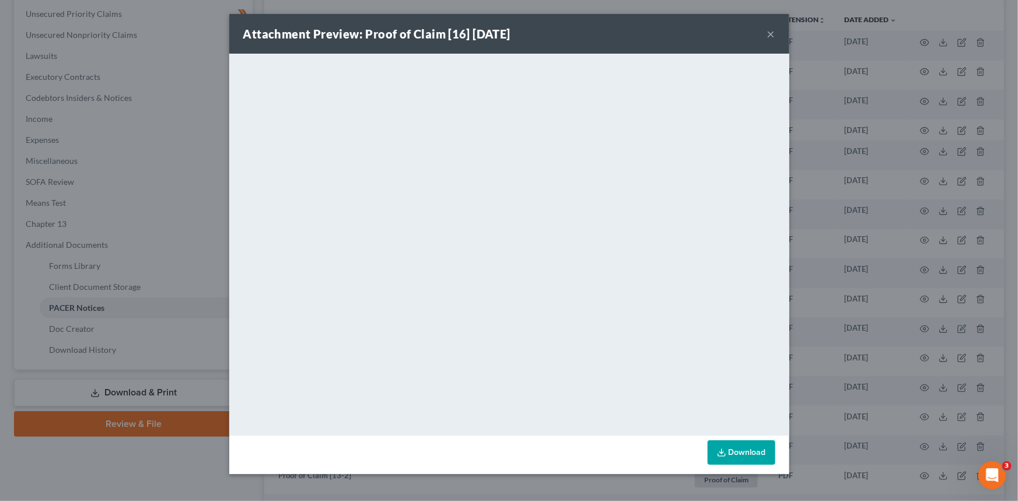
click at [772, 34] on button "×" at bounding box center [771, 34] width 8 height 14
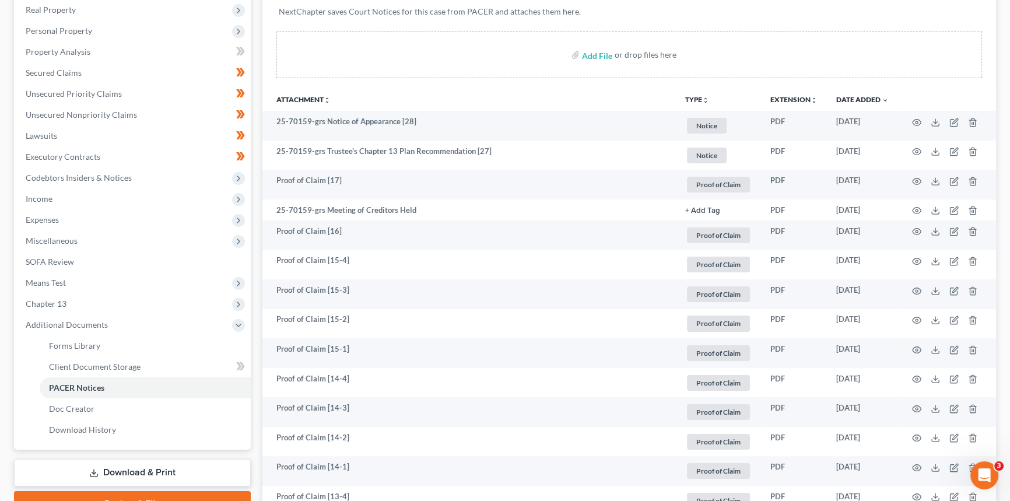
scroll to position [0, 0]
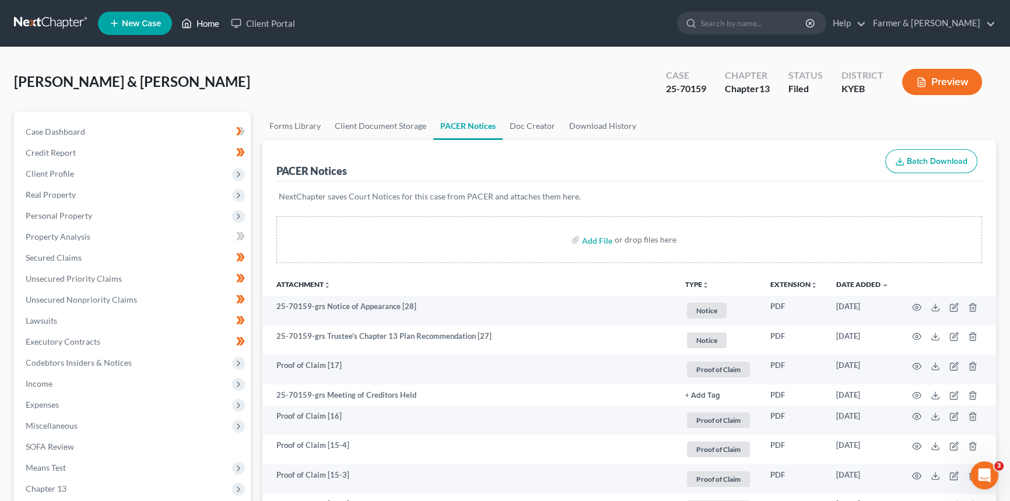
drag, startPoint x: 213, startPoint y: 29, endPoint x: 437, endPoint y: 90, distance: 232.6
click at [213, 29] on link "Home" at bounding box center [201, 23] width 50 height 21
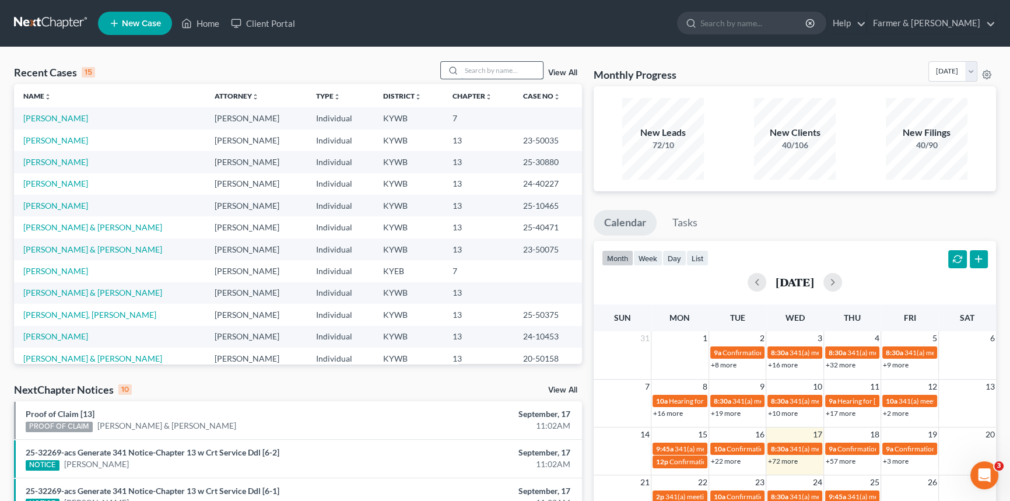
click at [490, 65] on input "search" at bounding box center [502, 70] width 82 height 17
click at [510, 70] on input "search" at bounding box center [502, 70] width 82 height 17
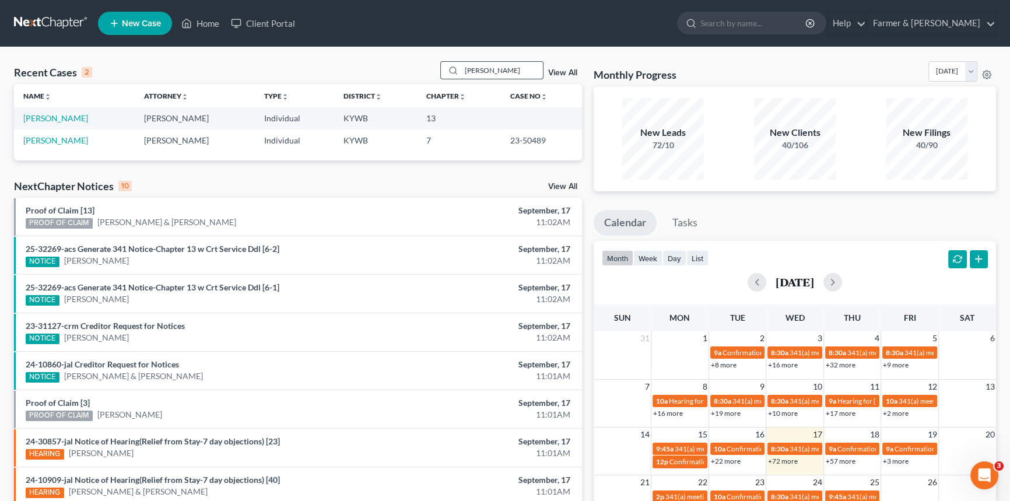
type input "[PERSON_NAME]"
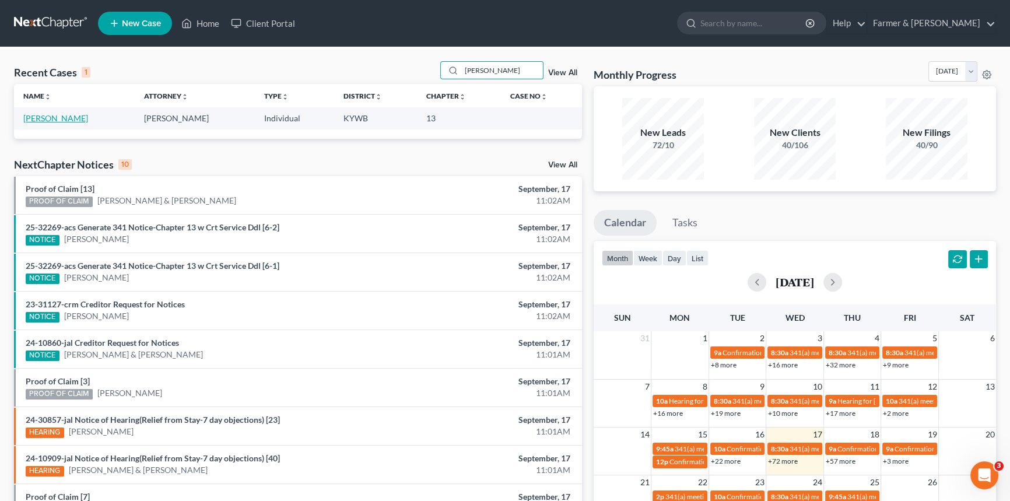
click at [51, 115] on link "[PERSON_NAME]" at bounding box center [55, 118] width 65 height 10
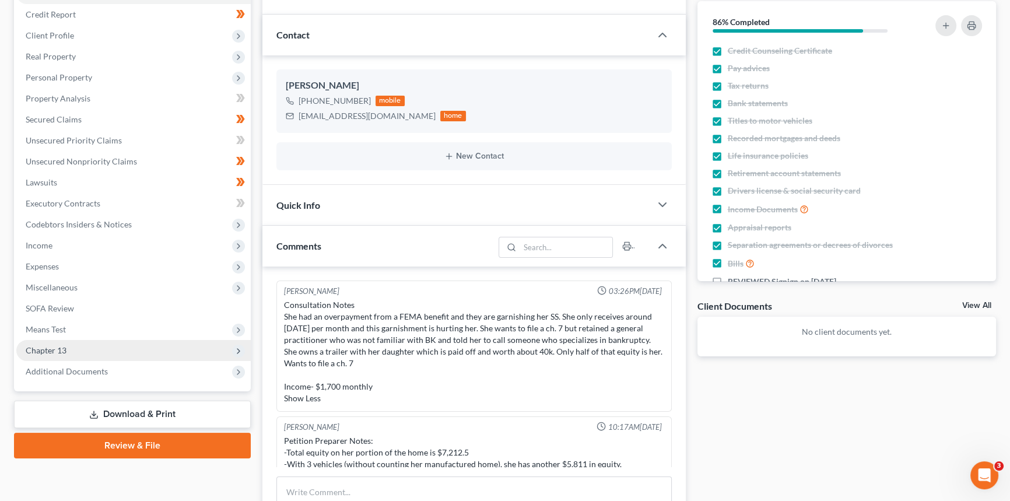
scroll to position [56, 0]
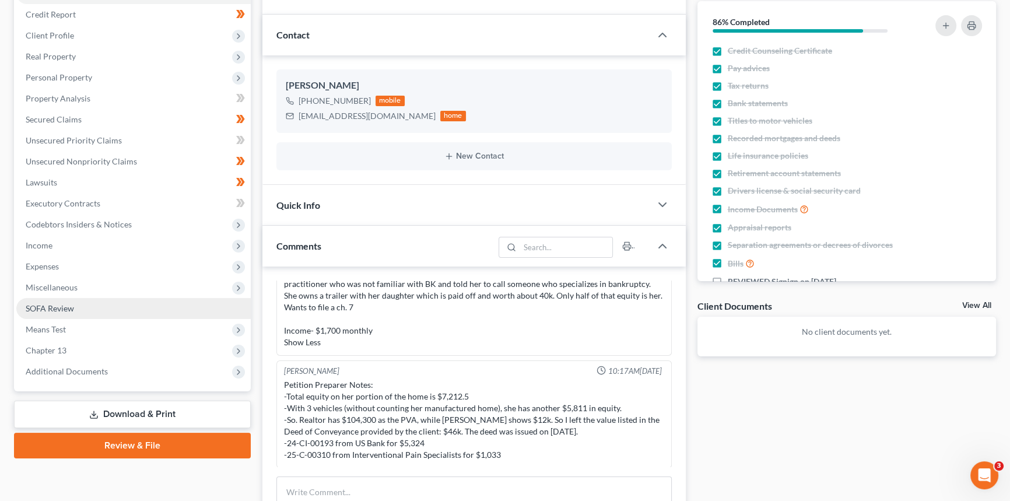
click at [55, 310] on span "SOFA Review" at bounding box center [50, 308] width 48 height 10
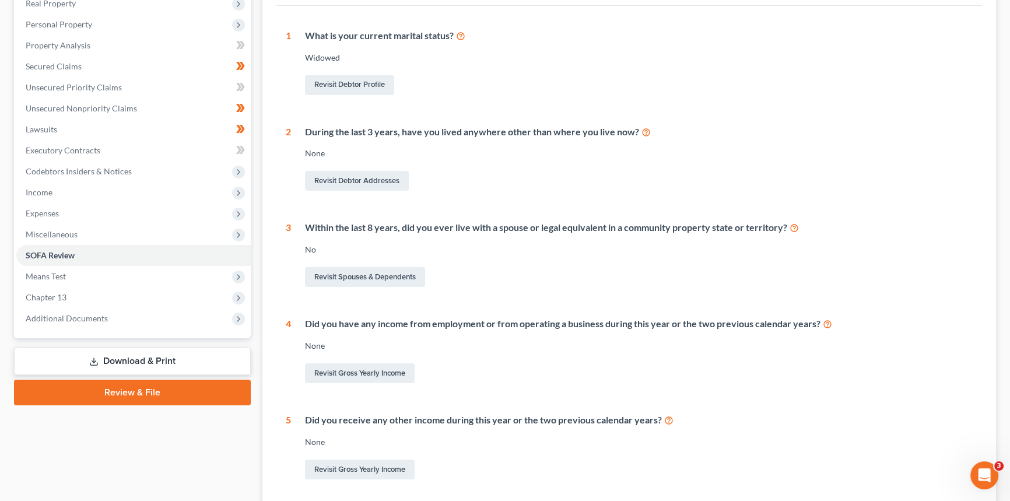
scroll to position [29, 0]
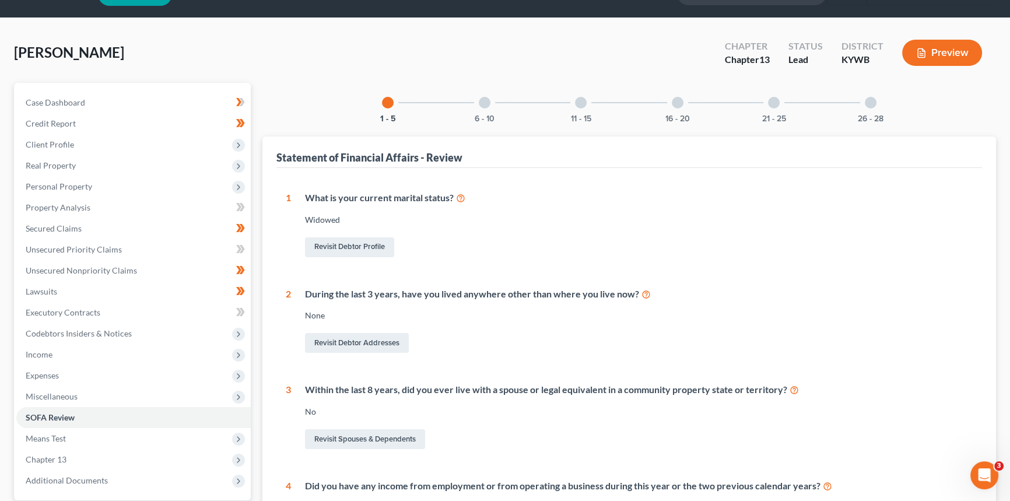
click at [491, 101] on div "6 - 10" at bounding box center [485, 103] width 40 height 40
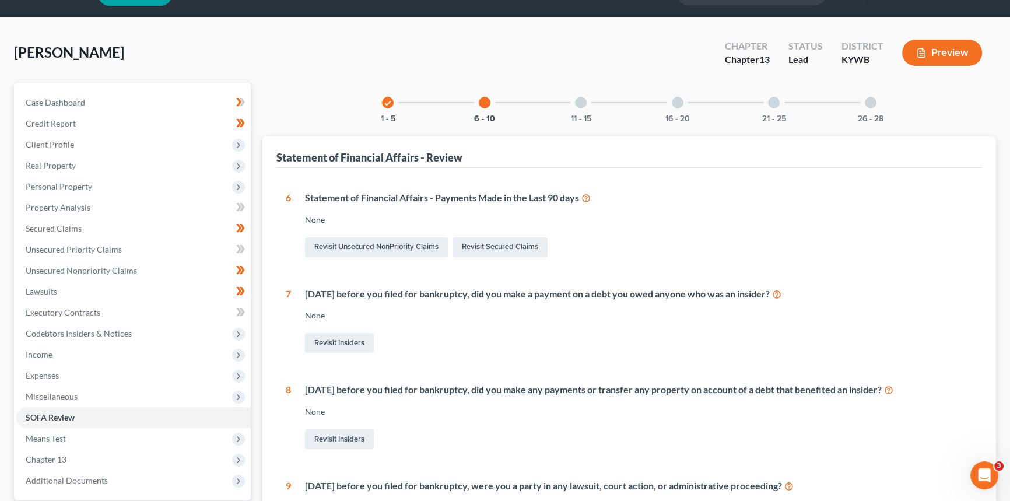
click at [582, 105] on div at bounding box center [581, 103] width 12 height 12
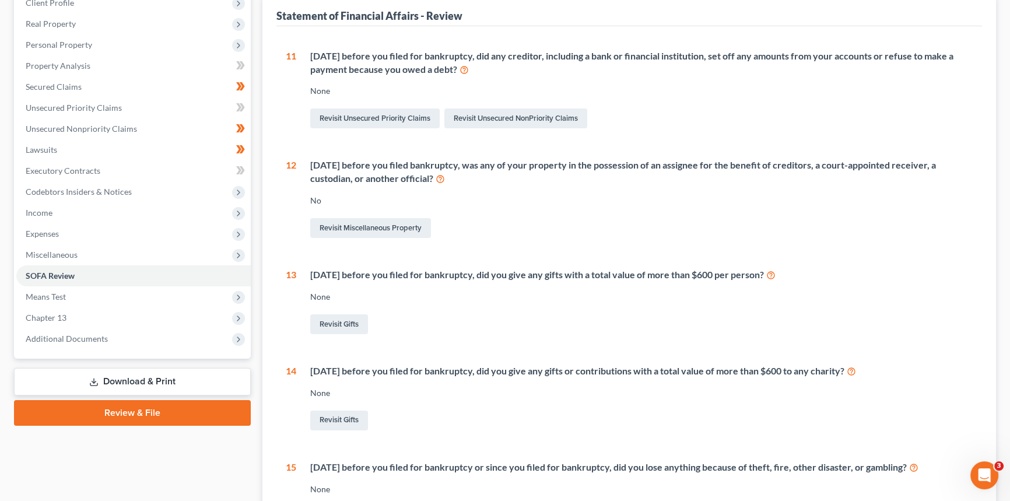
scroll to position [56, 0]
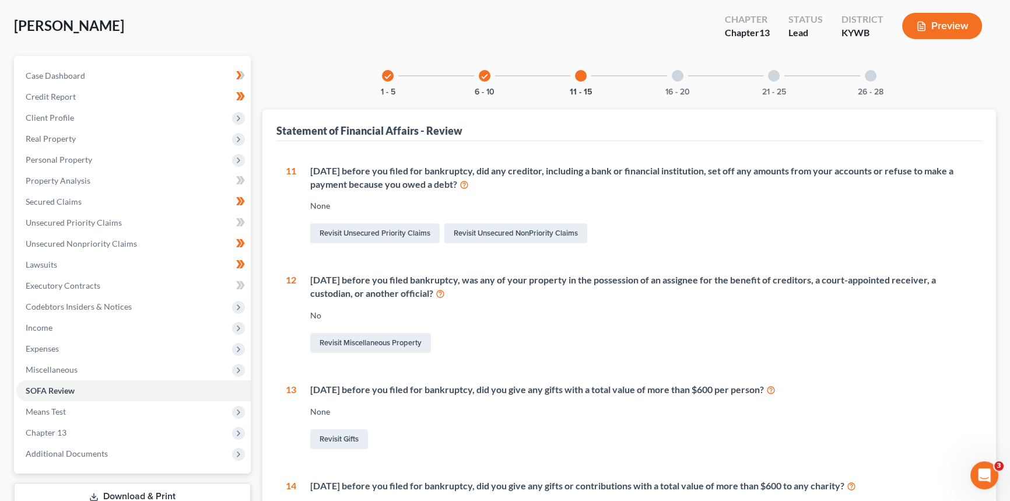
click at [677, 73] on div at bounding box center [678, 76] width 12 height 12
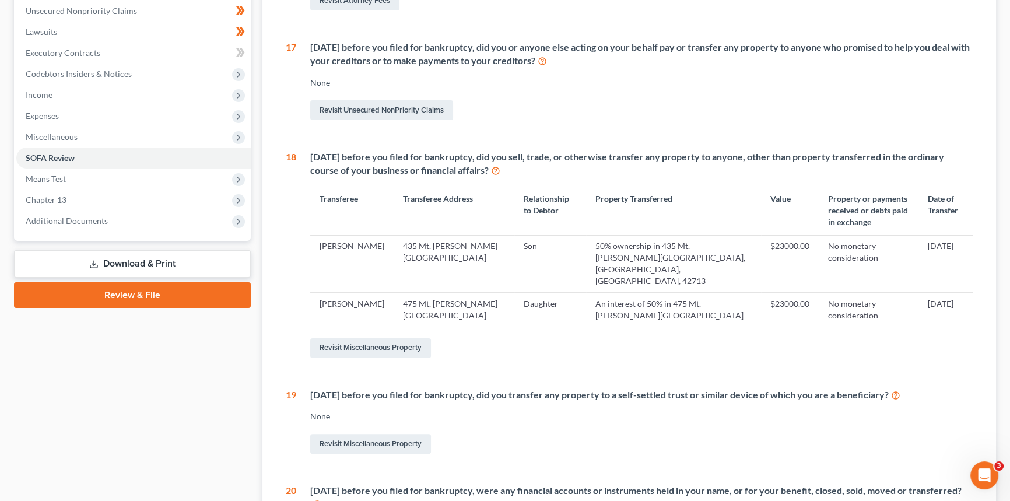
scroll to position [268, 0]
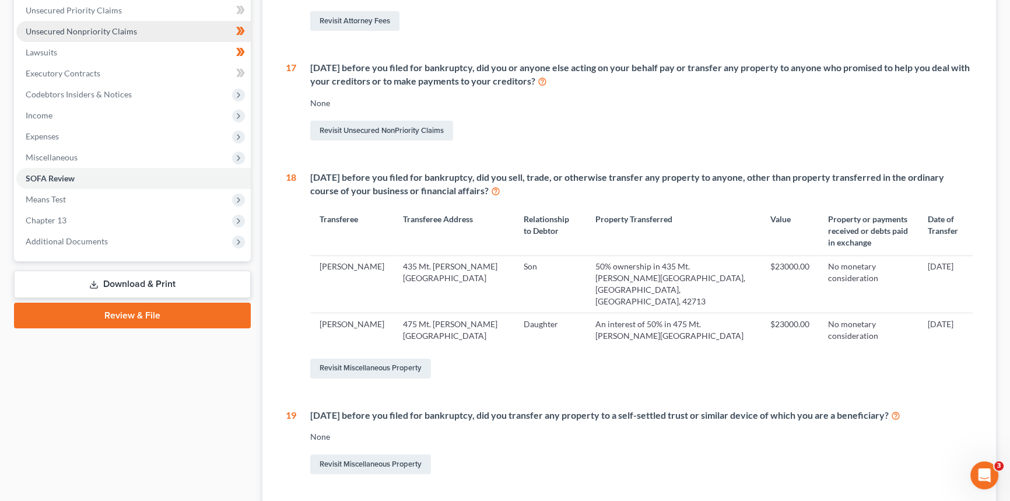
click at [75, 33] on span "Unsecured Nonpriority Claims" at bounding box center [81, 31] width 111 height 10
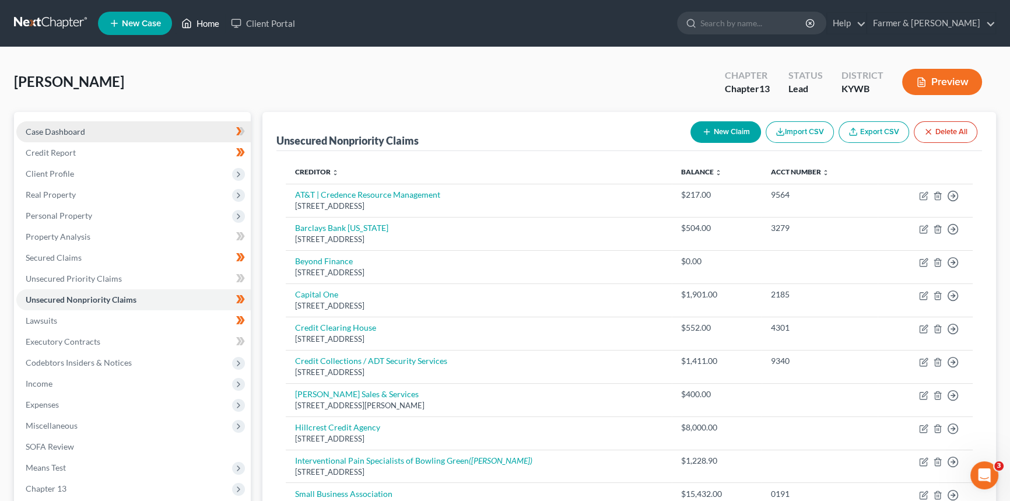
drag, startPoint x: 206, startPoint y: 23, endPoint x: 125, endPoint y: 127, distance: 131.3
click at [206, 23] on link "Home" at bounding box center [201, 23] width 50 height 21
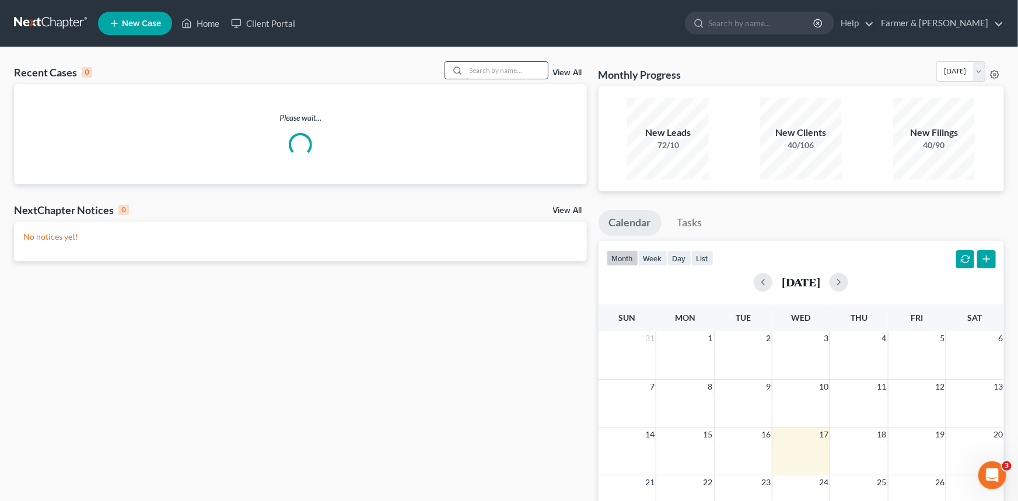
click at [490, 71] on input "search" at bounding box center [507, 70] width 82 height 17
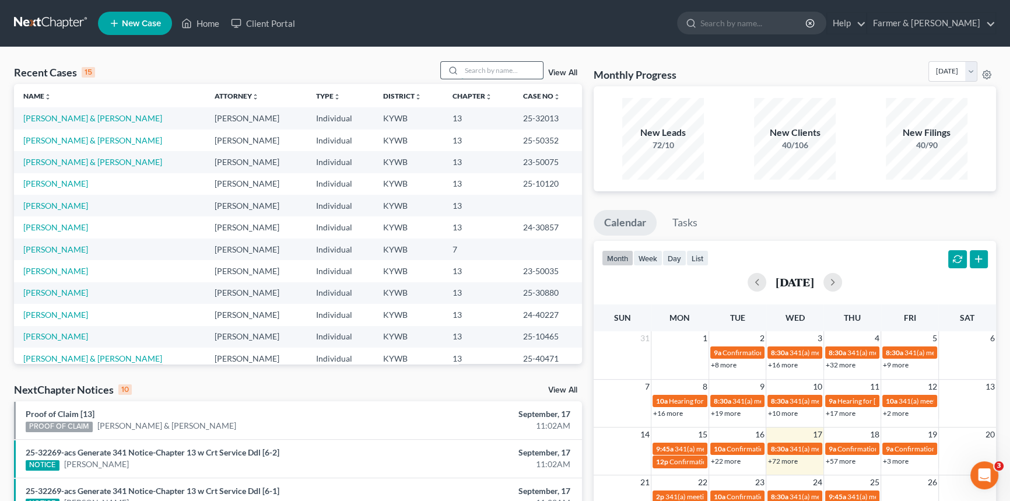
click at [485, 70] on input "search" at bounding box center [502, 70] width 82 height 17
type input "[PERSON_NAME]"
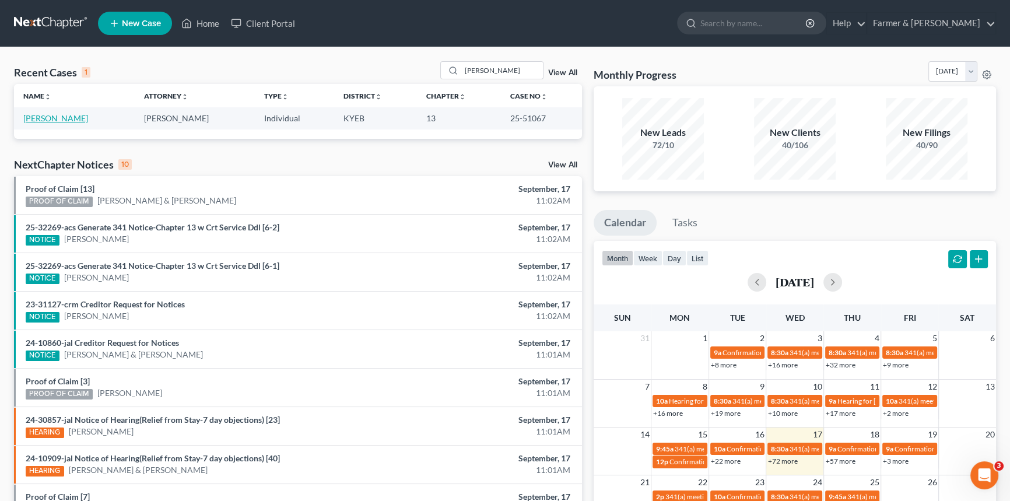
click at [42, 118] on link "[PERSON_NAME]" at bounding box center [55, 118] width 65 height 10
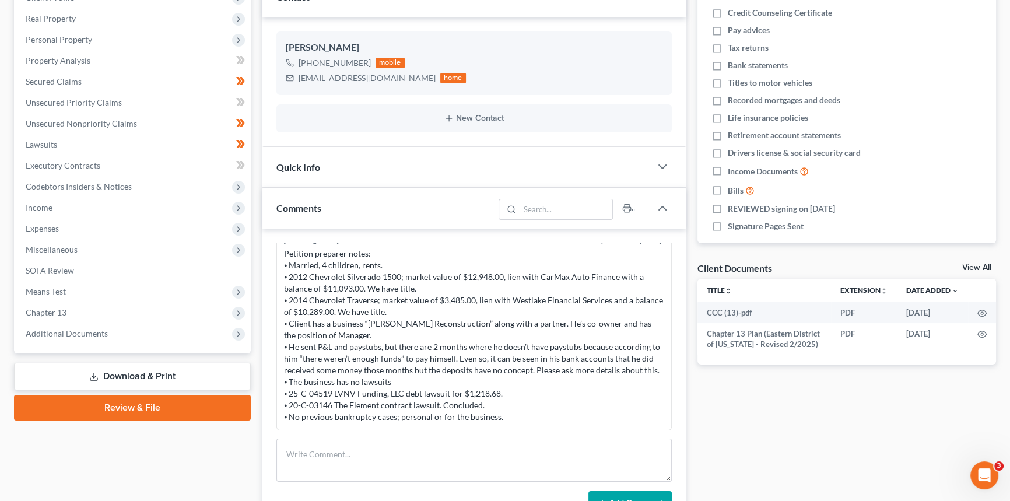
scroll to position [318, 0]
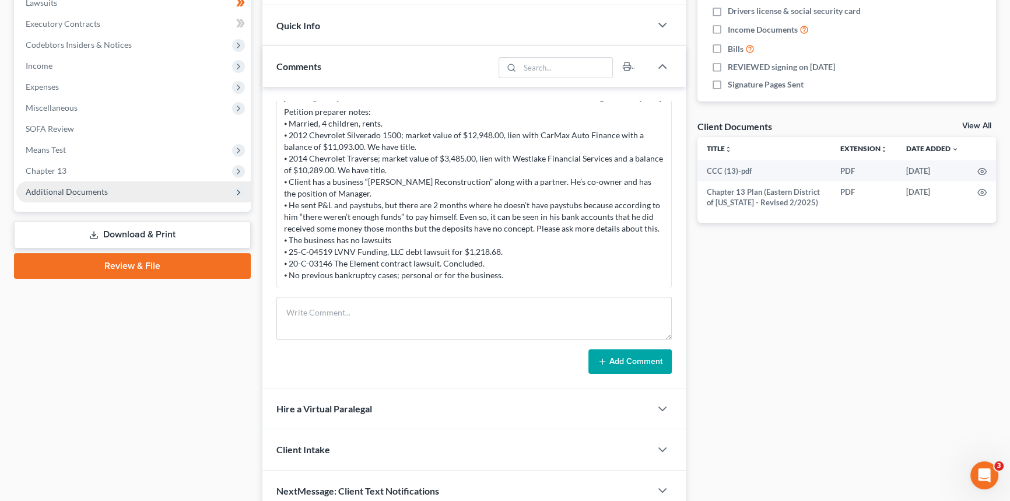
click at [68, 191] on span "Additional Documents" at bounding box center [67, 192] width 82 height 10
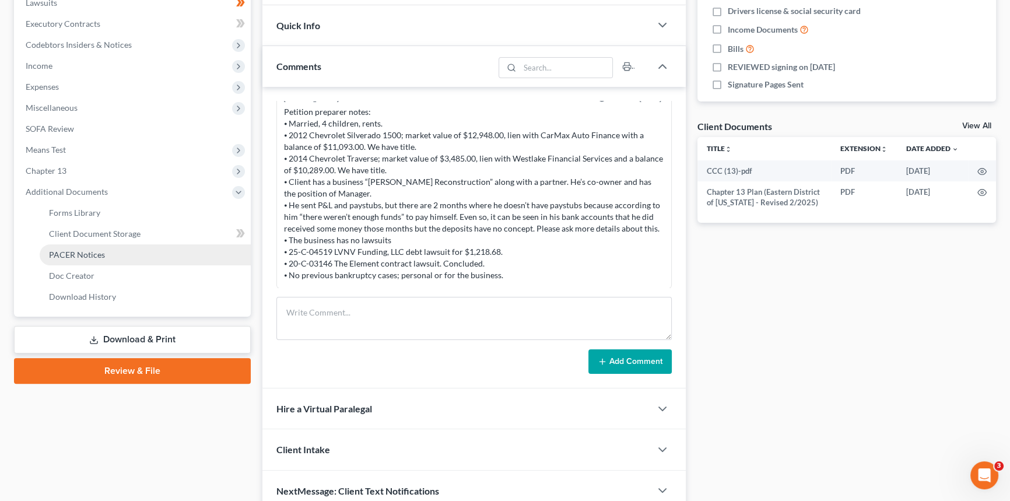
click at [72, 260] on link "PACER Notices" at bounding box center [145, 254] width 211 height 21
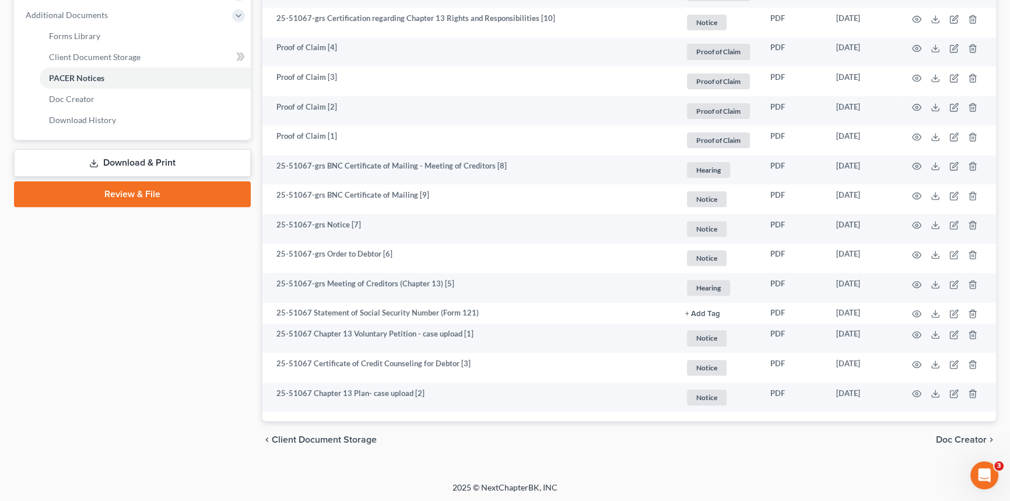
scroll to position [495, 0]
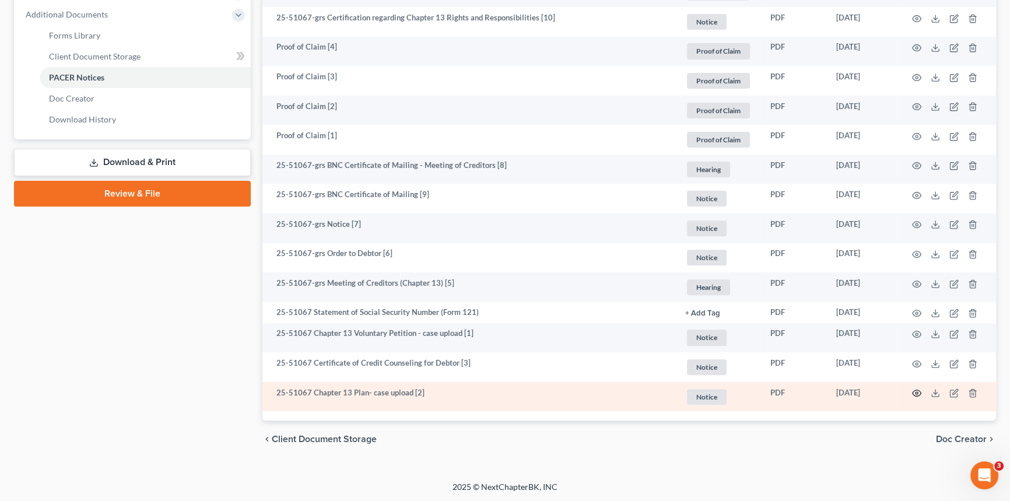
click at [919, 393] on icon "button" at bounding box center [916, 392] width 9 height 9
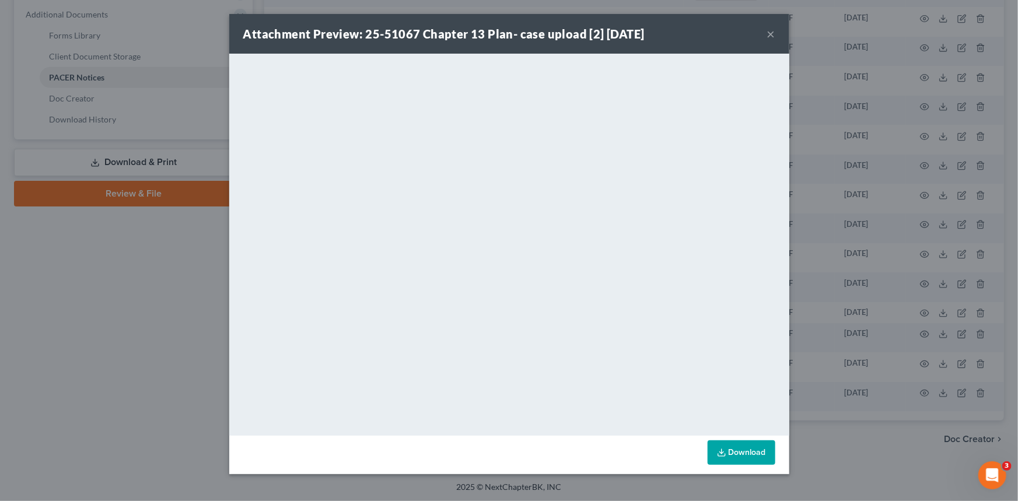
click at [771, 34] on button "×" at bounding box center [771, 34] width 8 height 14
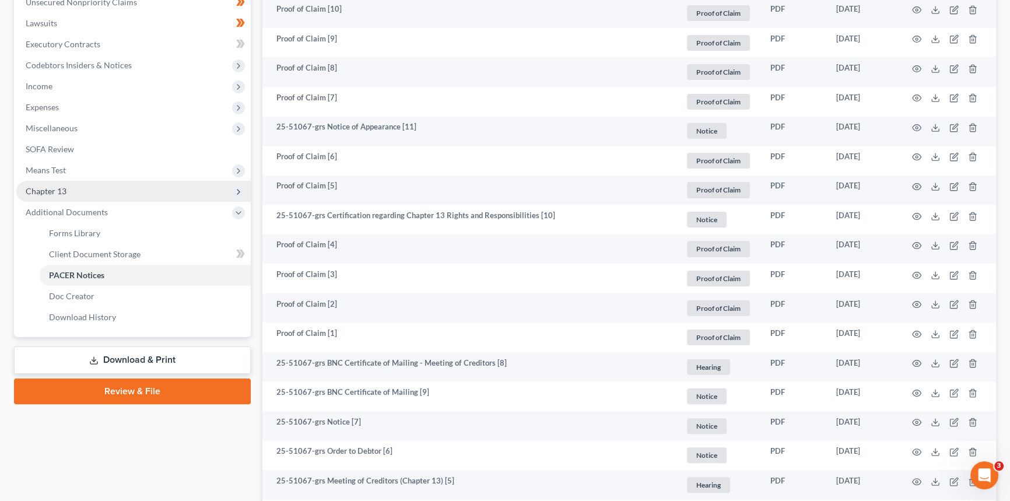
scroll to position [283, 0]
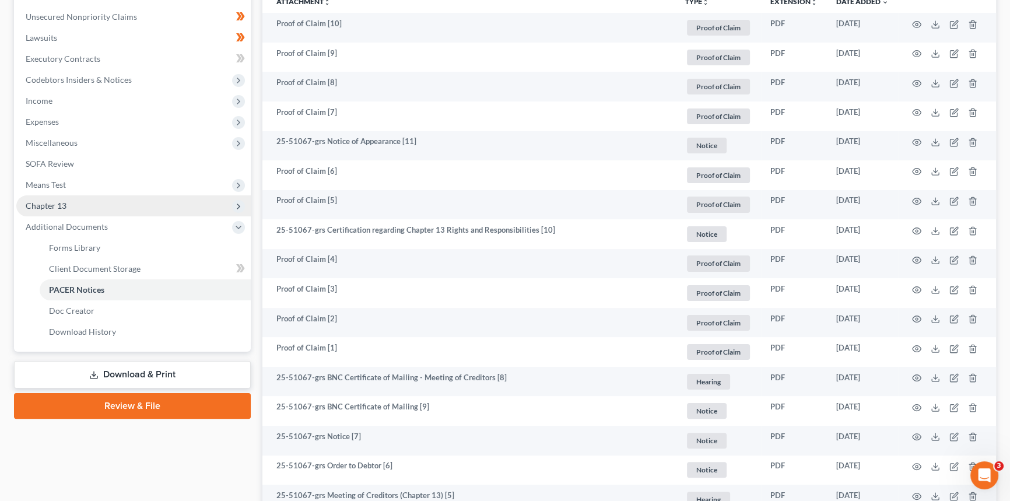
click at [79, 205] on span "Chapter 13" at bounding box center [133, 205] width 234 height 21
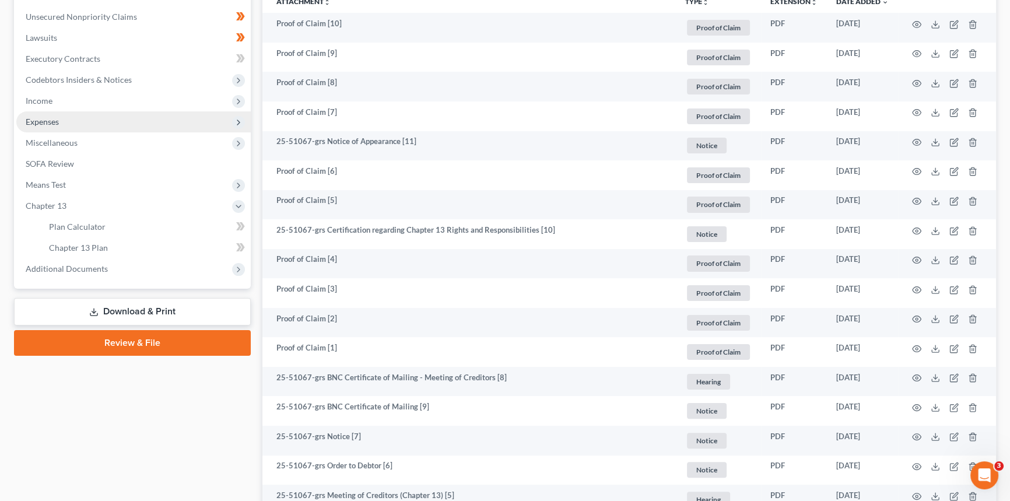
click at [52, 120] on span "Expenses" at bounding box center [42, 122] width 33 height 10
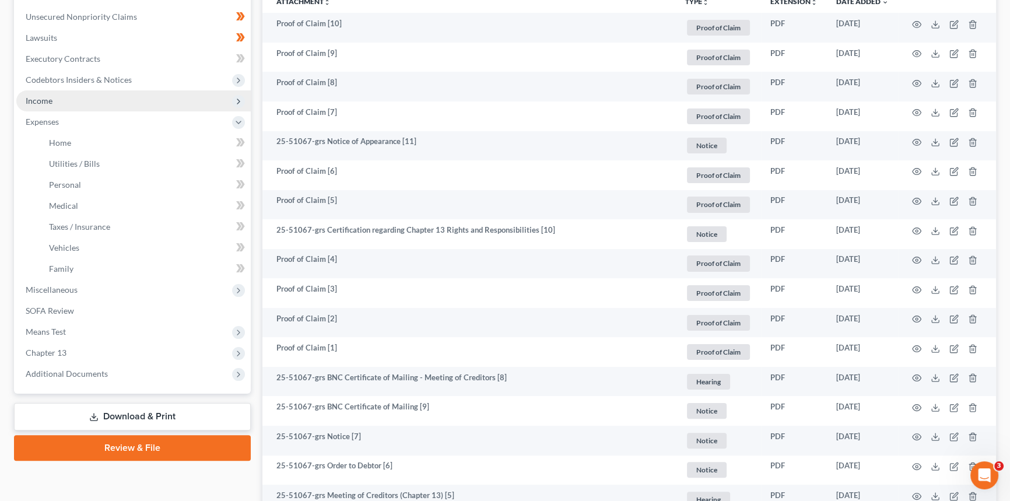
click at [51, 100] on span "Income" at bounding box center [39, 101] width 27 height 10
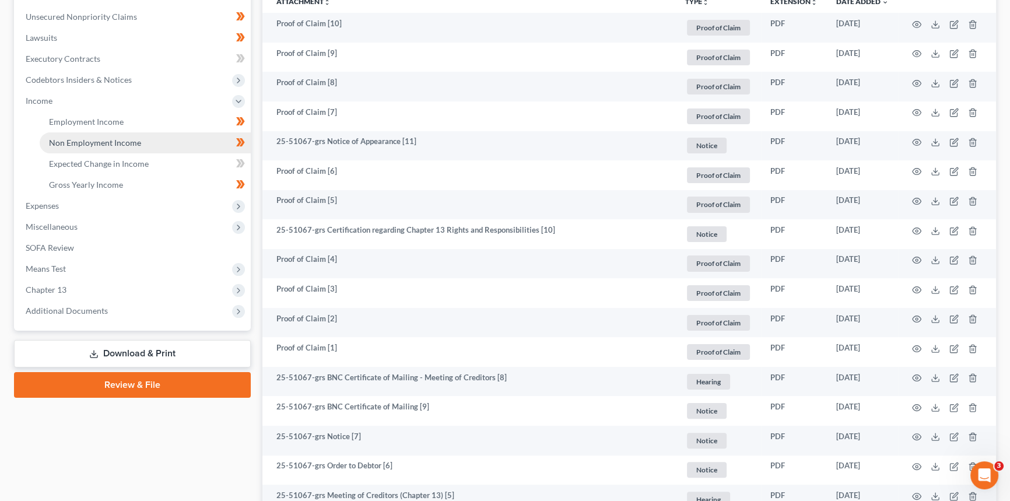
click at [76, 145] on span "Non Employment Income" at bounding box center [95, 143] width 92 height 10
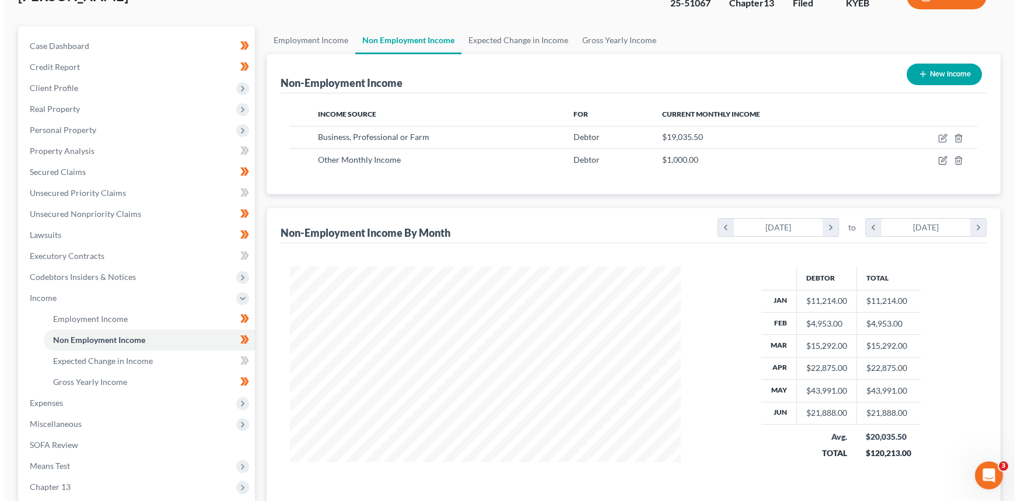
scroll to position [106, 0]
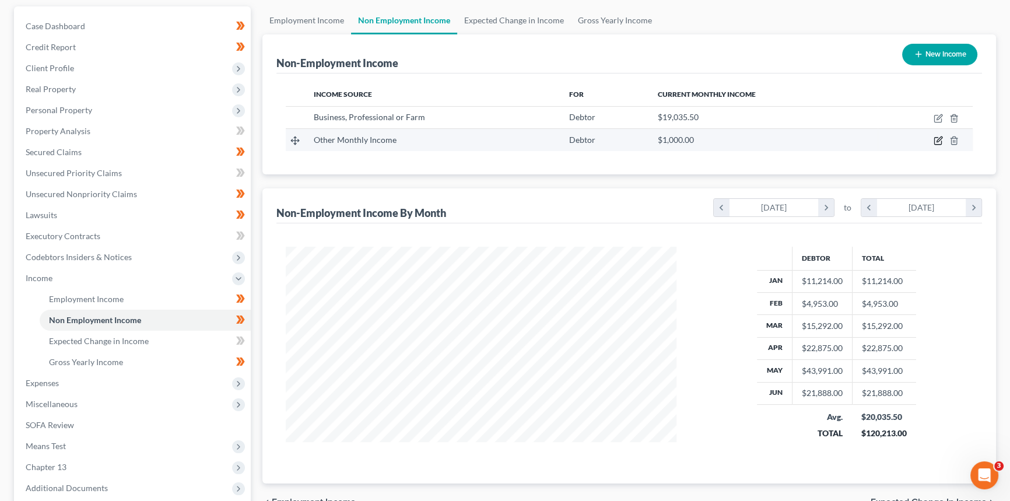
click at [936, 139] on icon "button" at bounding box center [938, 140] width 9 height 9
select select "13"
select select "0"
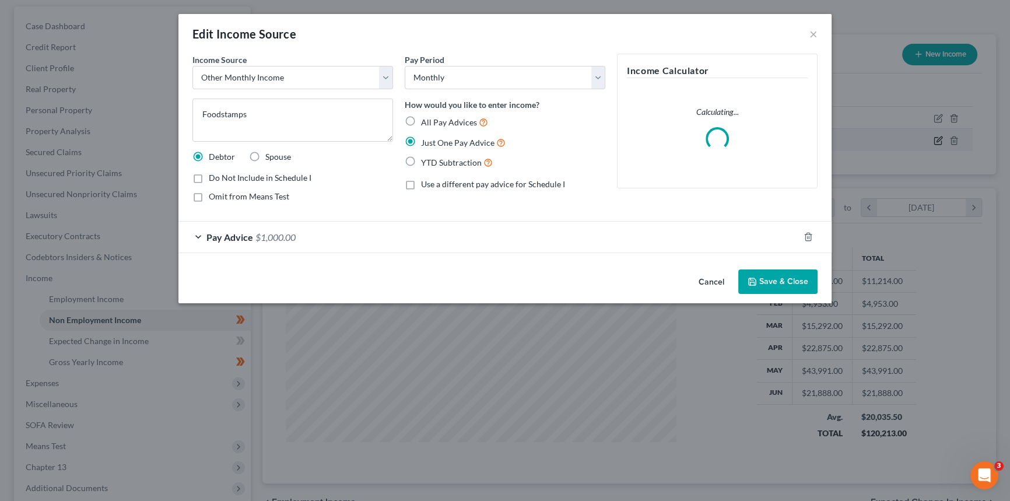
scroll to position [209, 418]
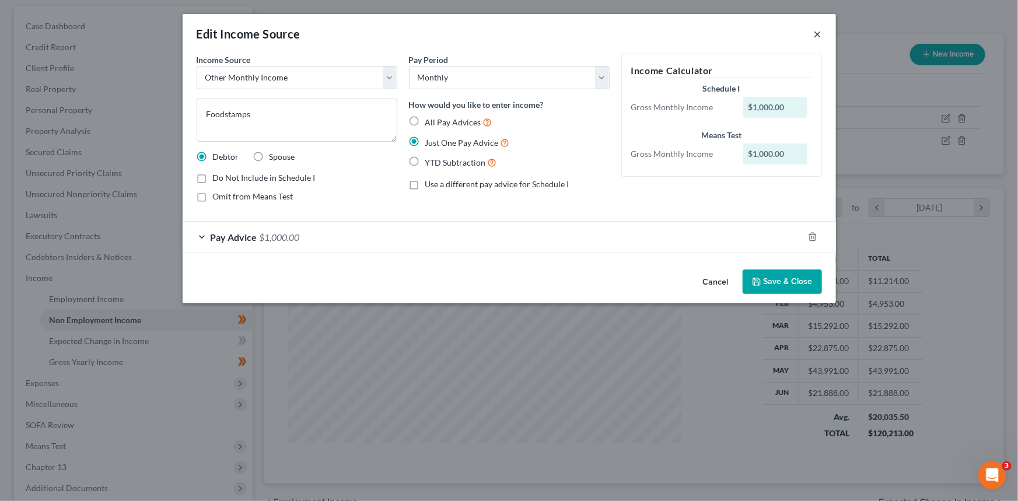
click at [819, 34] on button "×" at bounding box center [818, 34] width 8 height 14
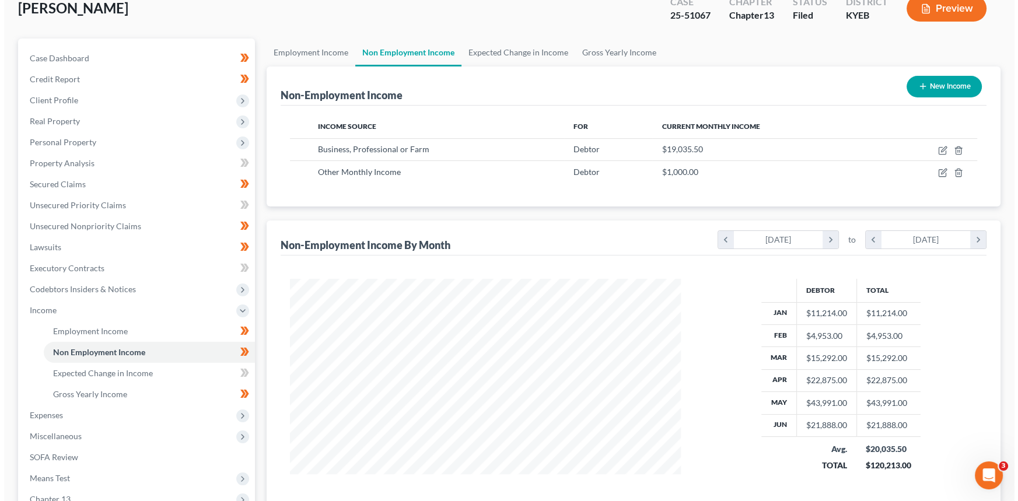
scroll to position [0, 0]
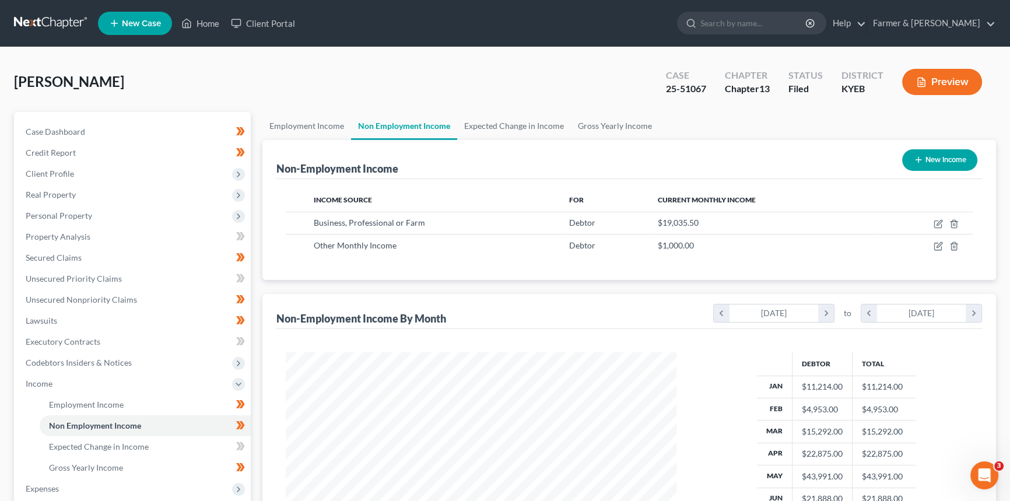
click at [936, 78] on button "Preview" at bounding box center [942, 82] width 80 height 26
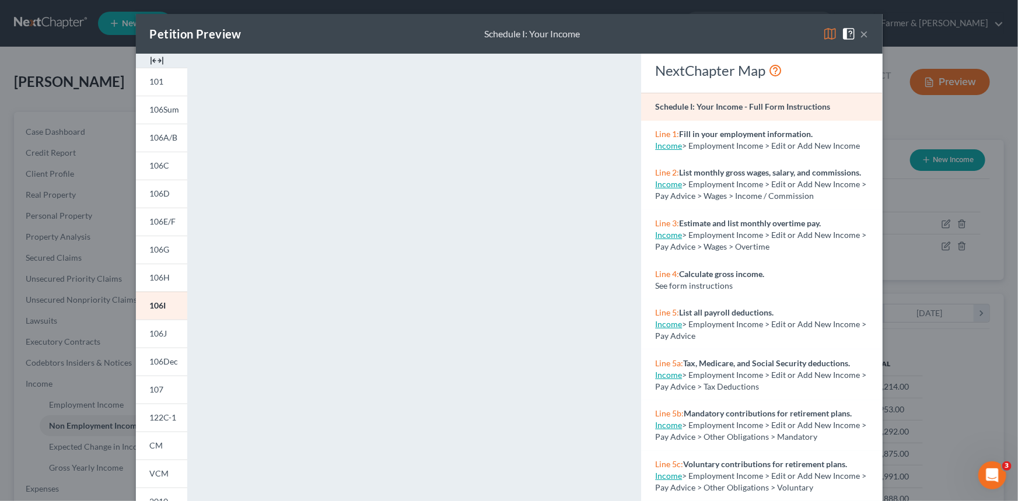
click at [860, 35] on button "×" at bounding box center [864, 34] width 8 height 14
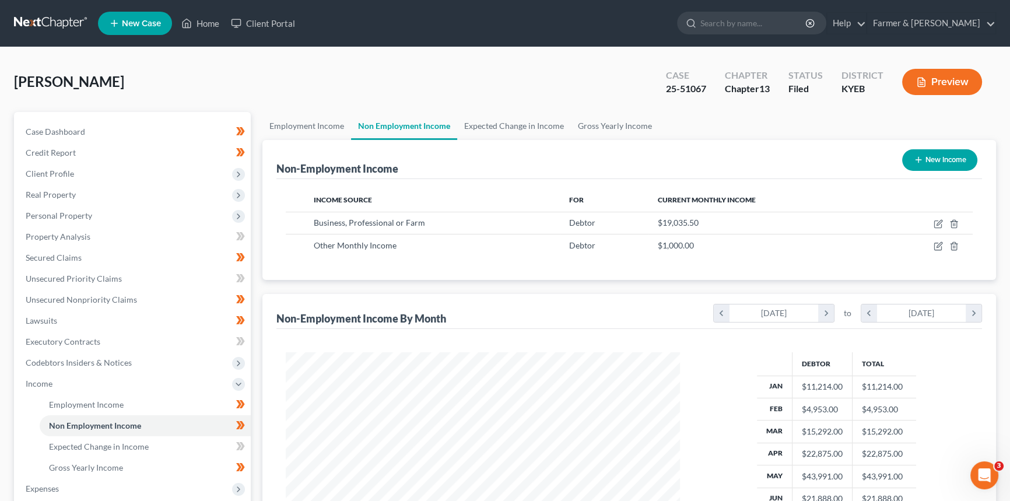
scroll to position [583078, 582873]
click at [57, 260] on span "Secured Claims" at bounding box center [54, 258] width 56 height 10
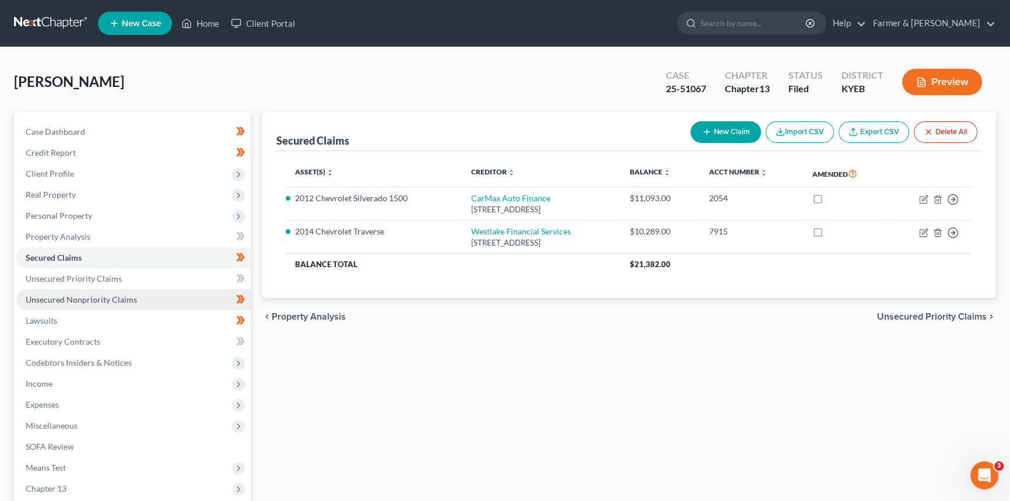
click at [87, 295] on span "Unsecured Nonpriority Claims" at bounding box center [81, 300] width 111 height 10
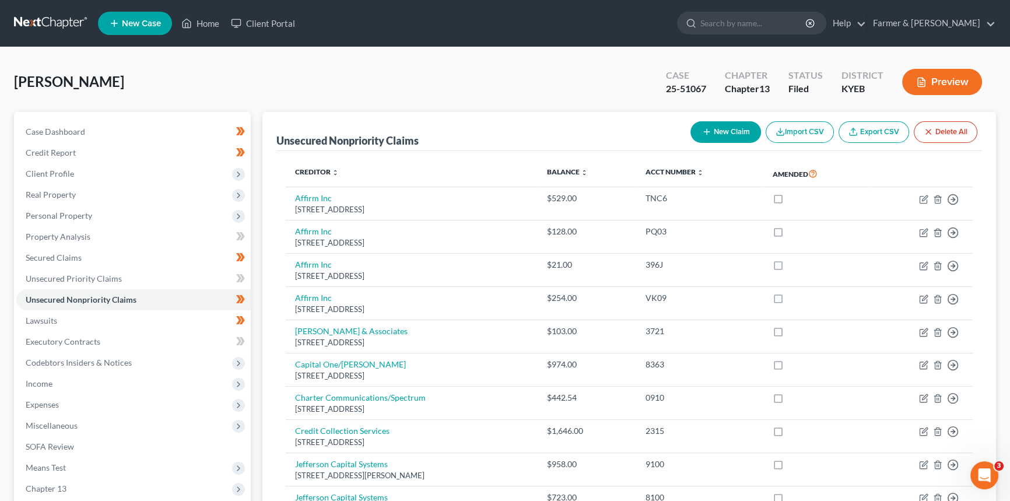
click at [214, 34] on ul "New Case Home Client Portal - No Result - See all results Or Press Enter... Hel…" at bounding box center [547, 23] width 898 height 30
click at [214, 24] on link "Home" at bounding box center [201, 23] width 50 height 21
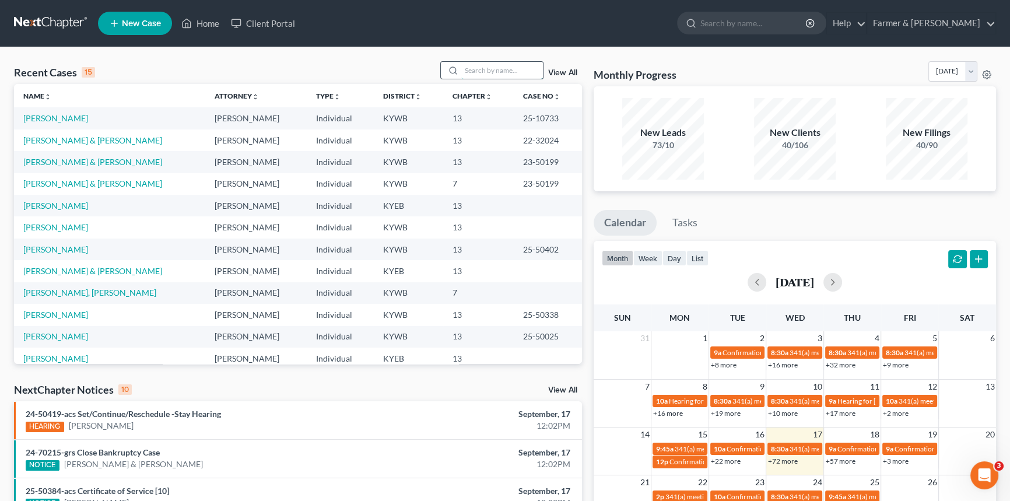
click at [472, 70] on input "search" at bounding box center [502, 70] width 82 height 17
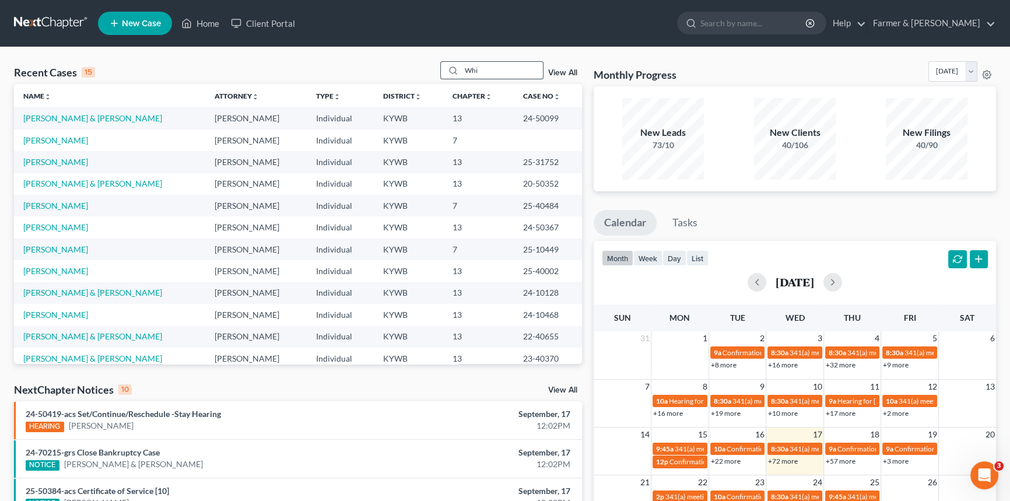
drag, startPoint x: 480, startPoint y: 68, endPoint x: 440, endPoint y: 69, distance: 39.7
click at [440, 69] on div "Whi" at bounding box center [492, 70] width 104 height 18
type input "[PERSON_NAME]"
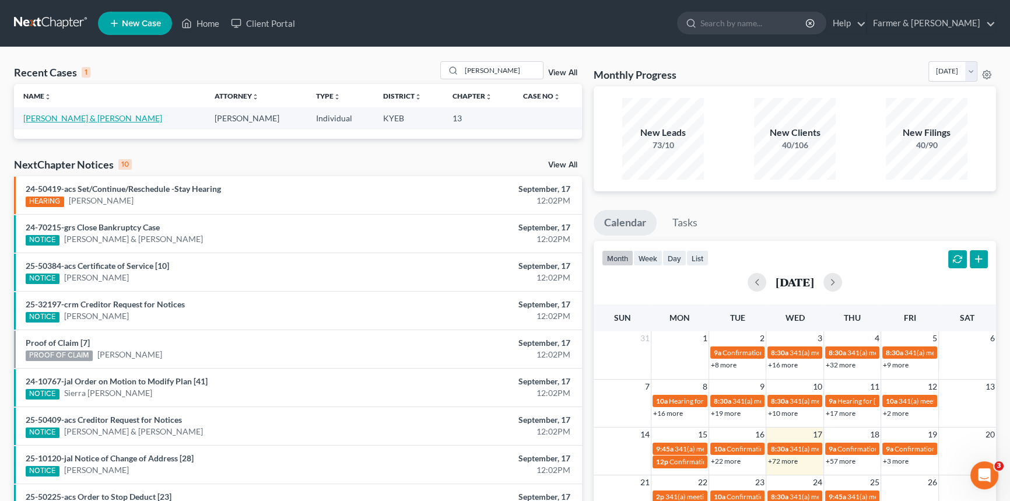
click at [85, 118] on link "[PERSON_NAME] & [PERSON_NAME]" at bounding box center [92, 118] width 139 height 10
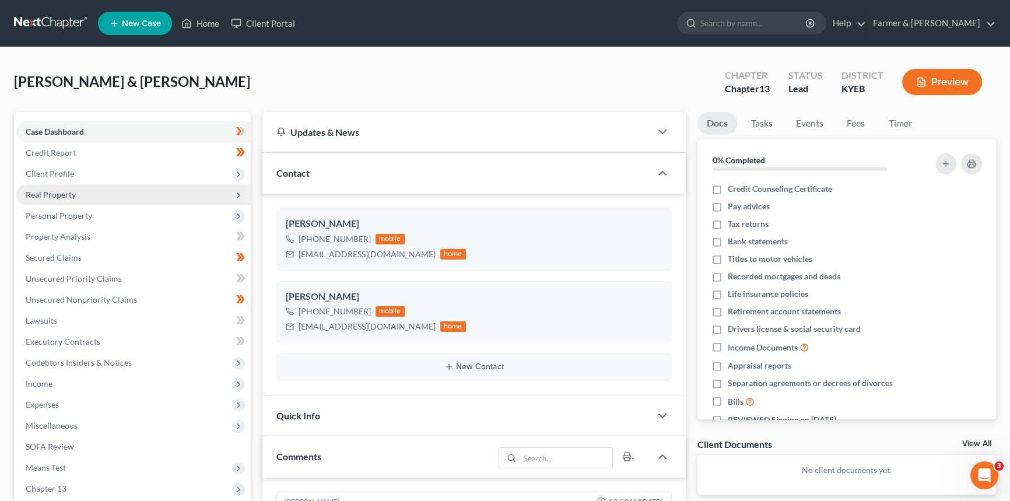
click at [87, 195] on span "Real Property" at bounding box center [133, 194] width 234 height 21
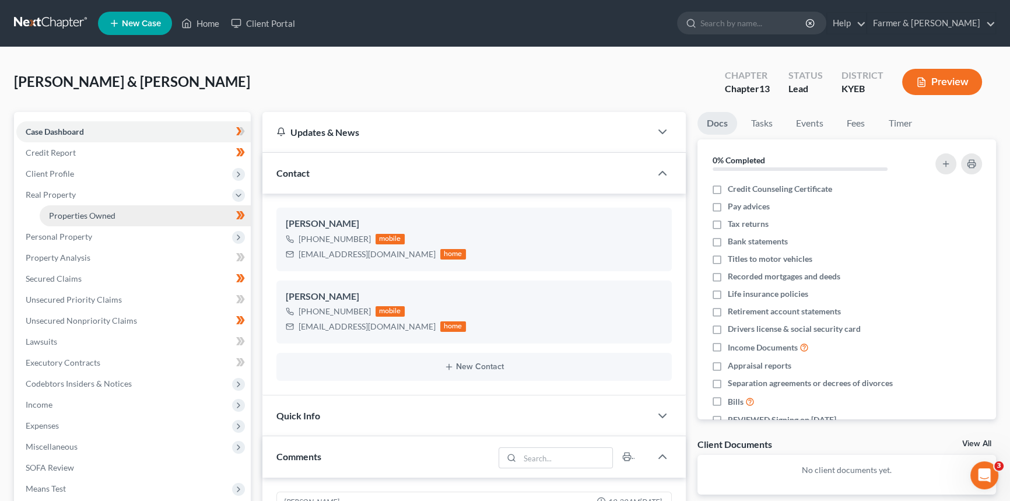
click at [98, 219] on span "Properties Owned" at bounding box center [82, 216] width 66 height 10
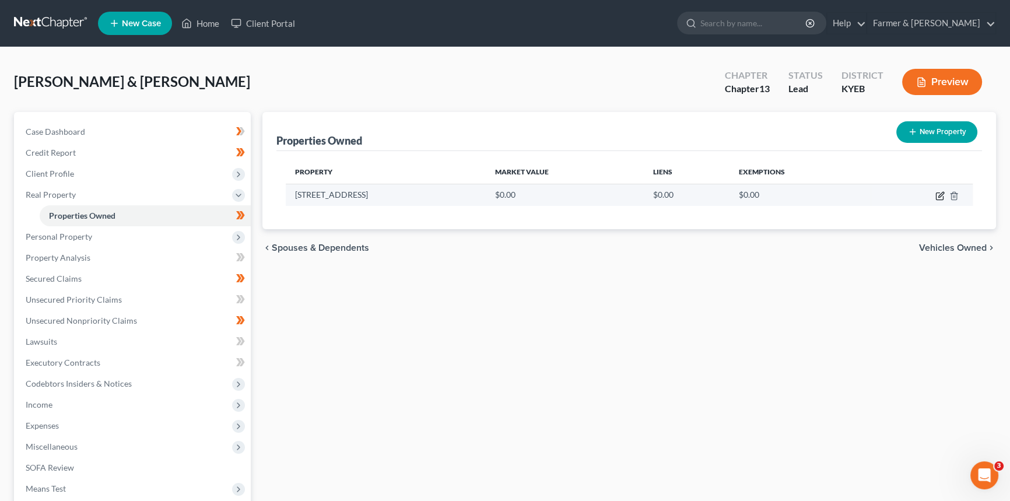
click at [937, 194] on icon "button" at bounding box center [940, 195] width 9 height 9
select select "18"
select select "3"
select select "0"
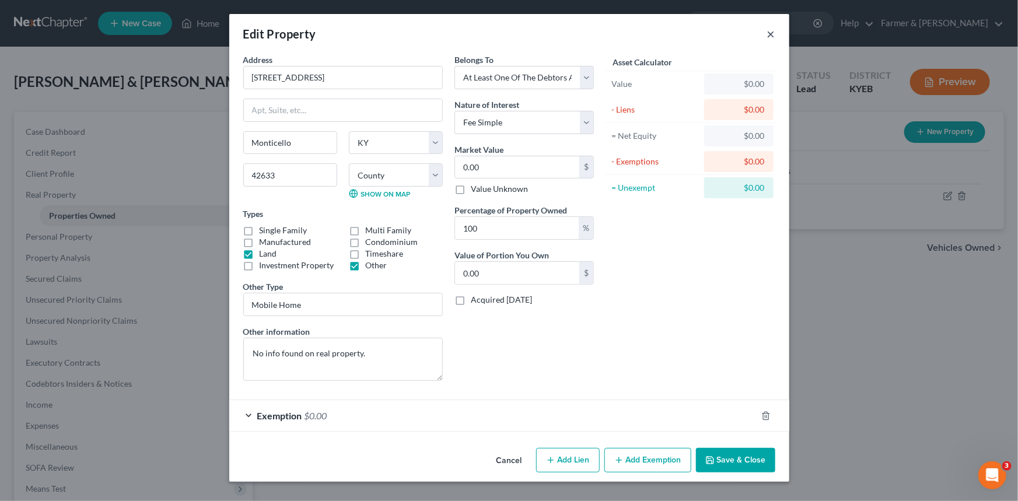
drag, startPoint x: 769, startPoint y: 35, endPoint x: 216, endPoint y: 44, distance: 553.6
click at [769, 35] on button "×" at bounding box center [771, 34] width 8 height 14
